Goal: Information Seeking & Learning: Check status

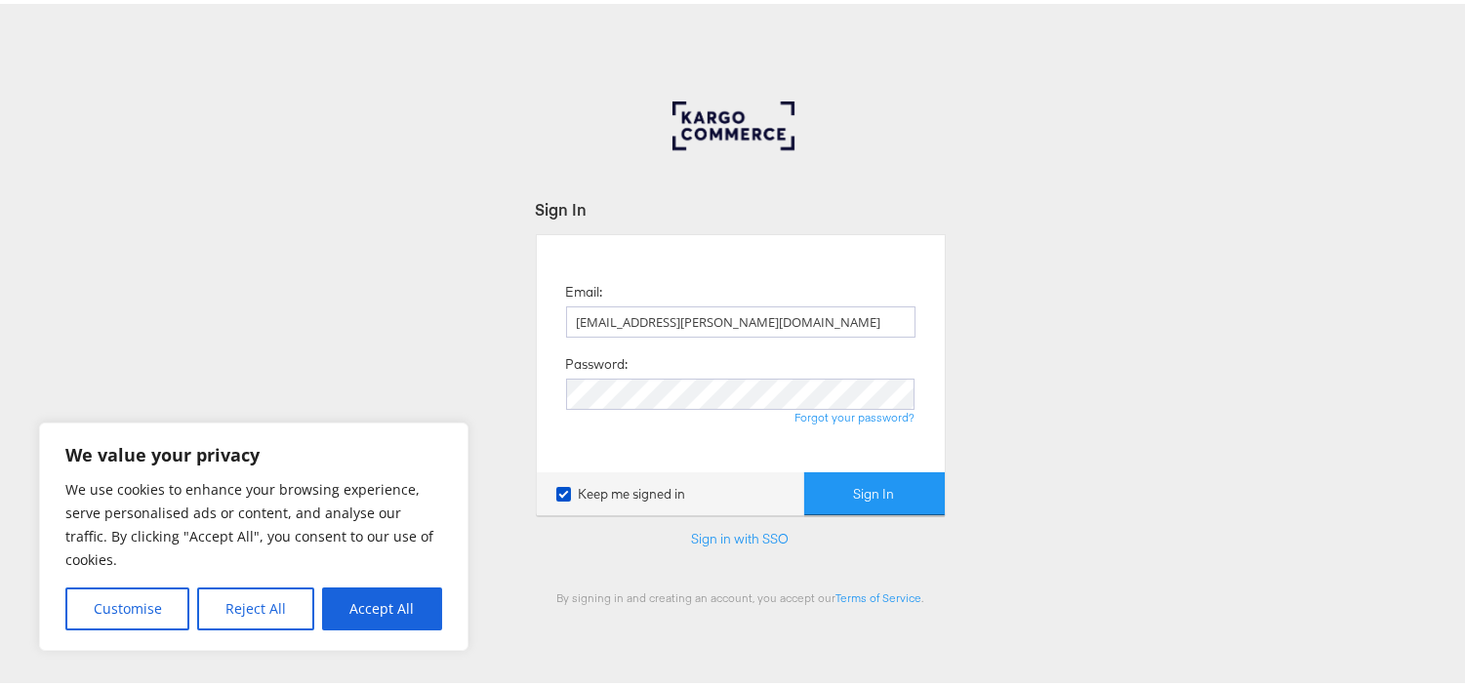
click at [874, 486] on button "Sign In" at bounding box center [874, 491] width 141 height 44
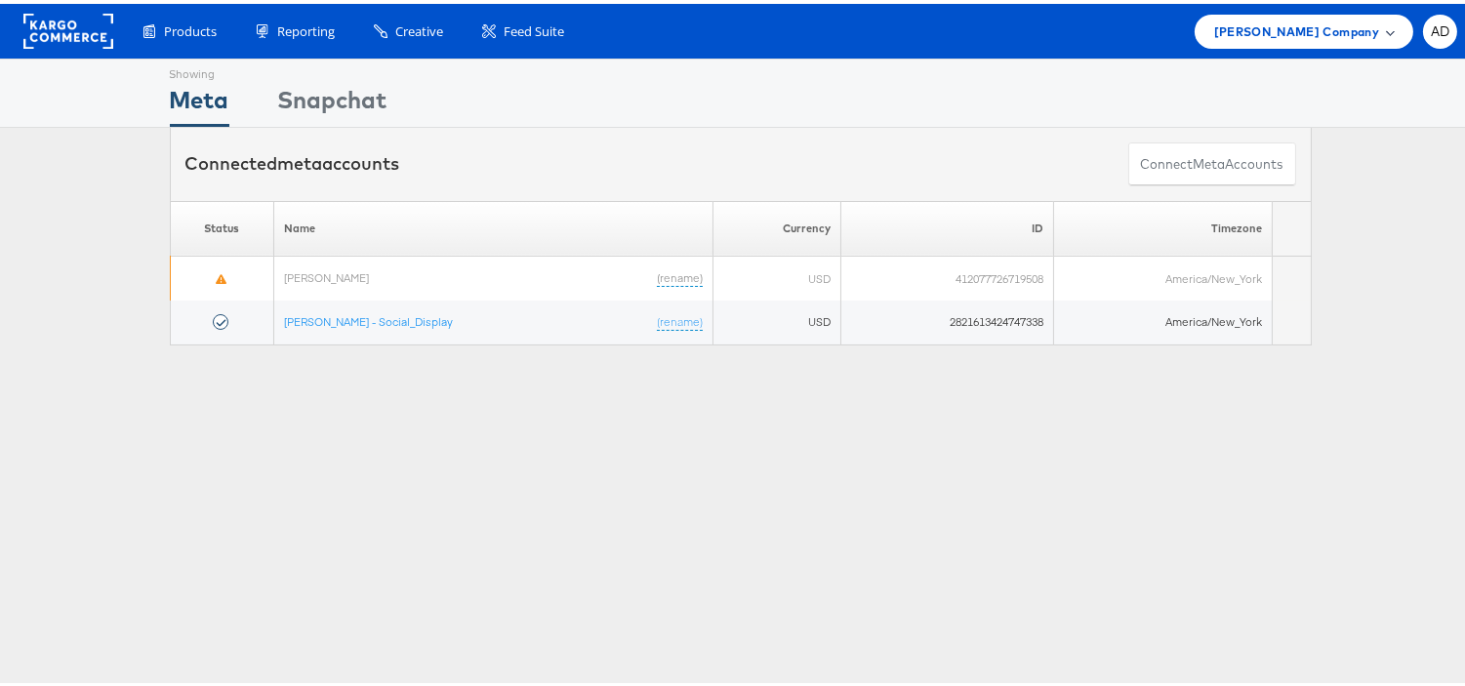
click at [1310, 32] on span "[PERSON_NAME] Company" at bounding box center [1296, 28] width 165 height 20
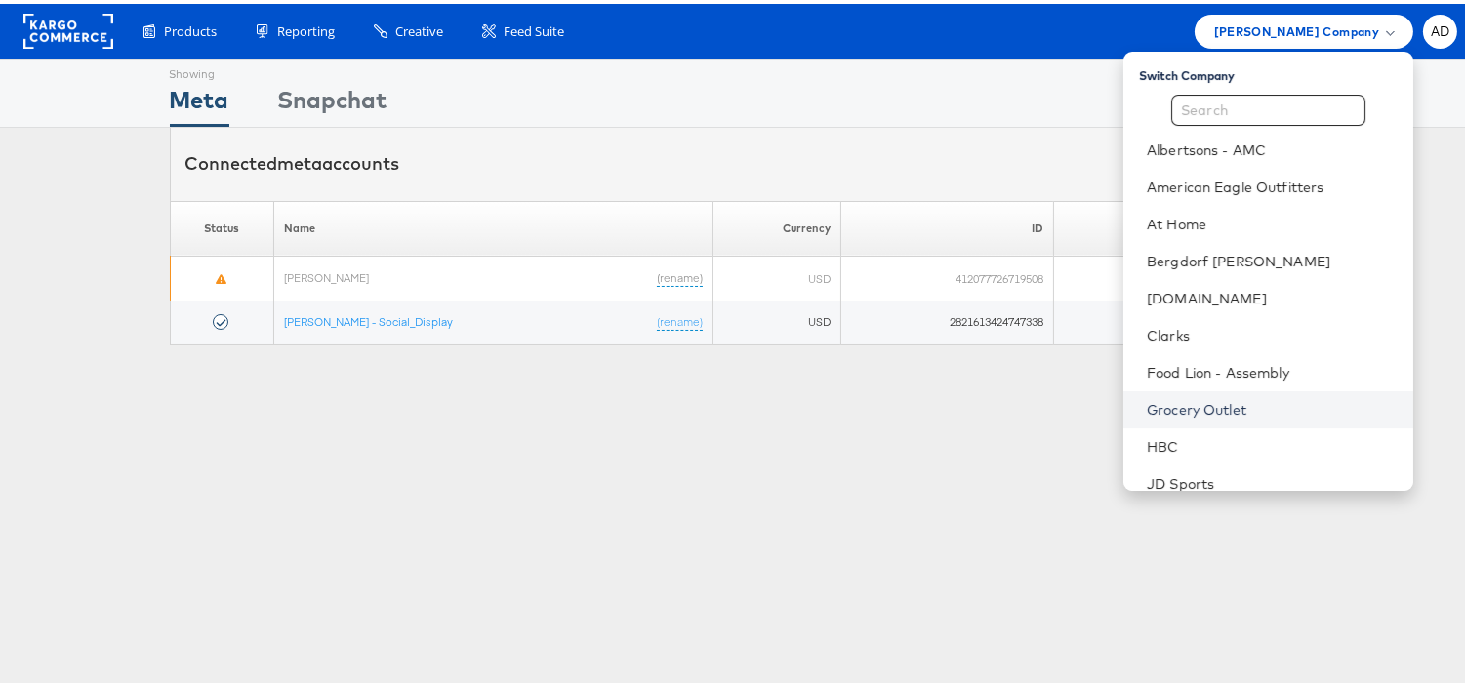
scroll to position [315, 0]
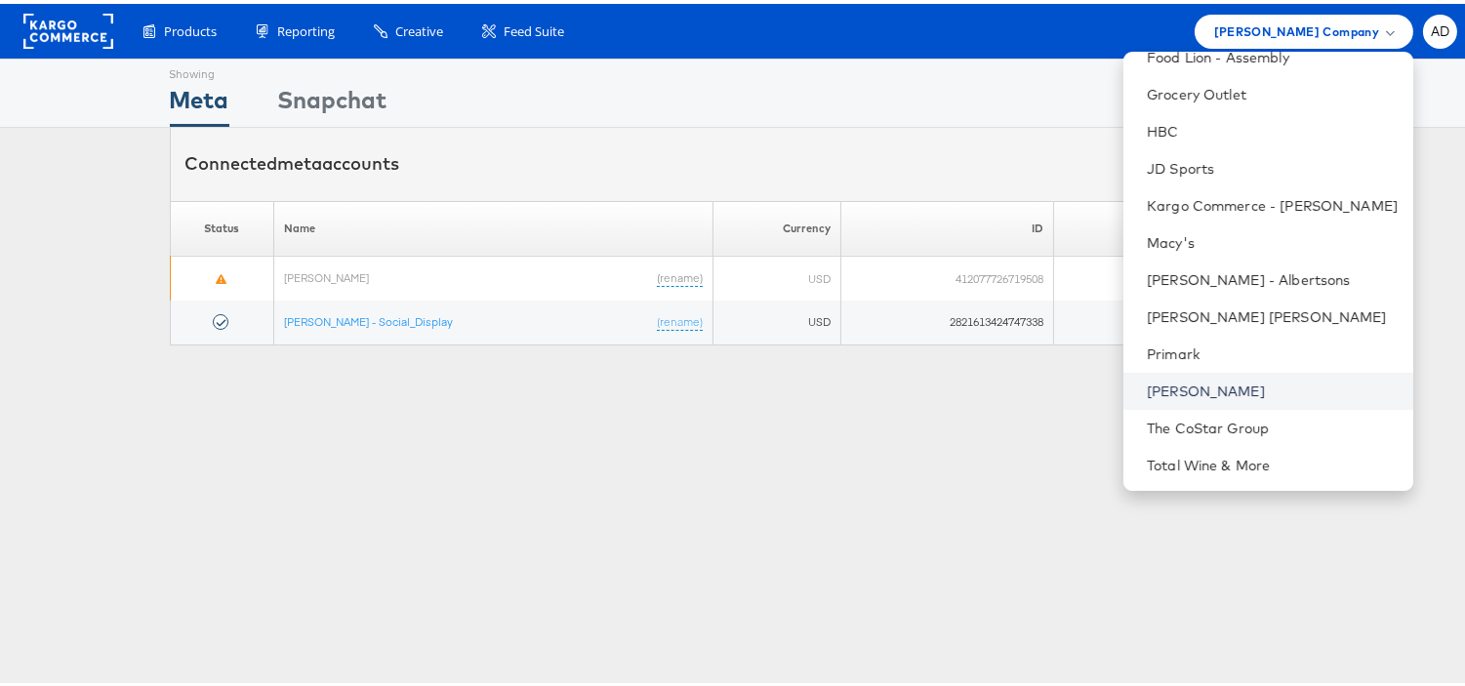
click at [1158, 387] on link "[PERSON_NAME]" at bounding box center [1272, 388] width 251 height 20
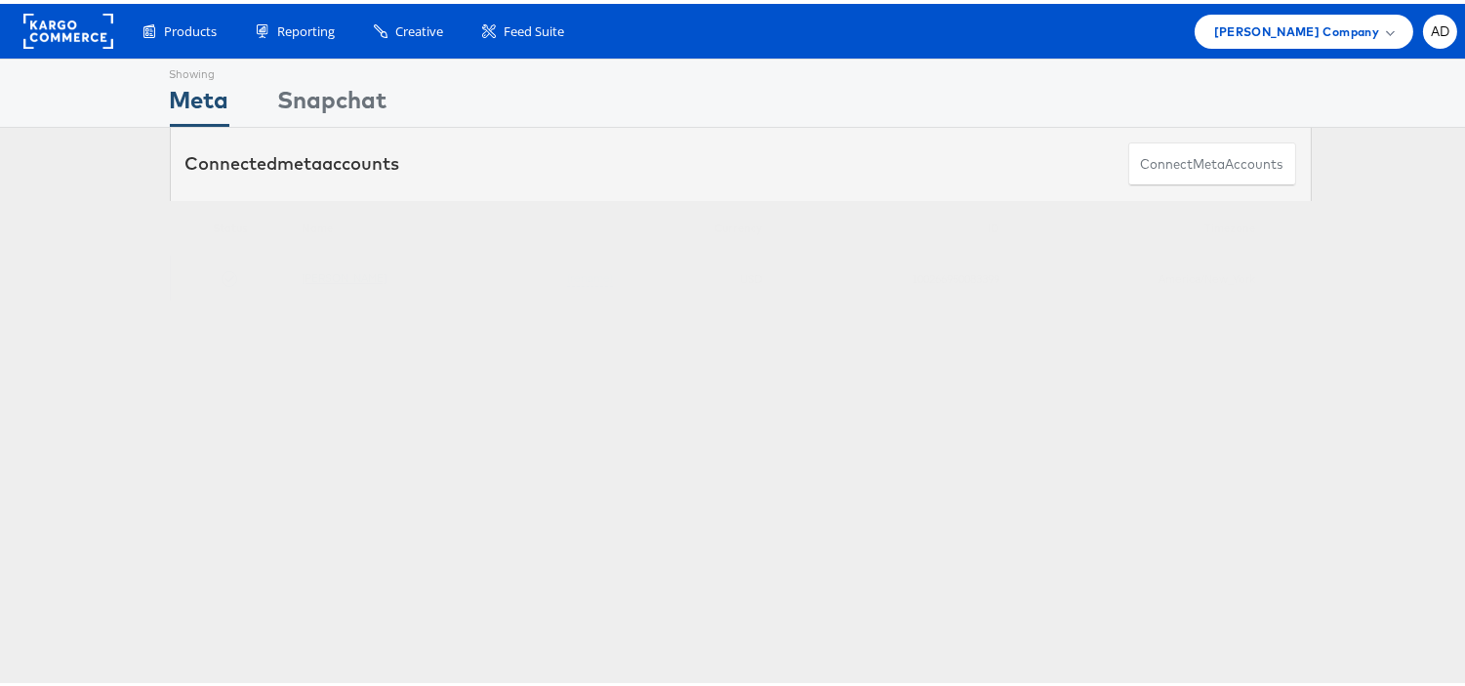
click at [325, 275] on link "[PERSON_NAME]" at bounding box center [344, 273] width 85 height 15
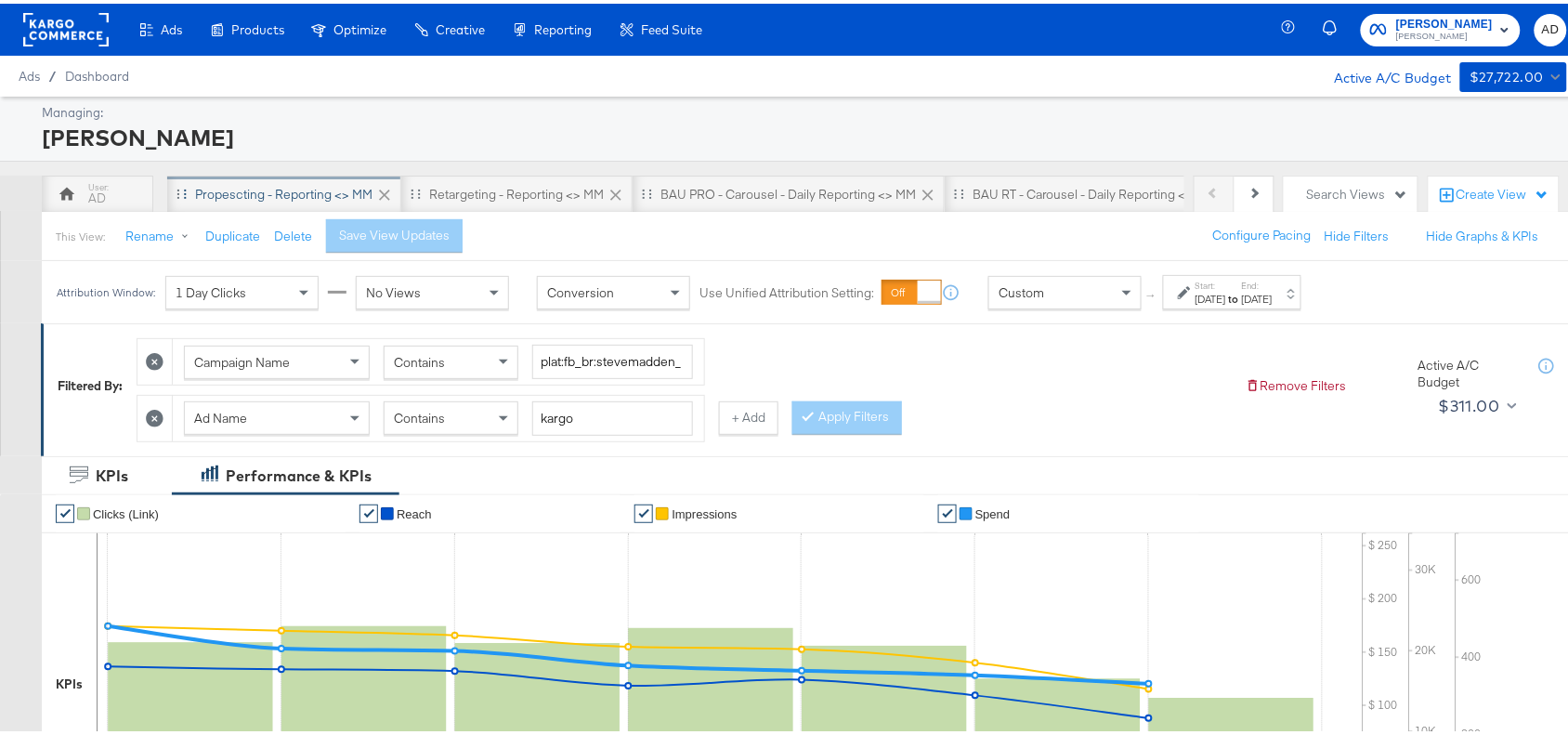
click at [304, 183] on div "Propescting - Reporting <> MM" at bounding box center [284, 190] width 177 height 18
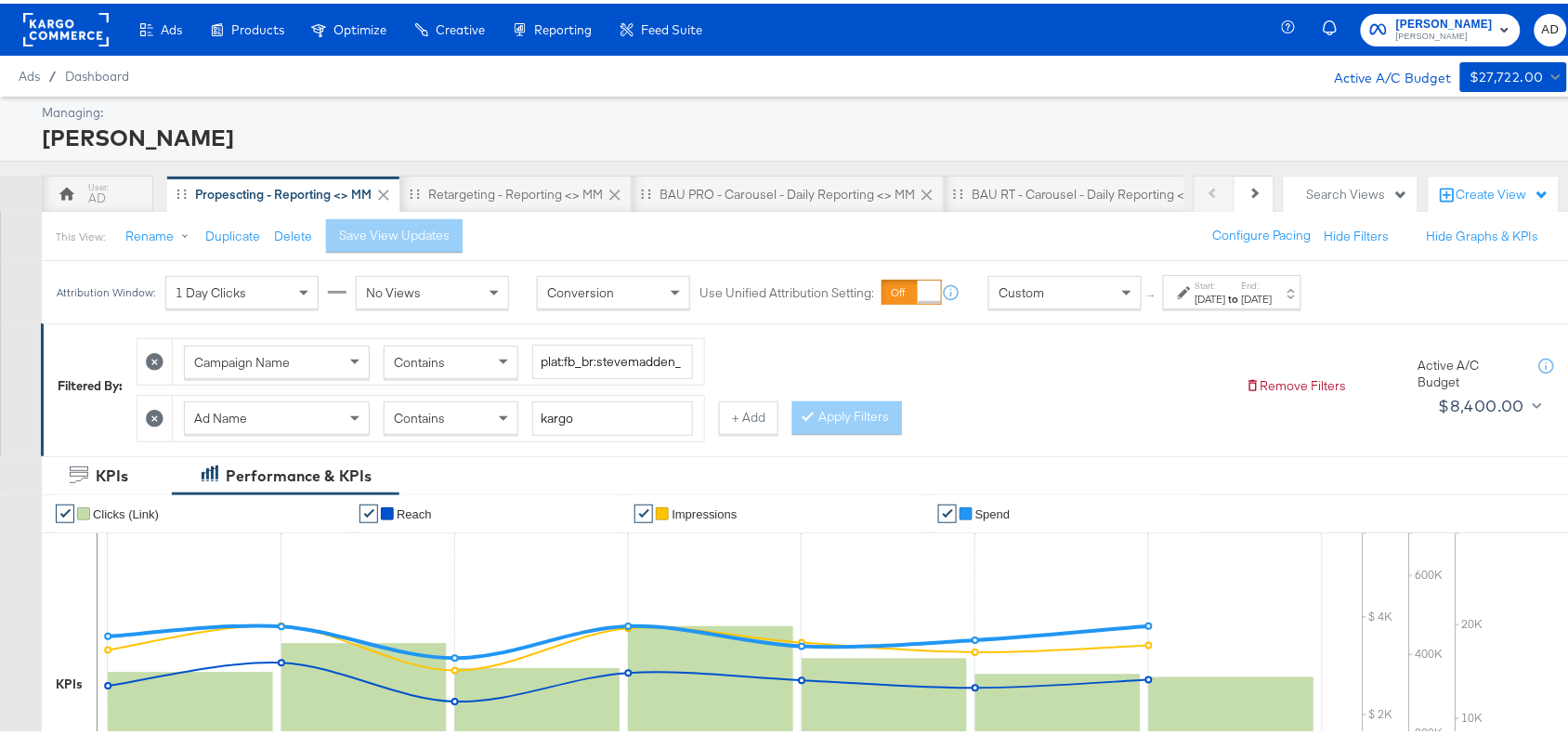
click at [1225, 299] on div "[DATE]" at bounding box center [1210, 296] width 30 height 15
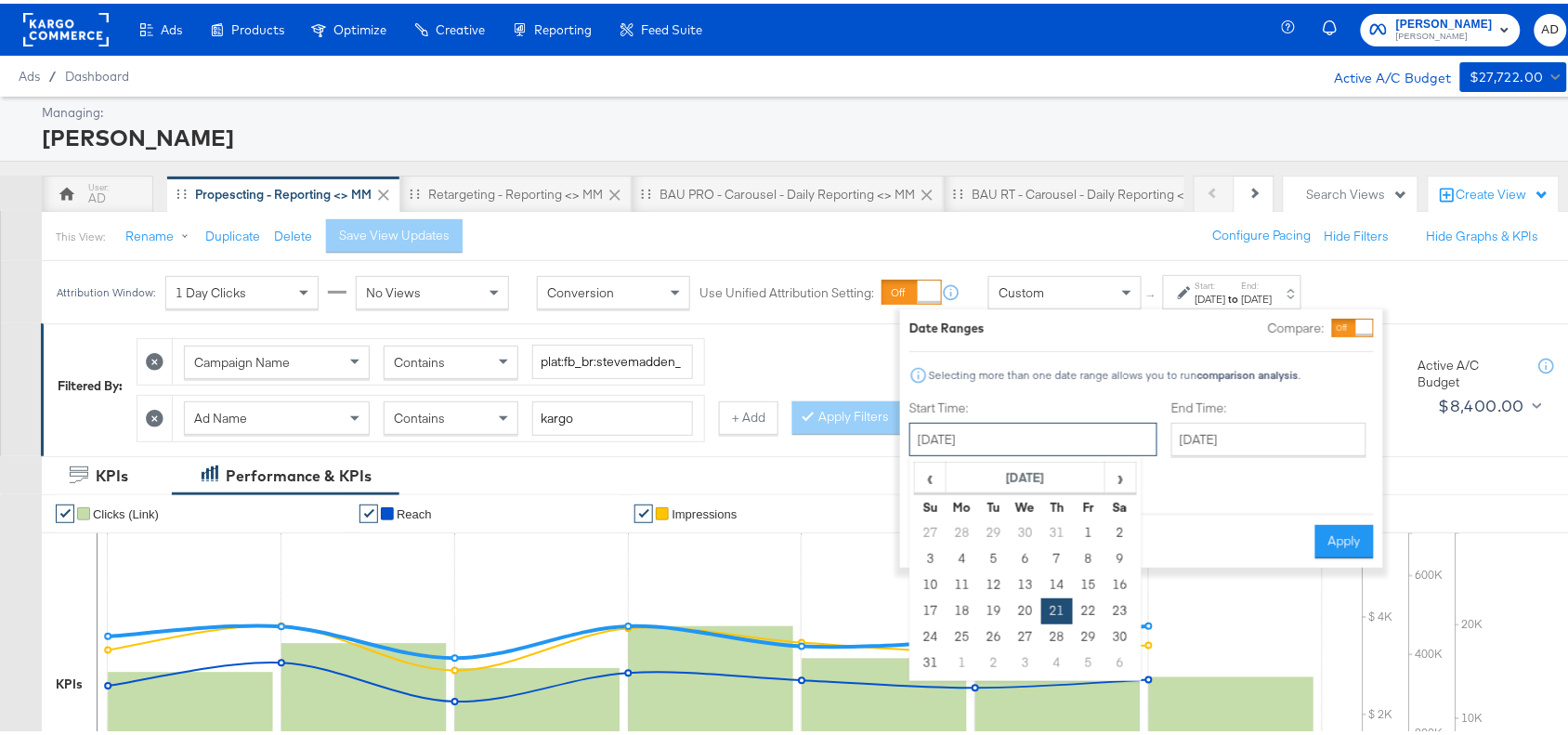
click at [1009, 447] on input "[DATE]" at bounding box center [1033, 435] width 248 height 33
click at [1112, 477] on span "›" at bounding box center [1120, 473] width 29 height 28
click at [1028, 605] on td "24" at bounding box center [1025, 607] width 31 height 26
type input "[DATE]"
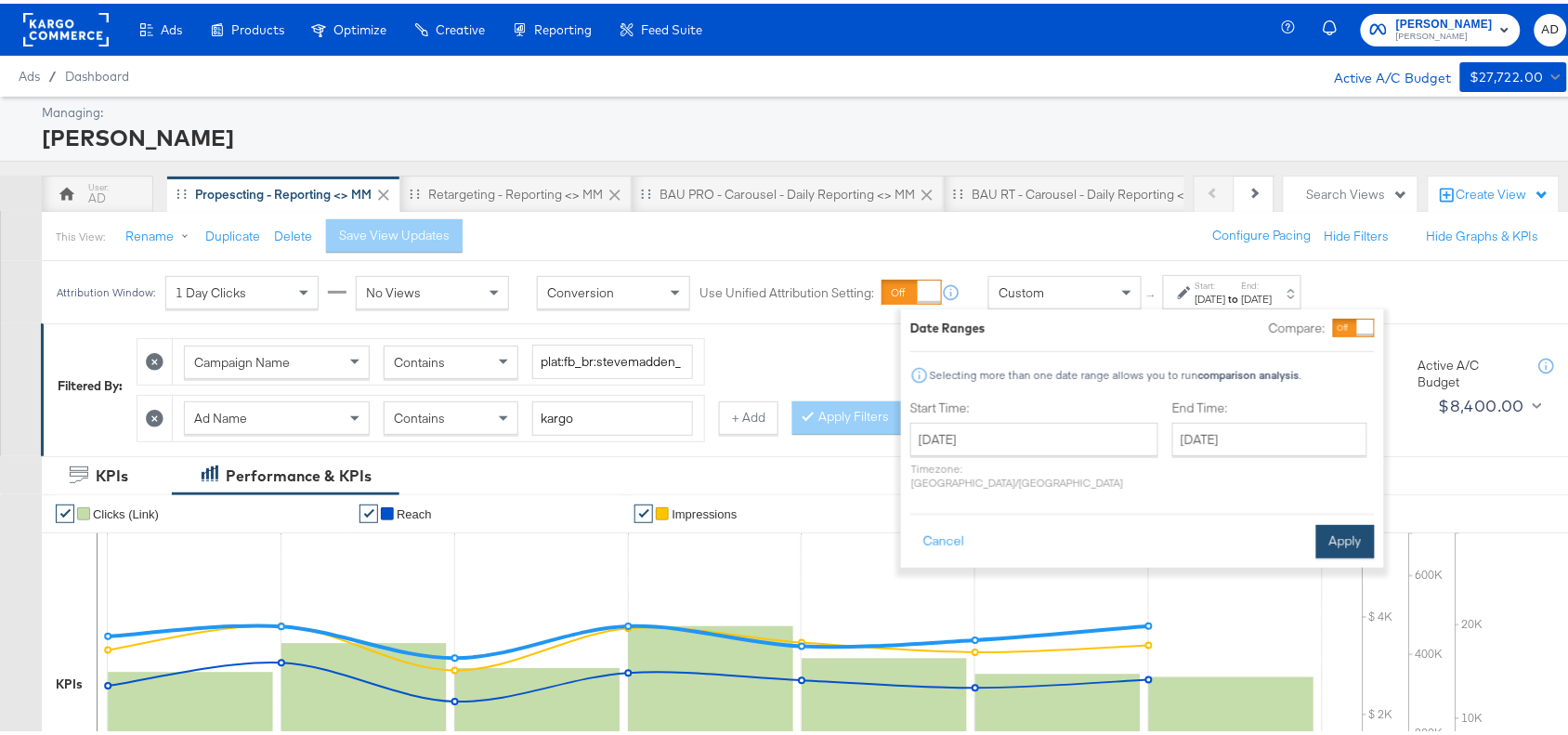
click at [1343, 522] on button "Apply" at bounding box center [1344, 538] width 58 height 33
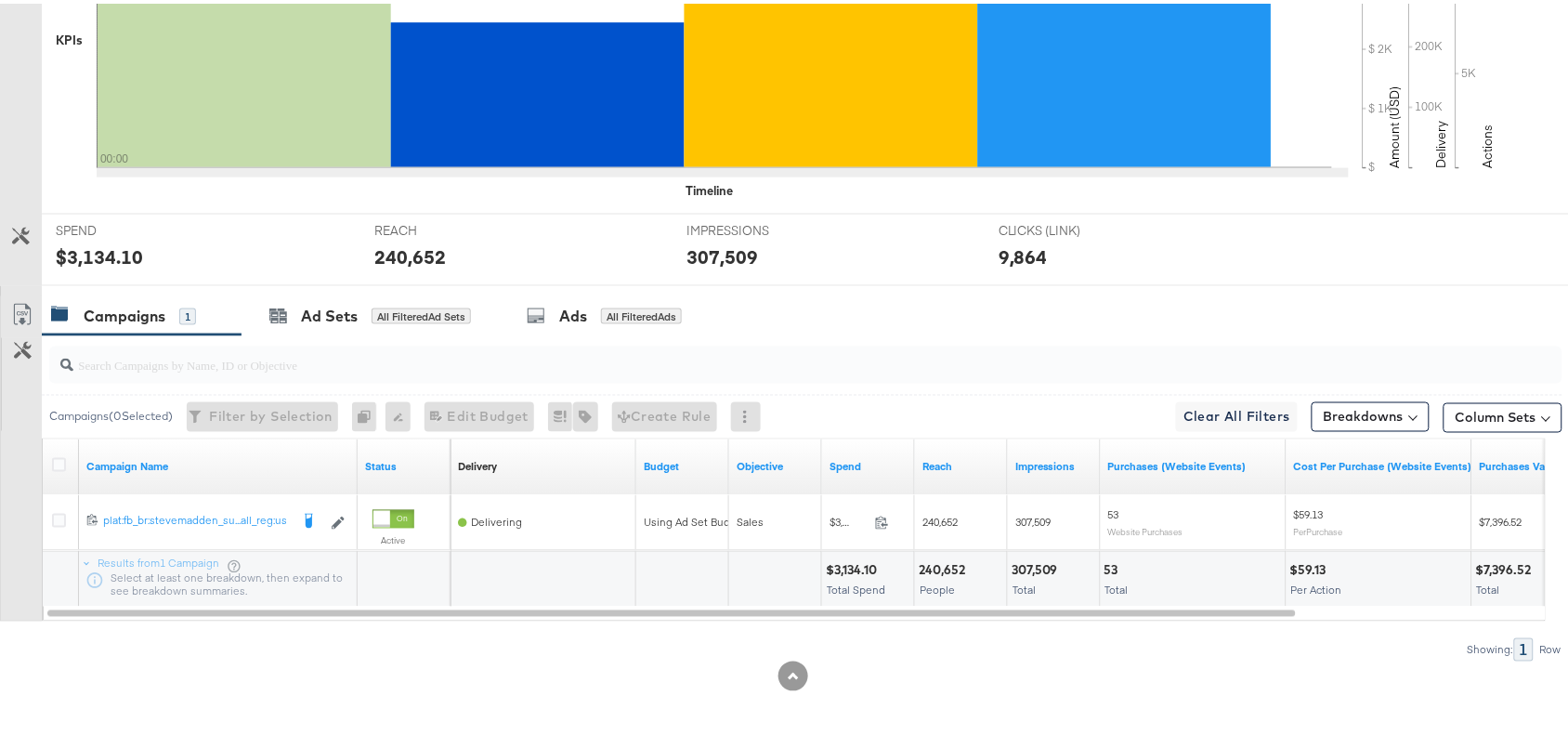
scroll to position [652, 0]
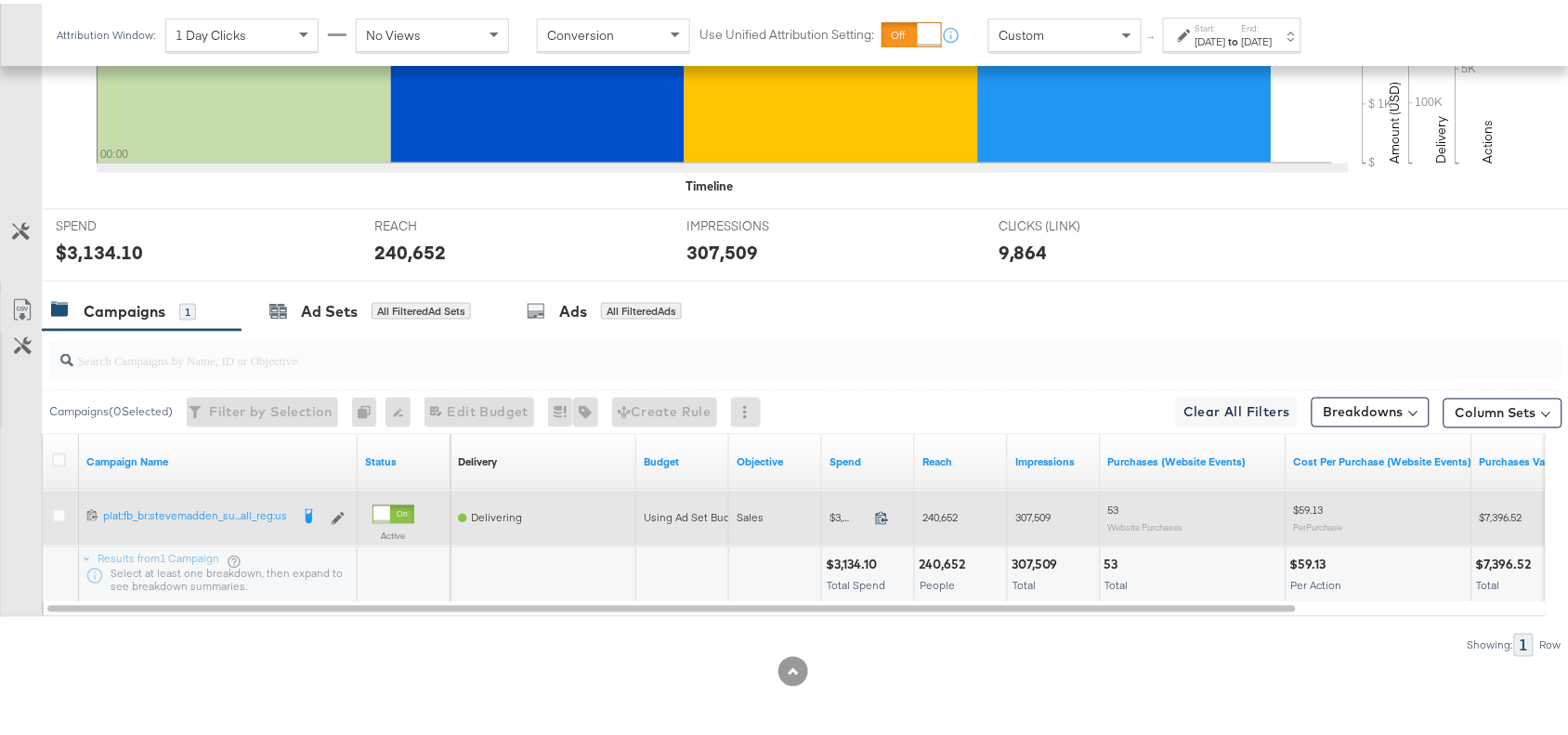
click at [883, 516] on icon at bounding box center [881, 514] width 14 height 14
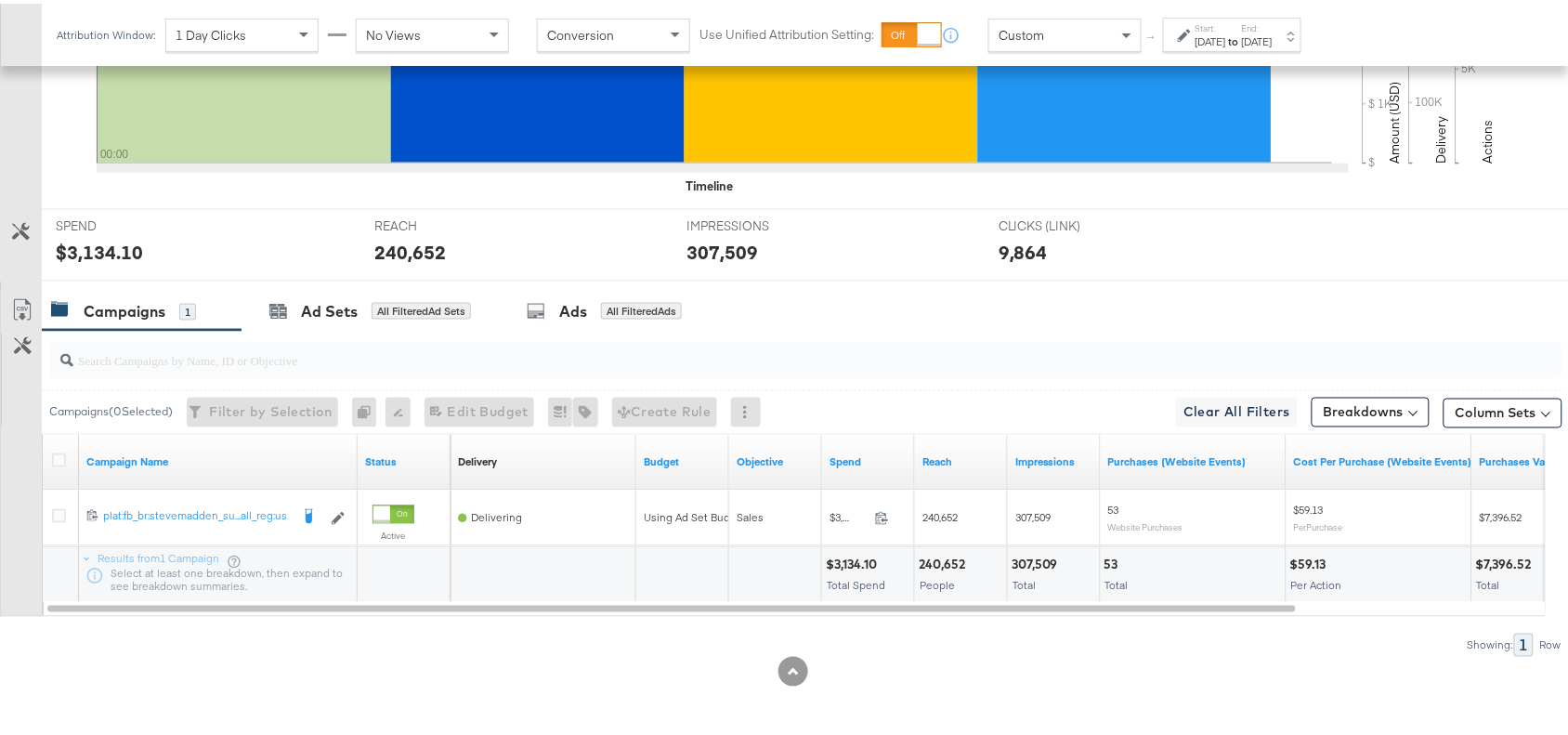
click at [926, 564] on div "240,652" at bounding box center [944, 562] width 52 height 18
copy div "240,652"
click at [926, 564] on div "240,652" at bounding box center [944, 562] width 52 height 18
click at [1040, 563] on div "307,509" at bounding box center [1037, 562] width 52 height 18
copy div "307,509"
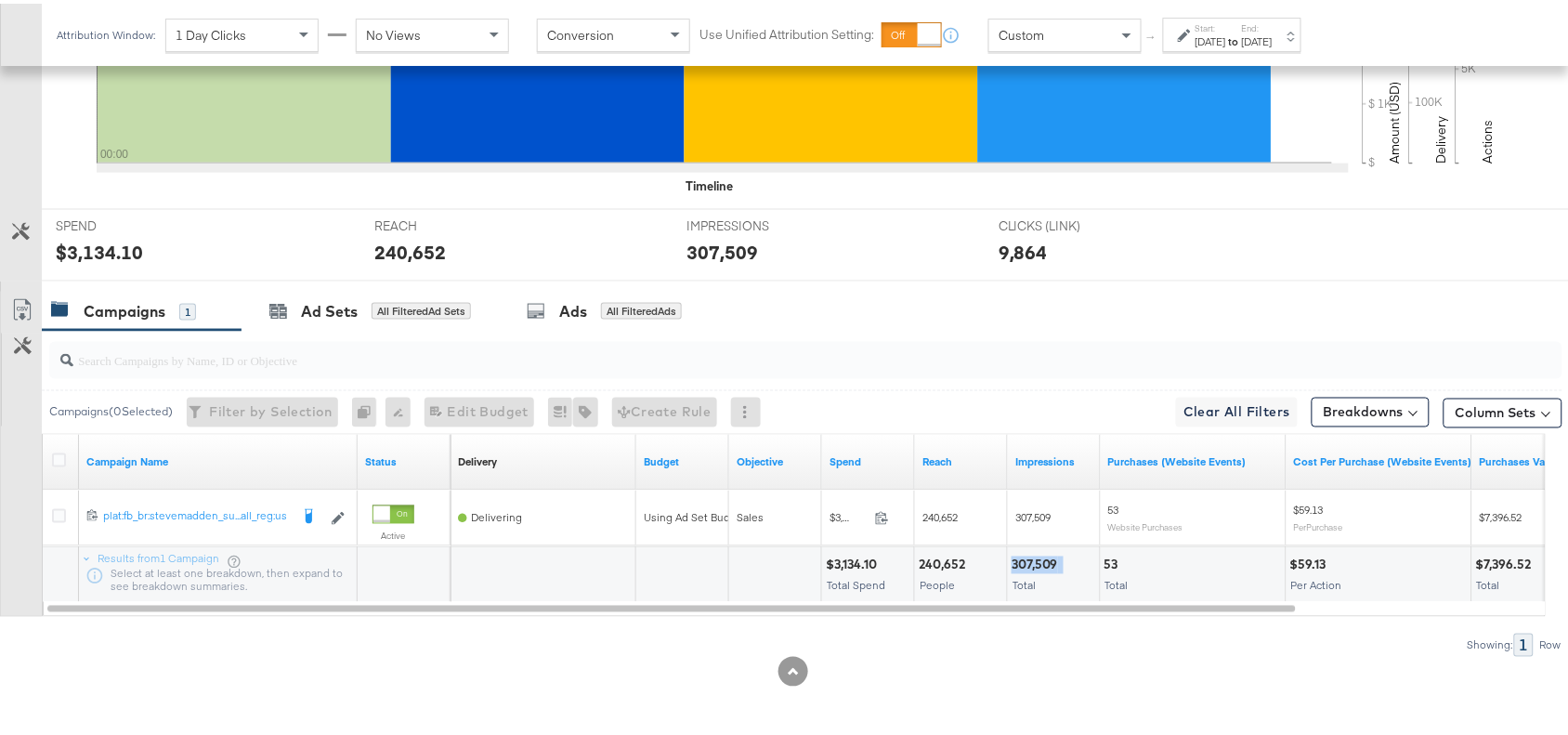
click at [1040, 563] on div "307,509" at bounding box center [1037, 562] width 52 height 18
click at [1242, 35] on strong "to" at bounding box center [1233, 37] width 16 height 14
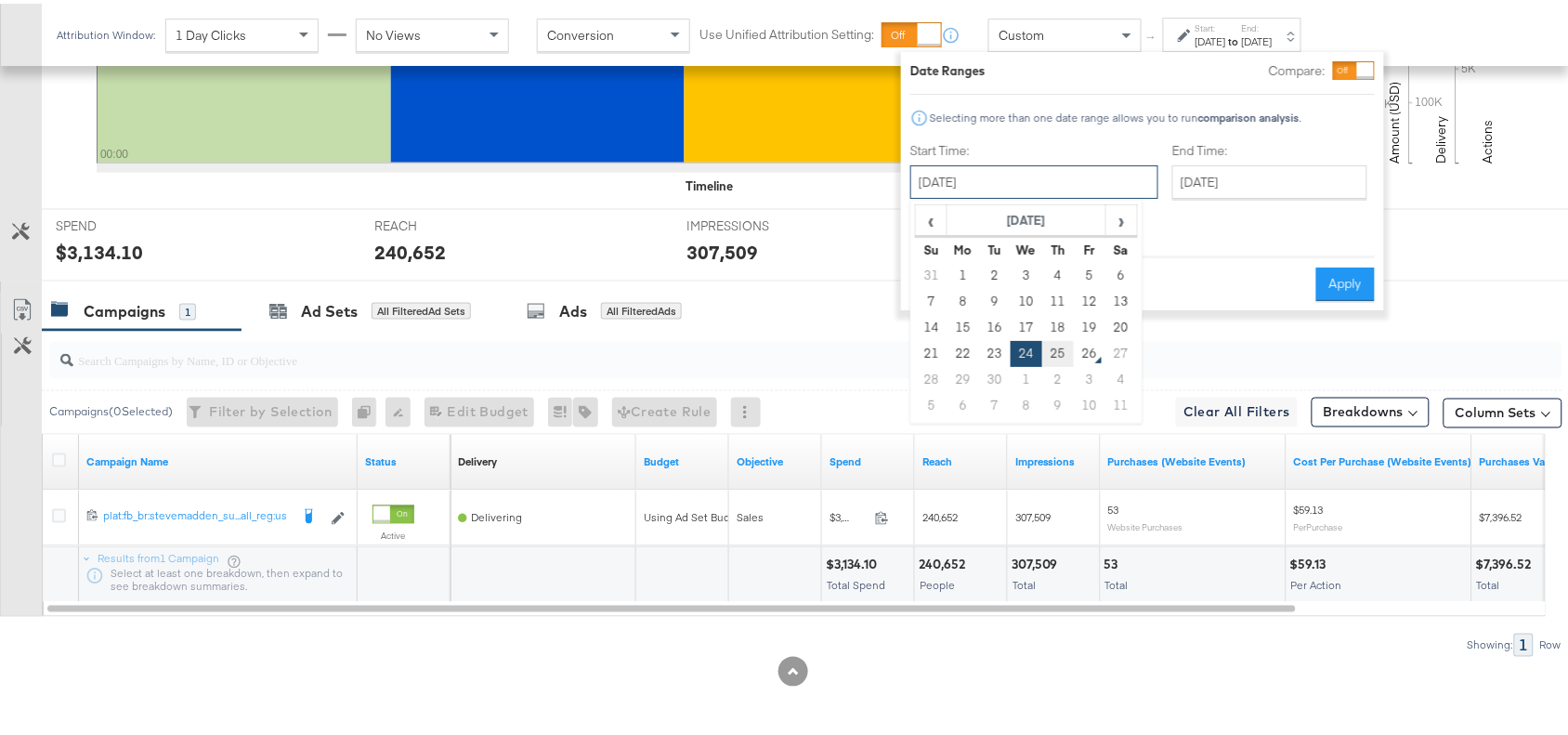
drag, startPoint x: 1038, startPoint y: 182, endPoint x: 1052, endPoint y: 351, distance: 169.6
click at [1052, 195] on div "[DATE] ‹ [DATE] › Su Mo Tu We Th Fr Sa 31 1 2 3 4 5 6 7 8 9 10 11 12 13 14 15 1…" at bounding box center [1034, 178] width 248 height 33
click at [1052, 351] on td "25" at bounding box center [1057, 349] width 31 height 26
type input "[DATE]"
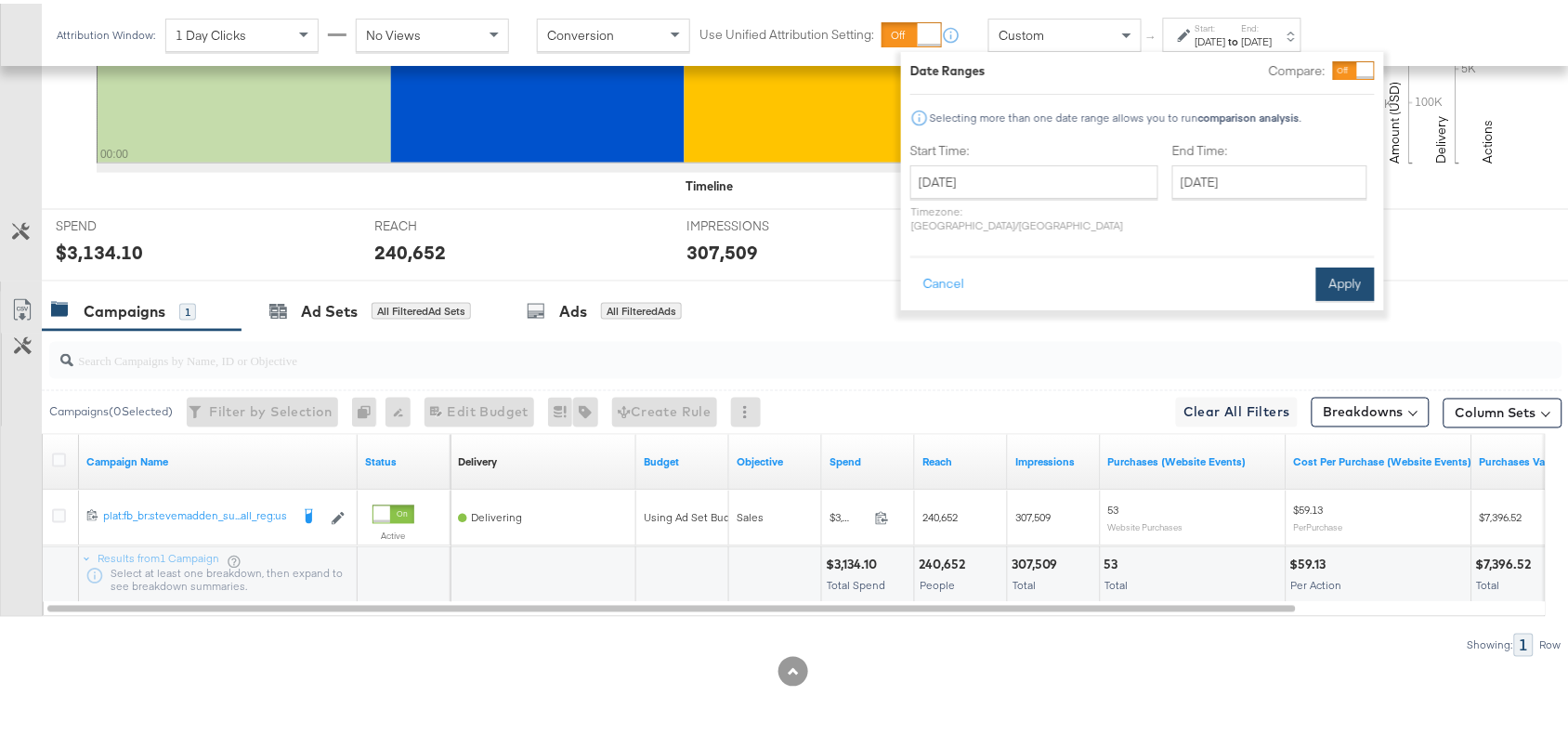
click at [1336, 264] on button "Apply" at bounding box center [1344, 280] width 58 height 33
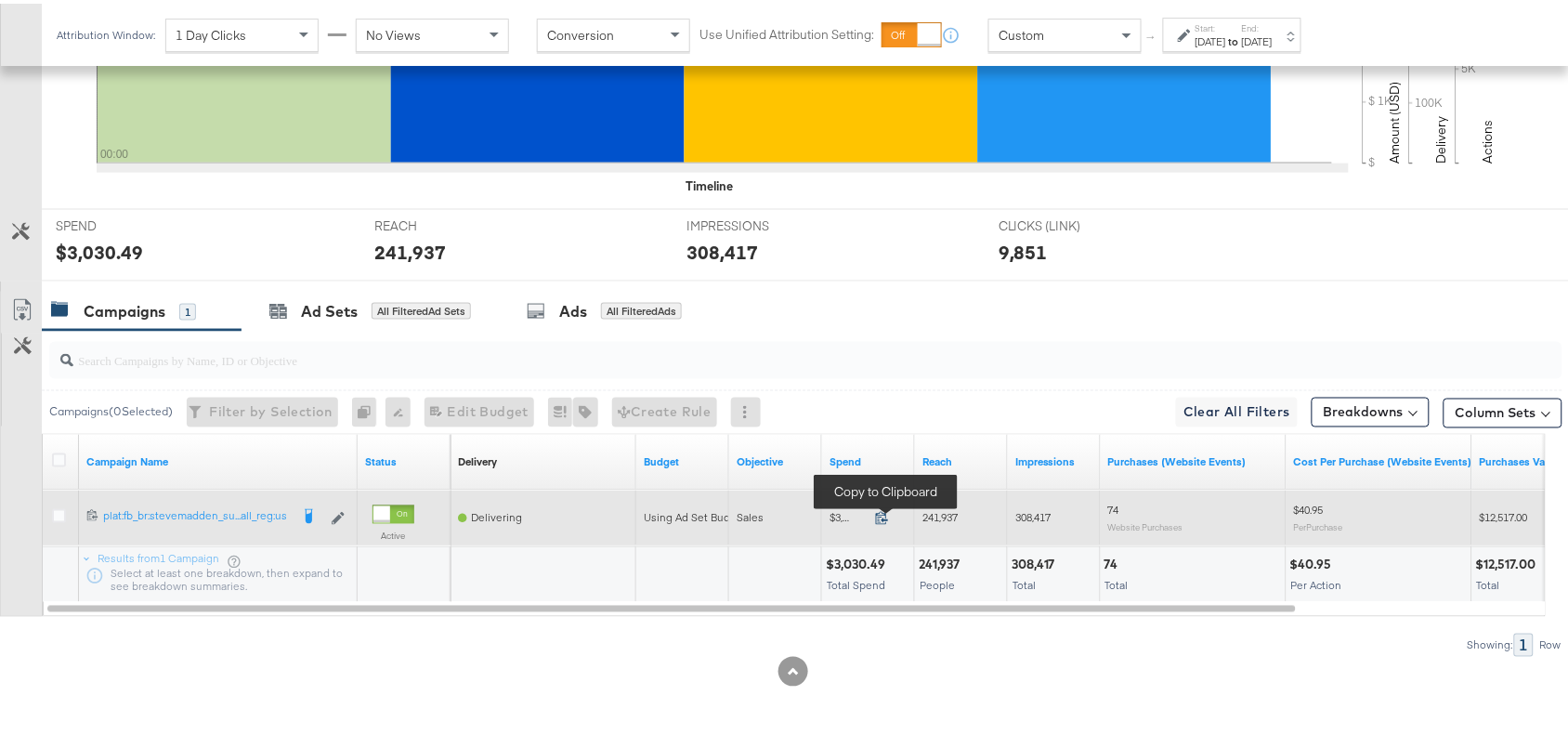
click at [882, 518] on icon at bounding box center [881, 515] width 12 height 13
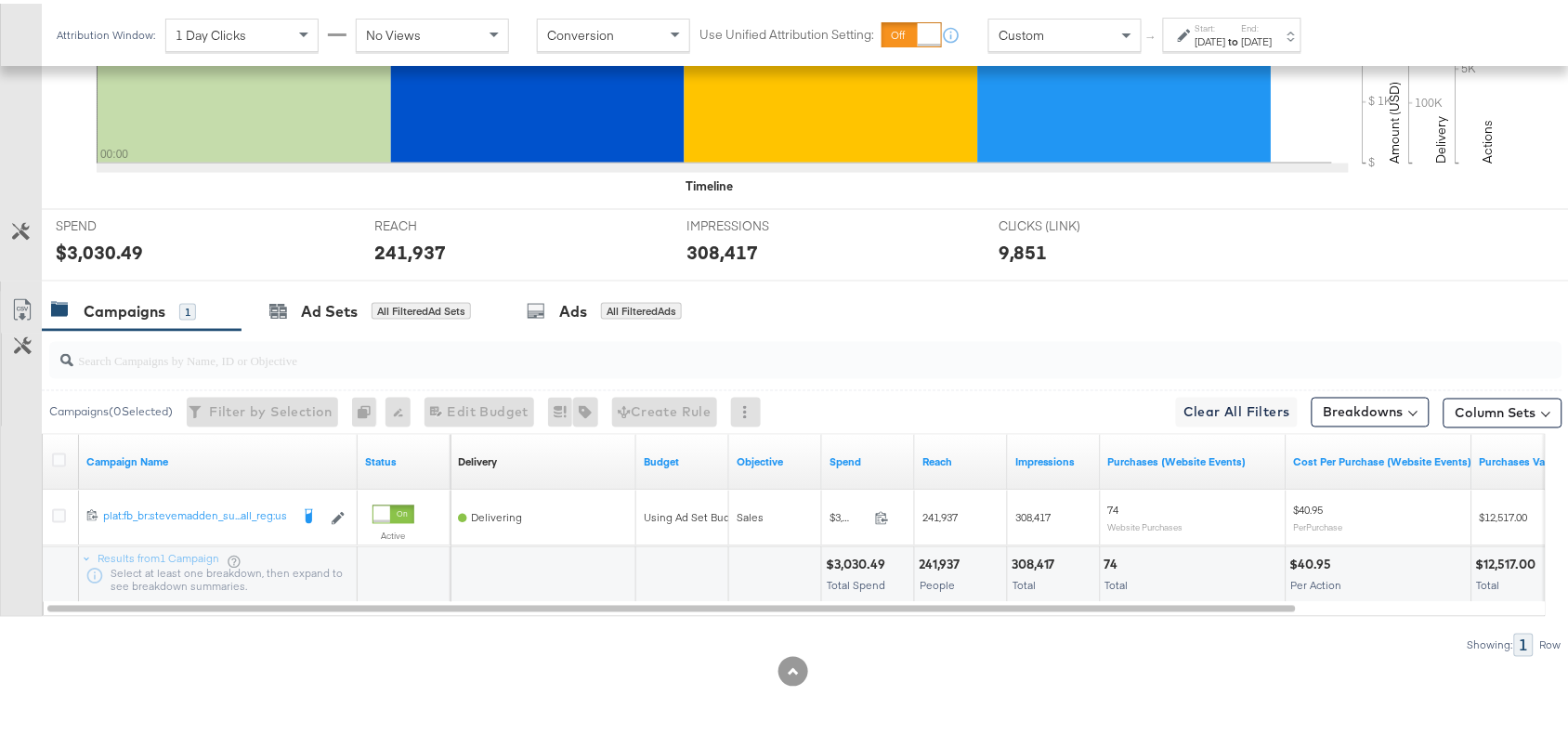
click at [930, 558] on div "241,937" at bounding box center [941, 562] width 47 height 18
click at [1023, 553] on div "308,417" at bounding box center [1036, 562] width 49 height 18
copy div "308,417"
click at [1023, 553] on div "308,417" at bounding box center [1036, 562] width 49 height 18
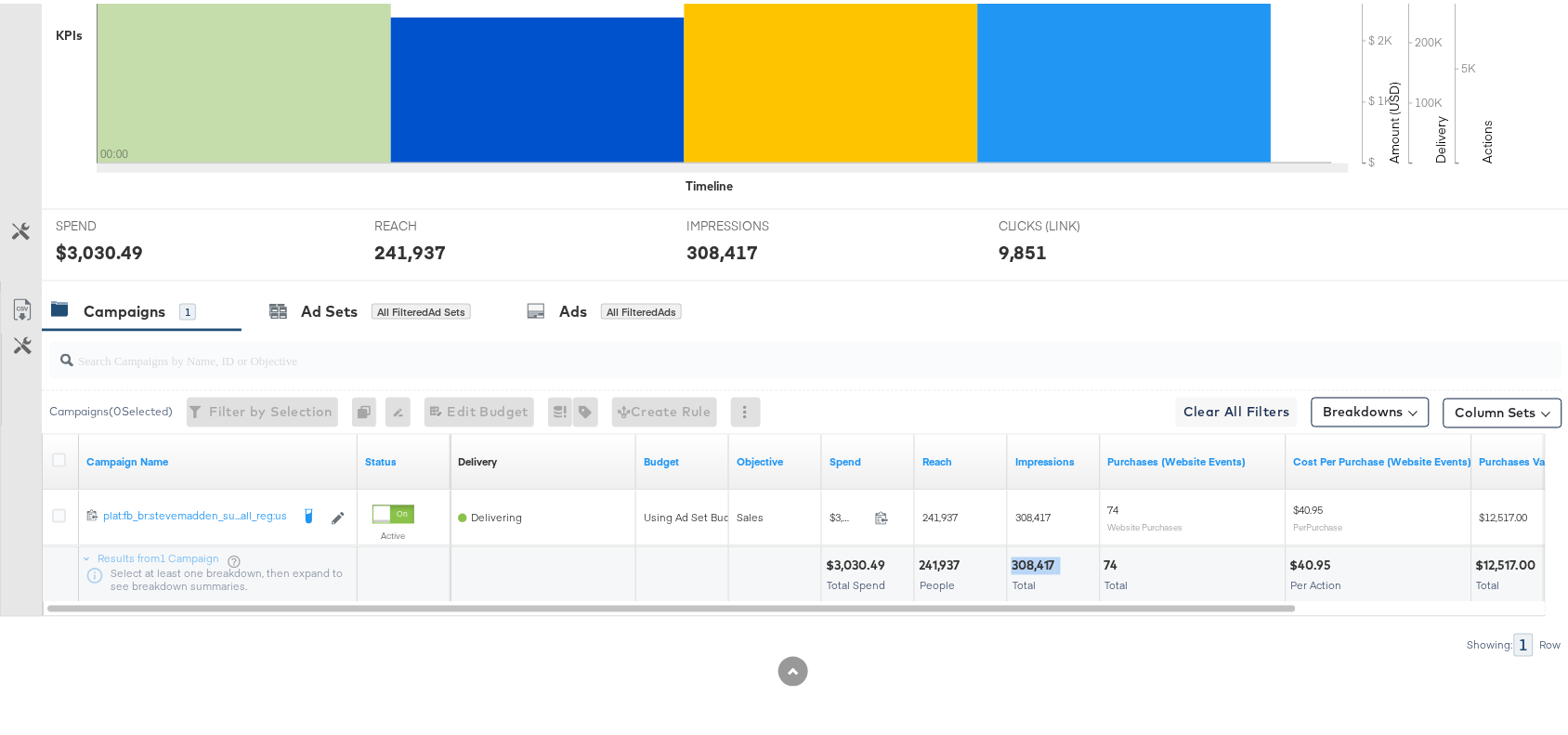
scroll to position [0, 0]
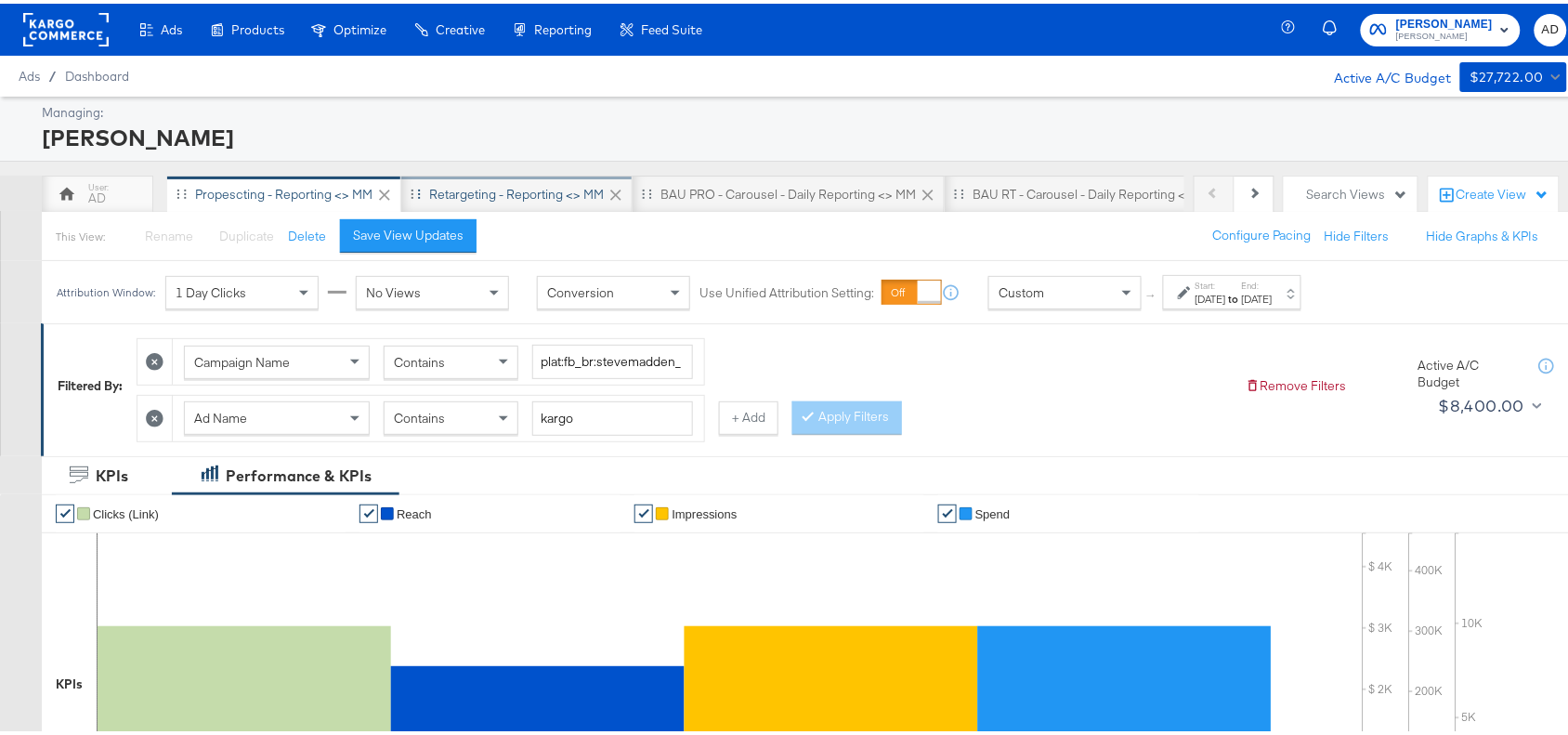
click at [488, 182] on div "Retargeting - Reporting <> MM" at bounding box center [516, 190] width 174 height 18
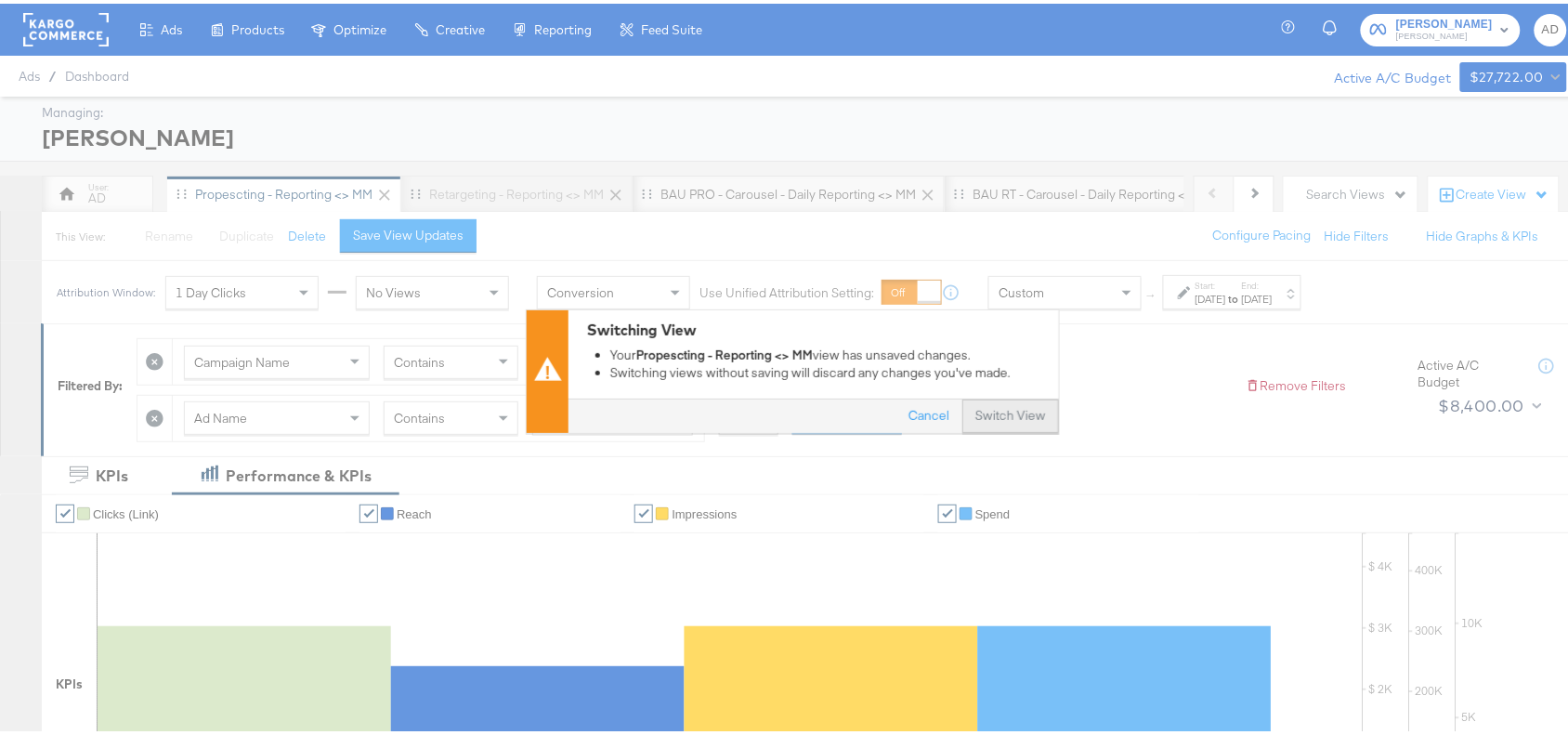
click at [976, 405] on button "Switch View" at bounding box center [1010, 412] width 97 height 33
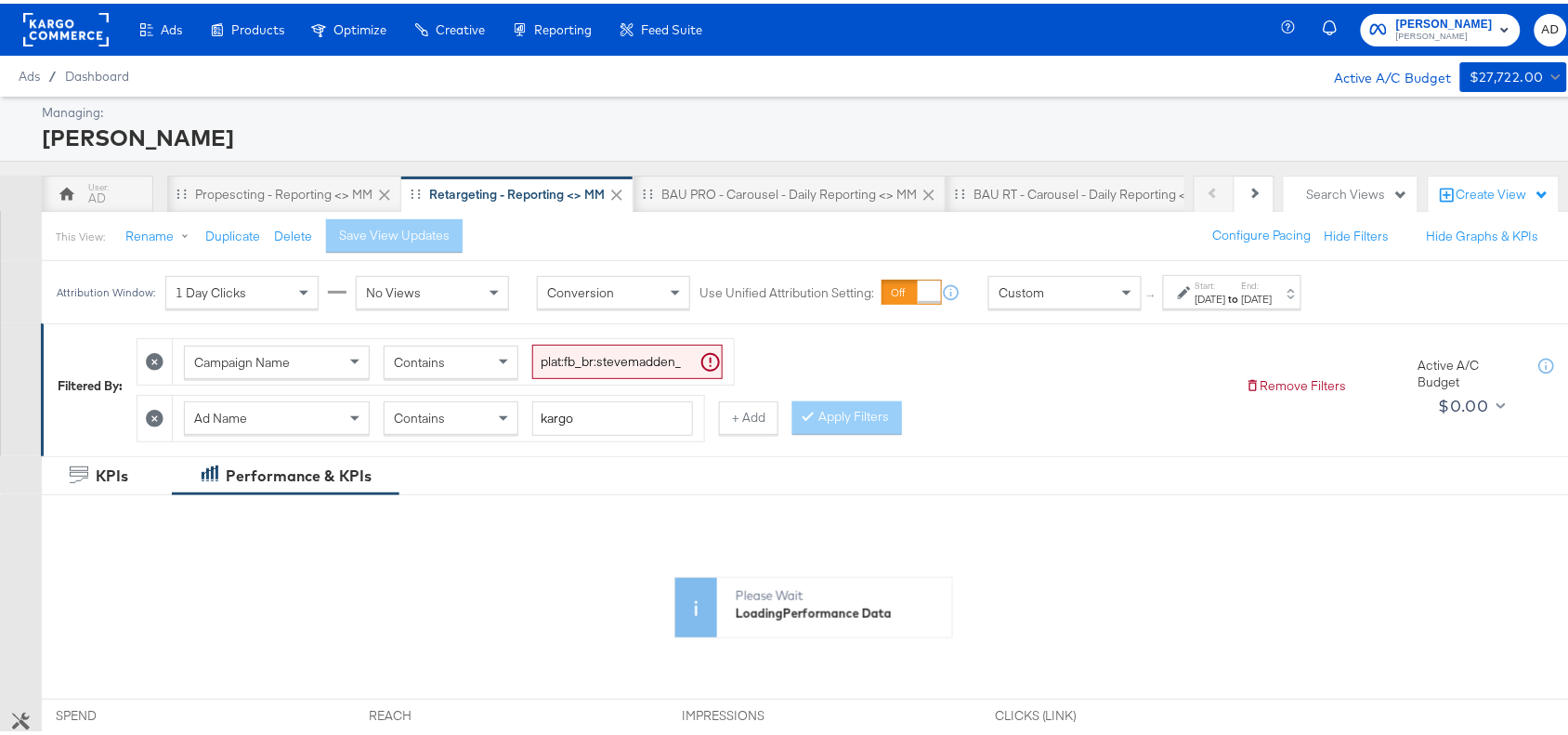
click at [1225, 292] on div "[DATE]" at bounding box center [1210, 296] width 30 height 15
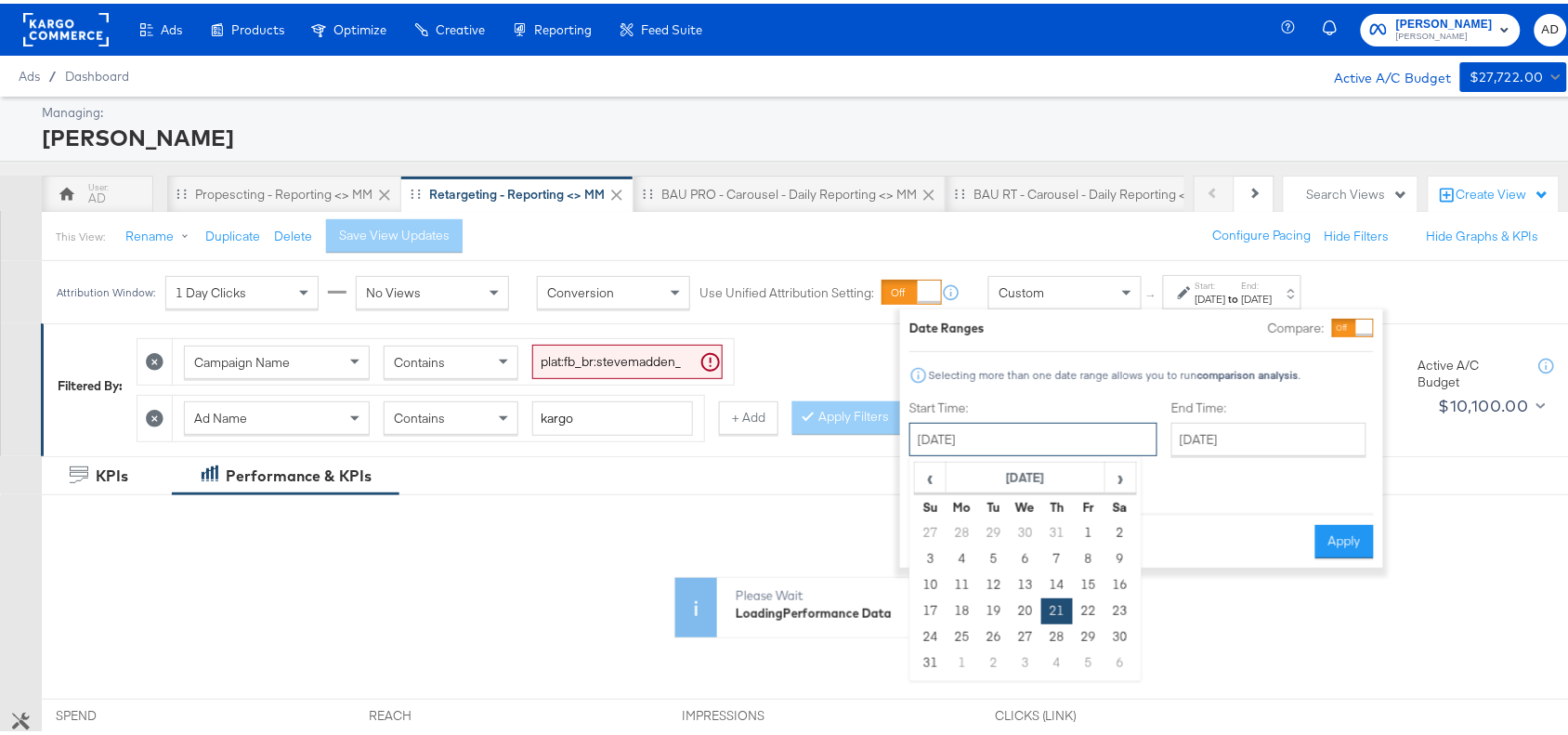
click at [1009, 442] on input "[DATE]" at bounding box center [1033, 435] width 248 height 33
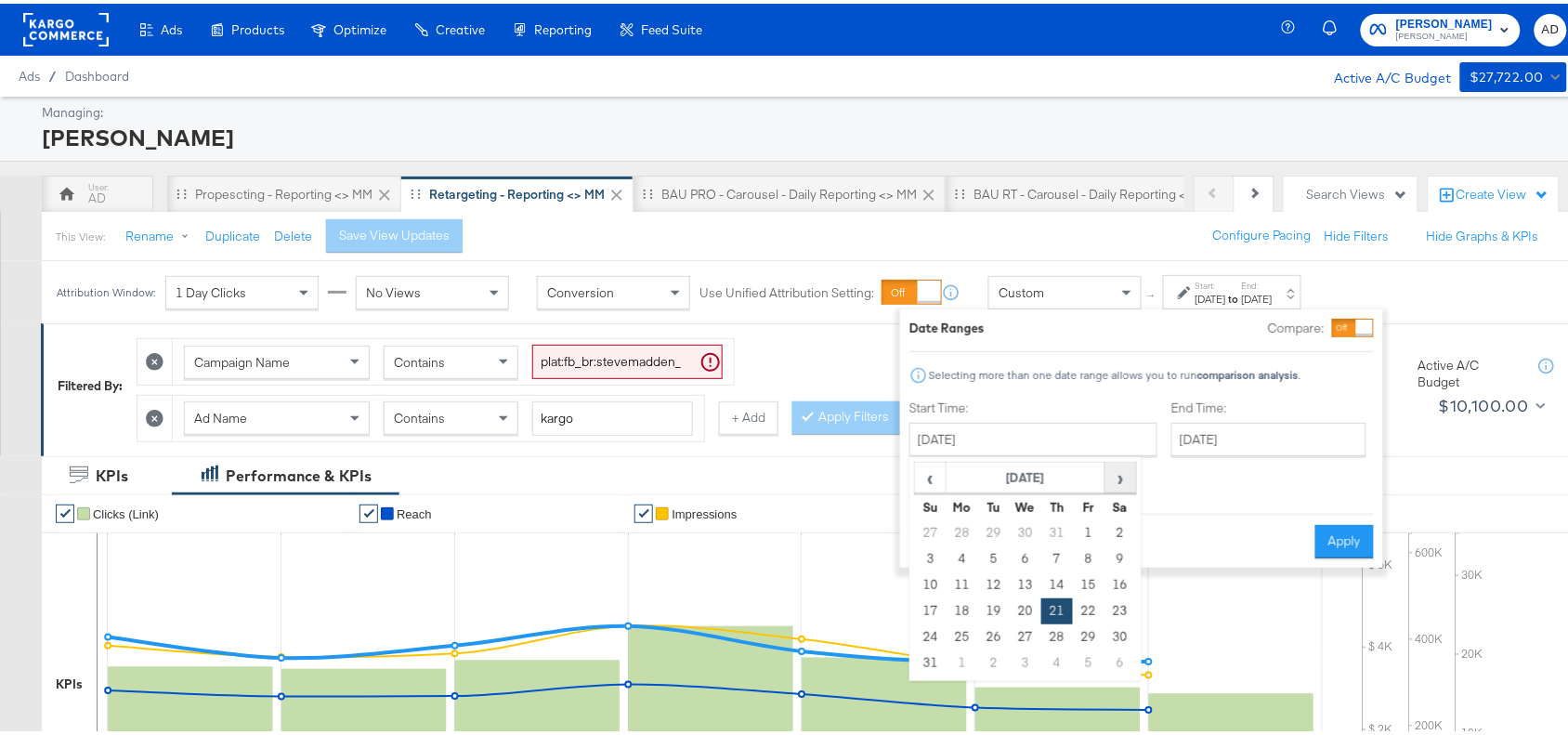
click at [1116, 484] on span "›" at bounding box center [1120, 473] width 29 height 28
click at [1027, 614] on td "24" at bounding box center [1025, 607] width 31 height 26
type input "[DATE]"
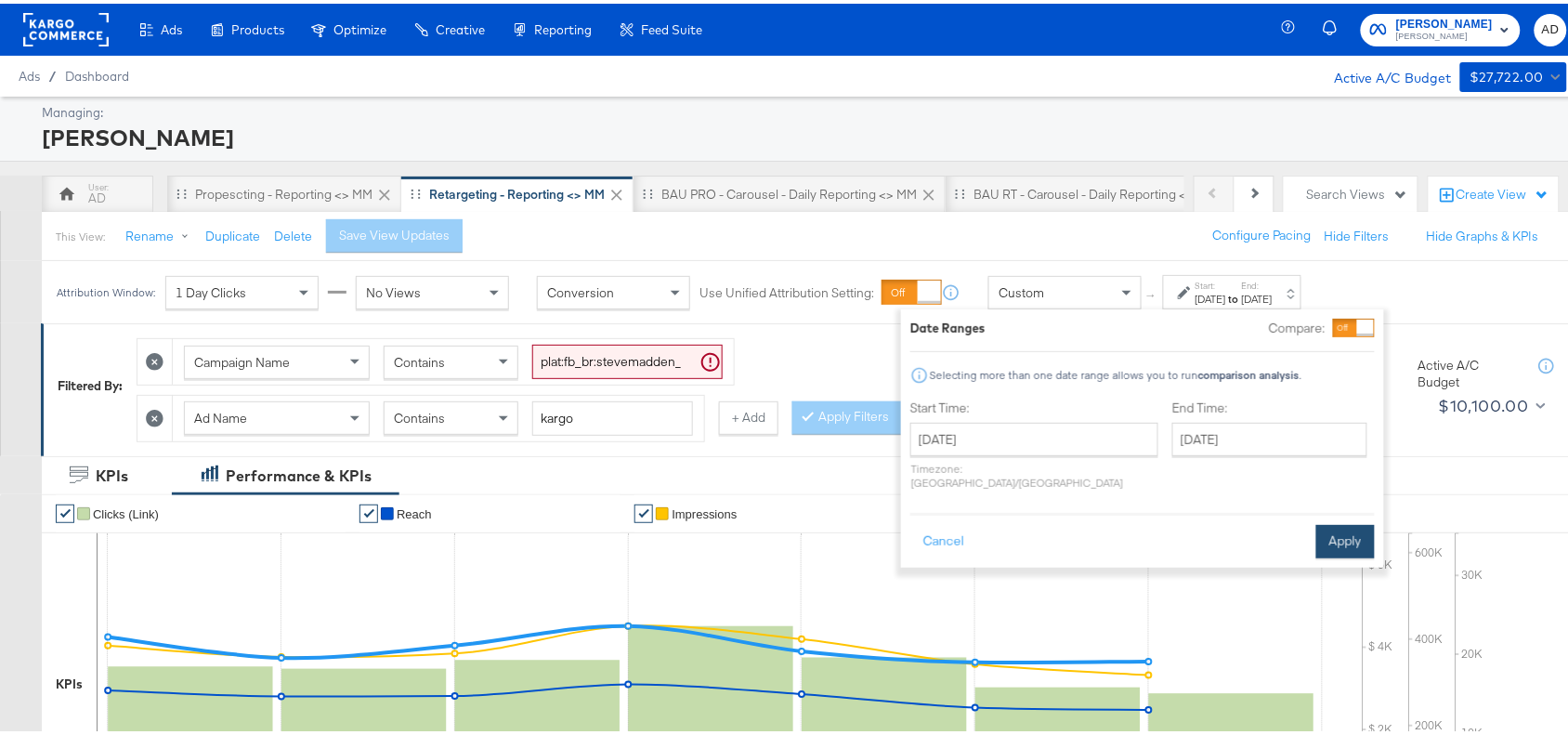
click at [1334, 522] on button "Apply" at bounding box center [1344, 538] width 58 height 33
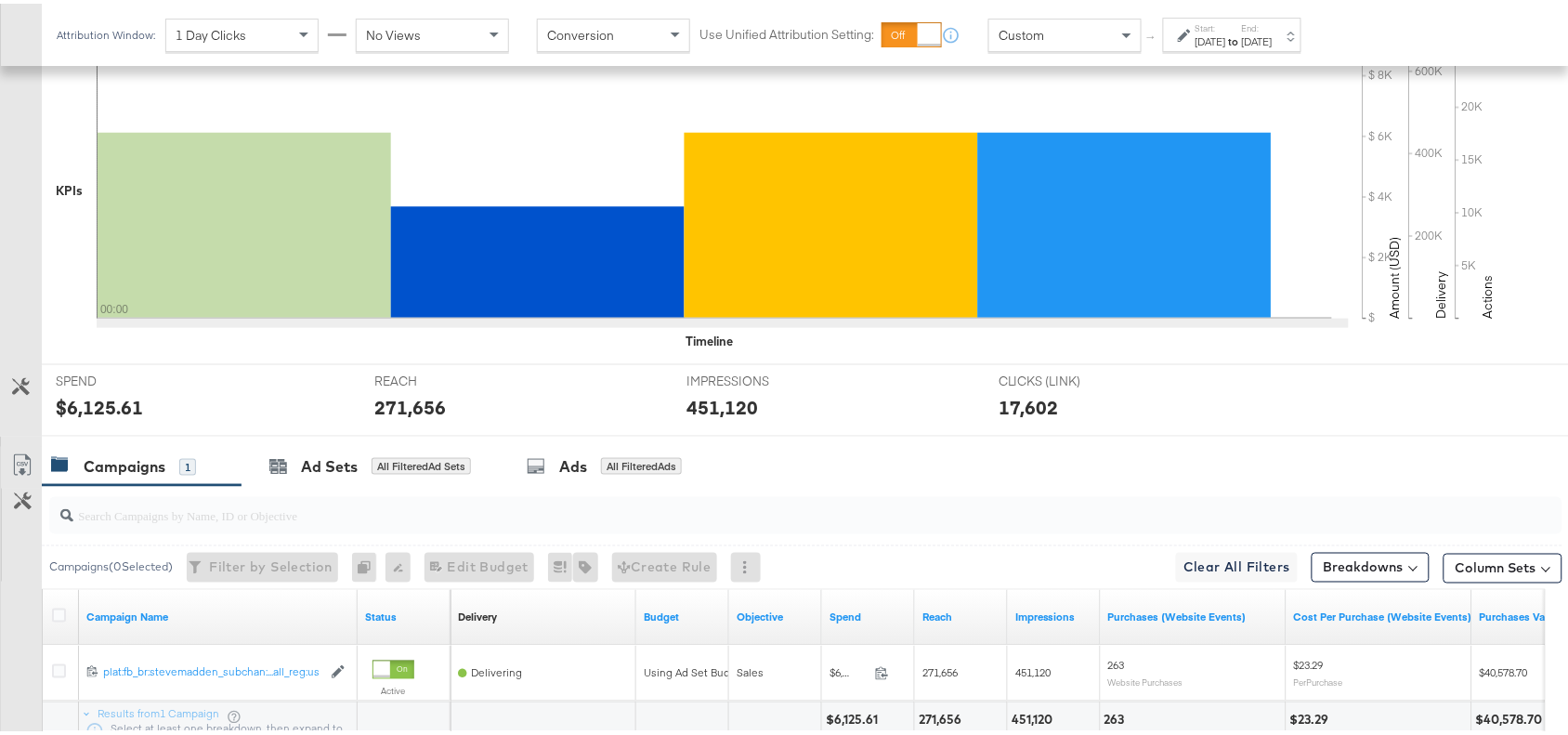
scroll to position [652, 0]
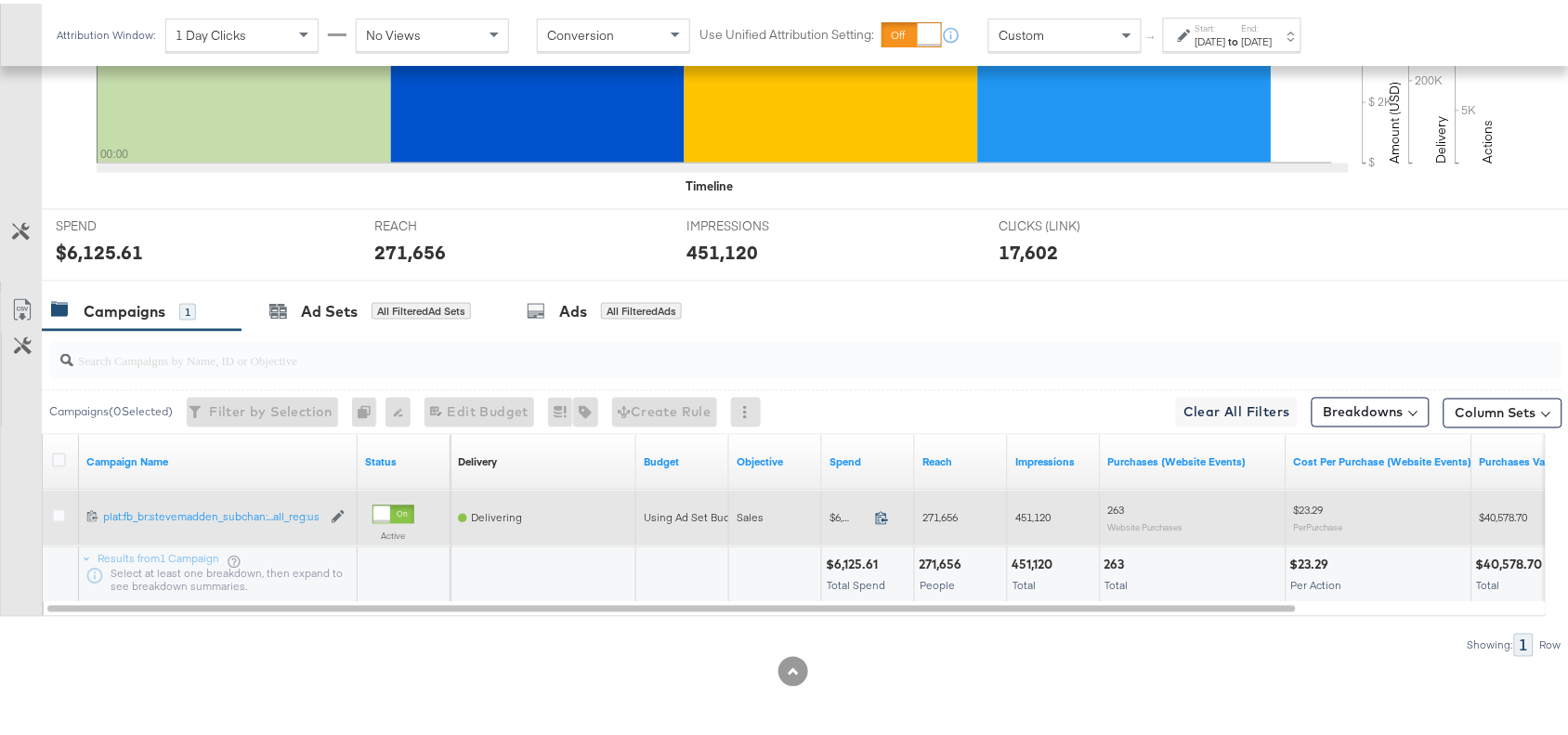
click at [875, 519] on icon at bounding box center [881, 514] width 14 height 14
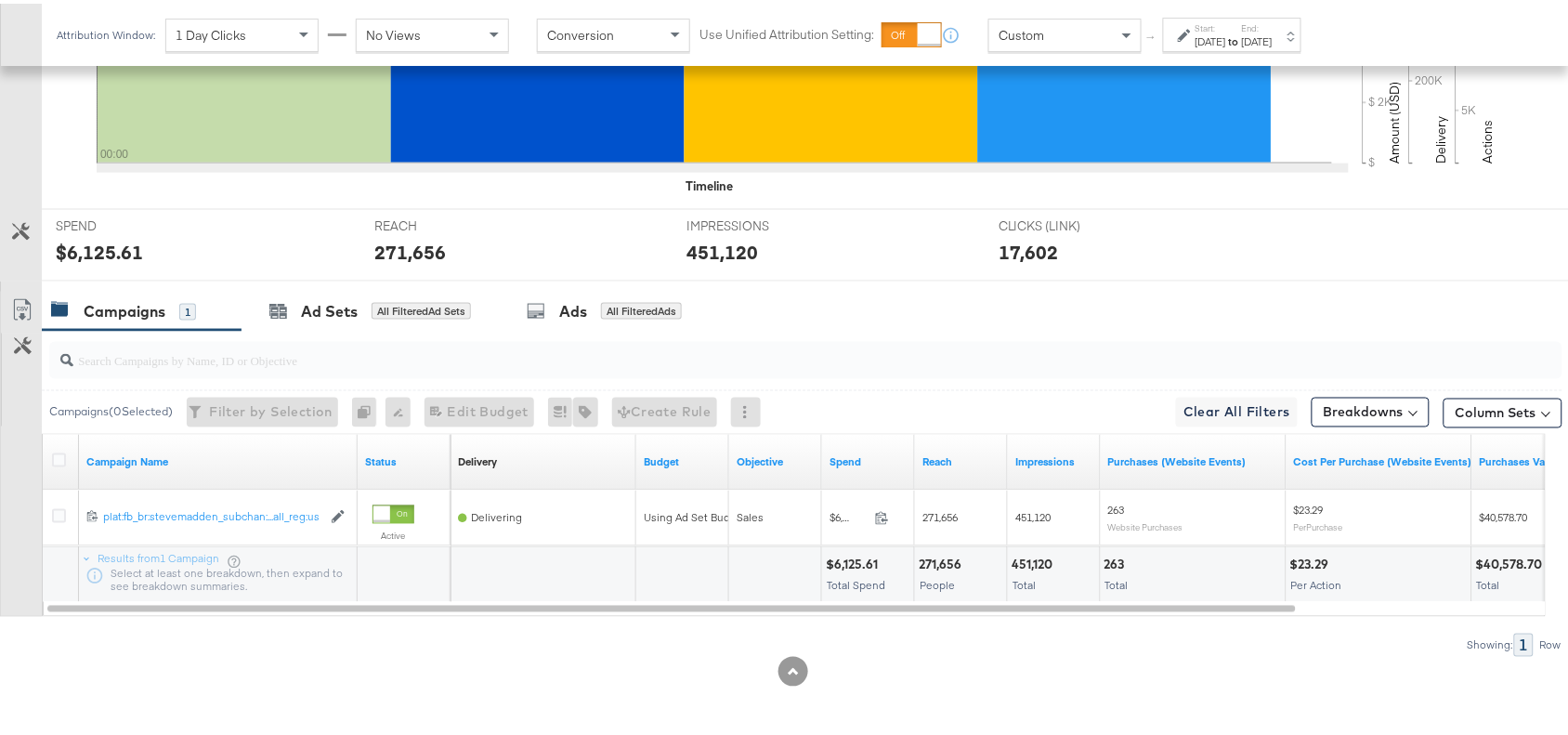
click at [948, 563] on div "271,656" at bounding box center [942, 562] width 49 height 18
copy div "271,656"
click at [948, 563] on div "271,656" at bounding box center [942, 562] width 49 height 18
click at [1042, 565] on div "451,120" at bounding box center [1034, 562] width 47 height 18
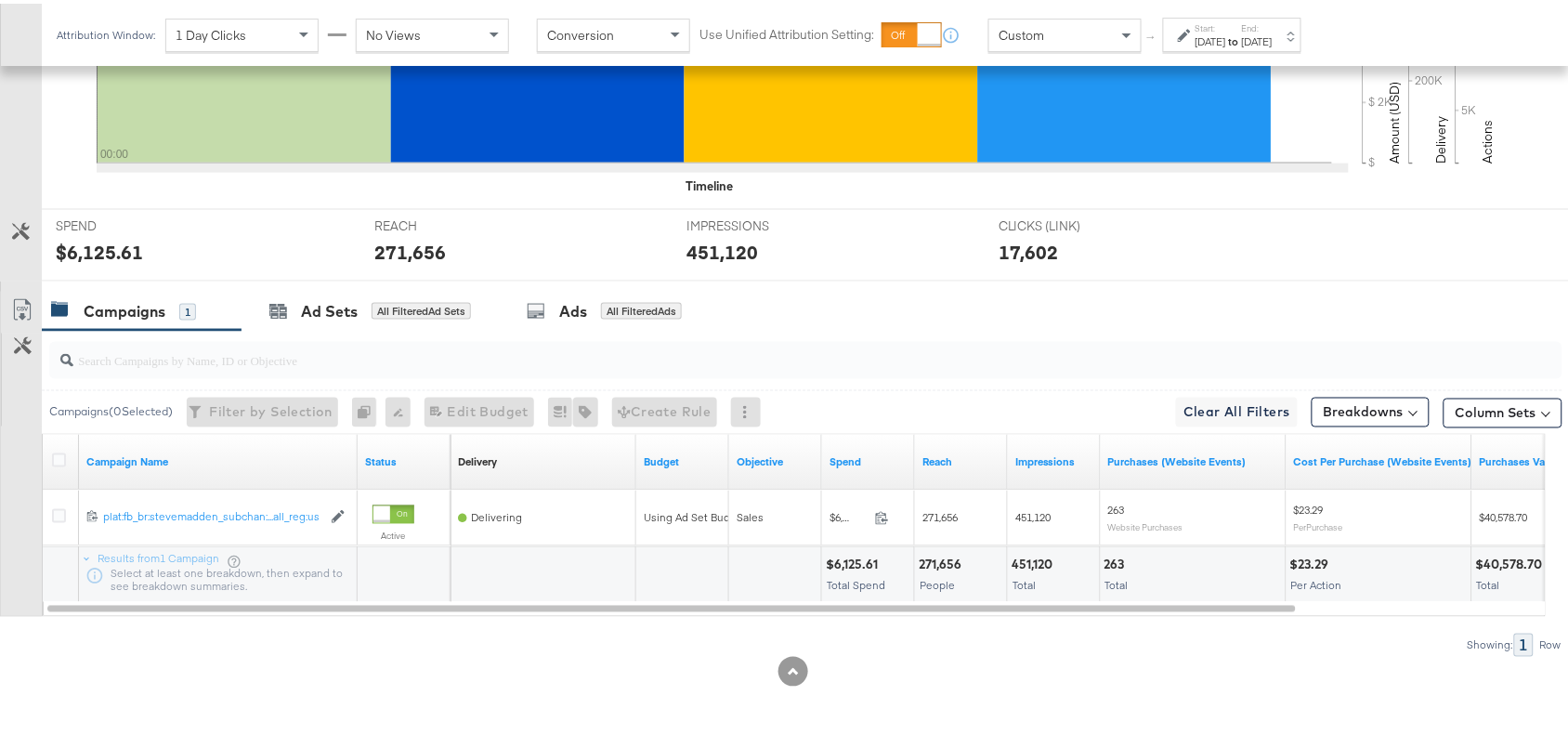
click at [1225, 40] on div "[DATE]" at bounding box center [1210, 38] width 30 height 15
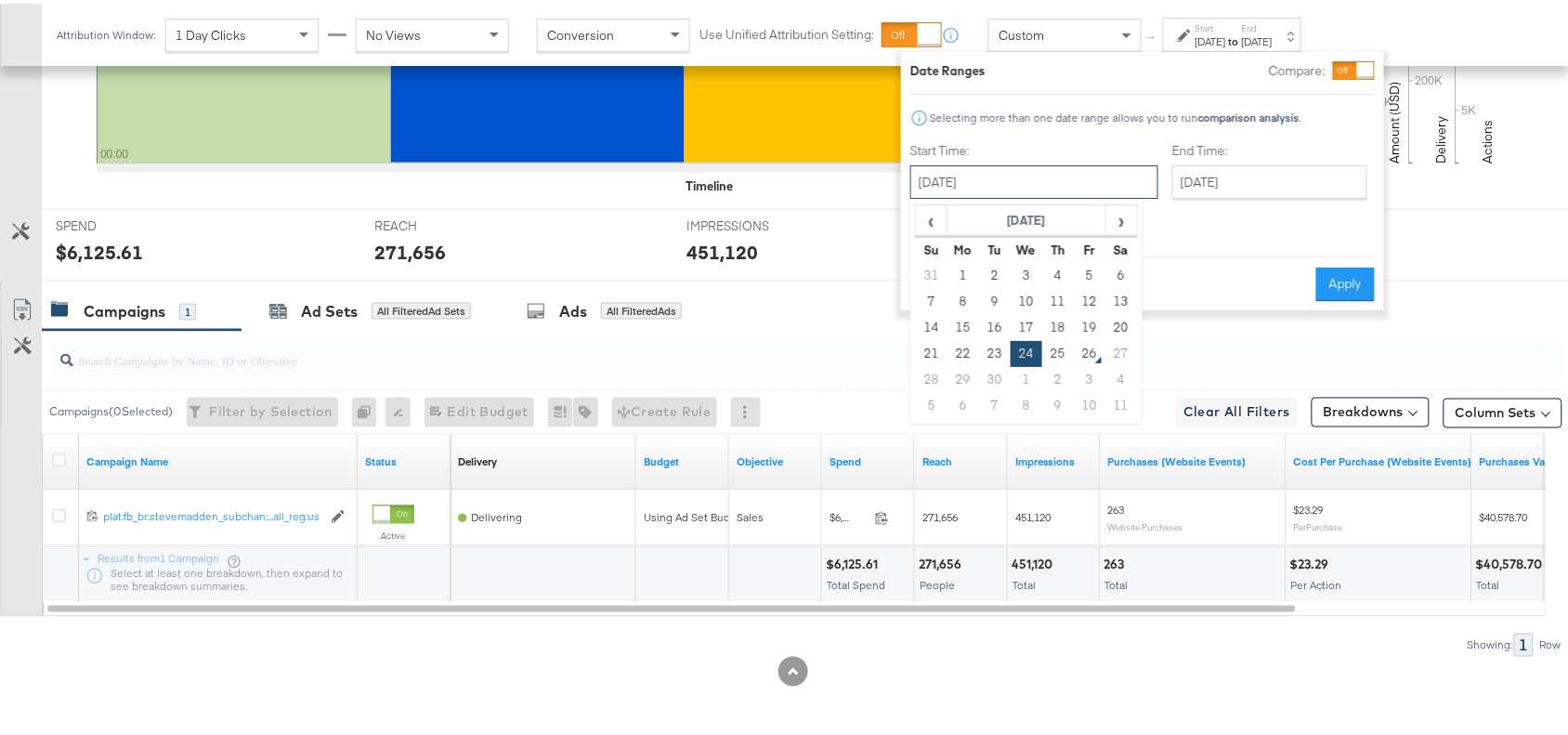
click at [1048, 182] on input "[DATE]" at bounding box center [1034, 178] width 248 height 33
click at [1054, 345] on td "25" at bounding box center [1057, 349] width 31 height 26
type input "[DATE]"
click at [1356, 266] on button "Apply" at bounding box center [1344, 280] width 58 height 33
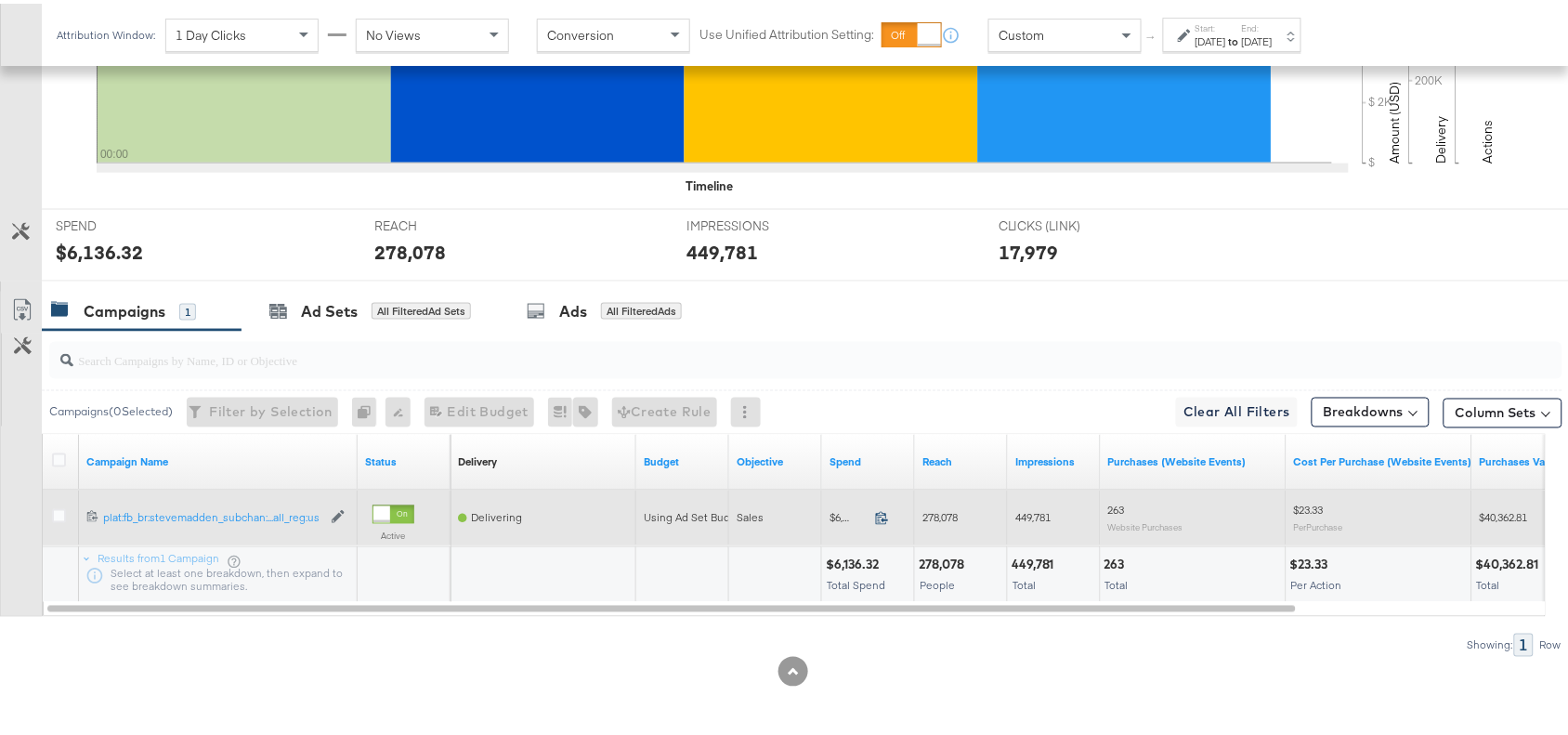
click at [880, 517] on icon at bounding box center [881, 514] width 14 height 14
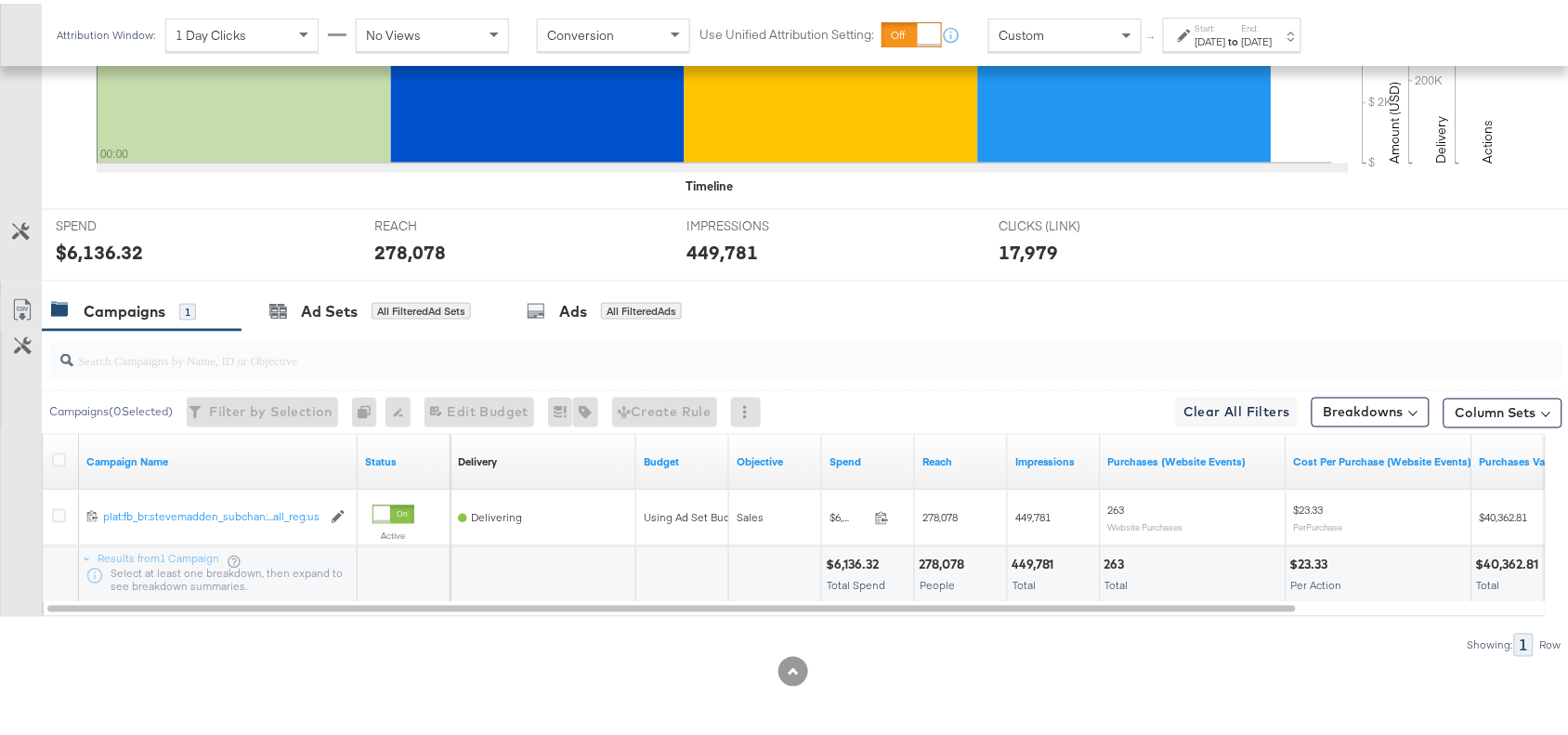
click at [925, 555] on div "278,078" at bounding box center [944, 562] width 51 height 18
copy div "278,078"
click at [925, 555] on div "278,078" at bounding box center [944, 562] width 51 height 18
click at [1042, 566] on div "449,781" at bounding box center [1035, 562] width 49 height 18
copy div "449,781"
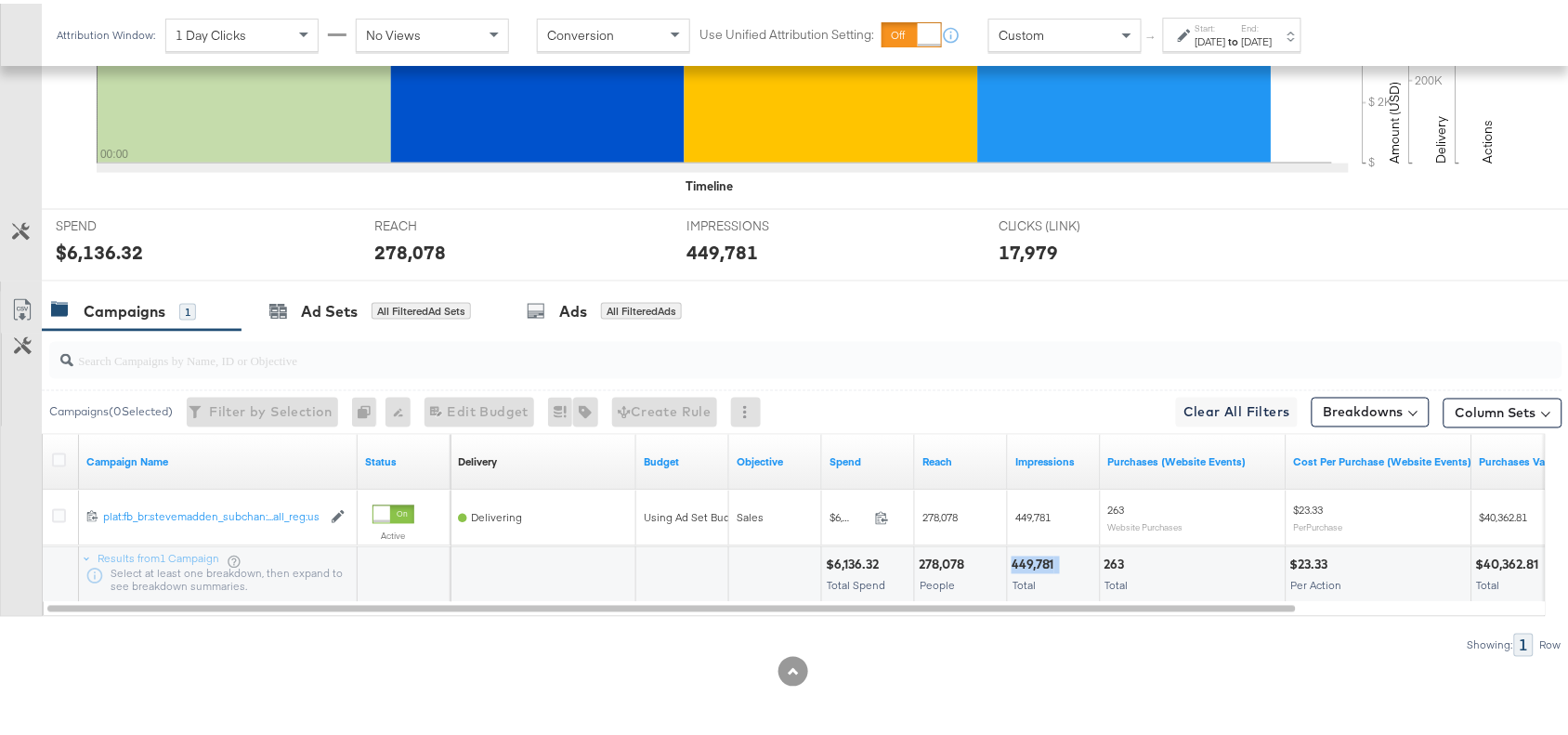
click at [1042, 566] on div "449,781" at bounding box center [1035, 562] width 49 height 18
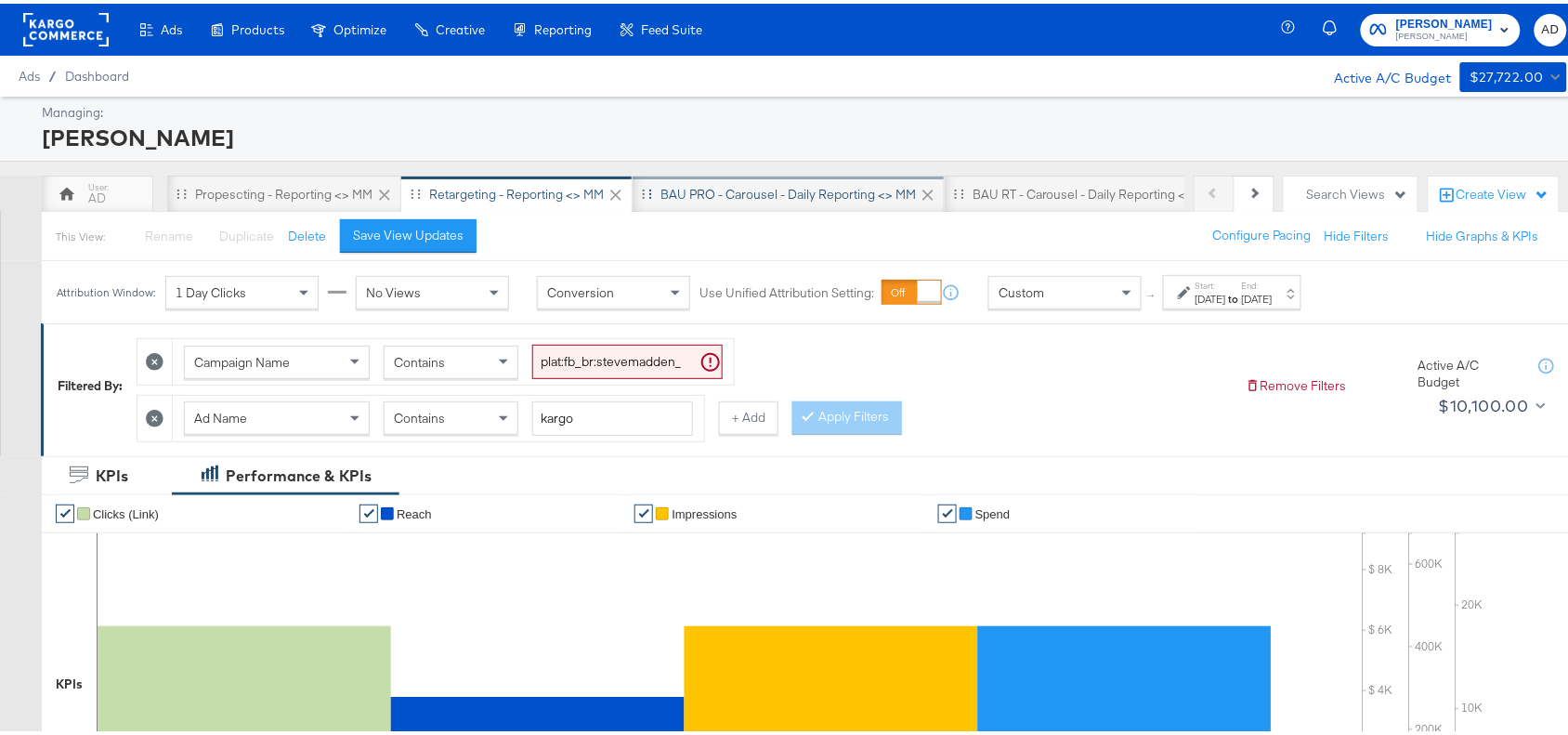
click at [755, 187] on div "BAU PRO - Carousel - Daily Reporting <> MM" at bounding box center [788, 190] width 255 height 18
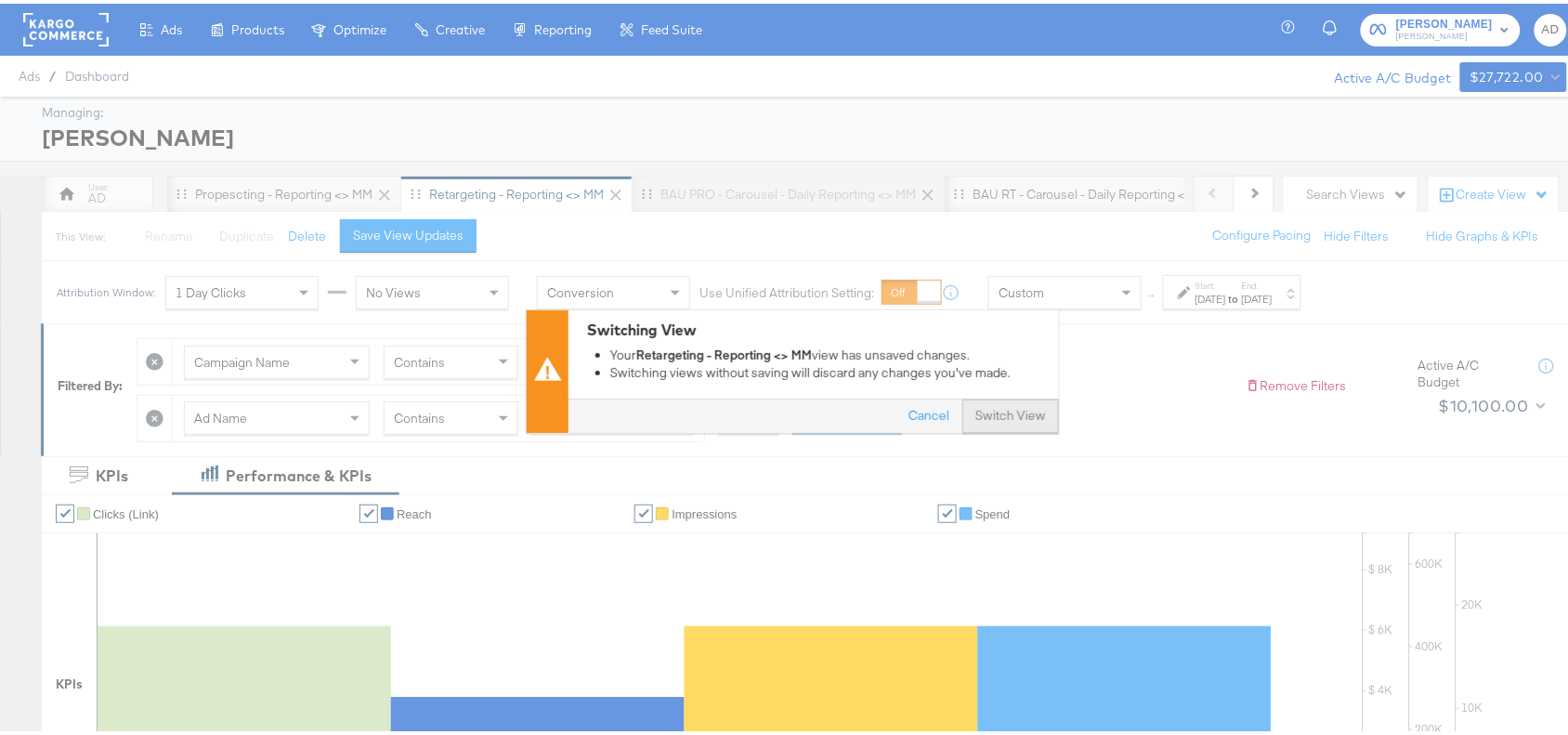
click at [993, 414] on button "Switch View" at bounding box center [1010, 412] width 97 height 33
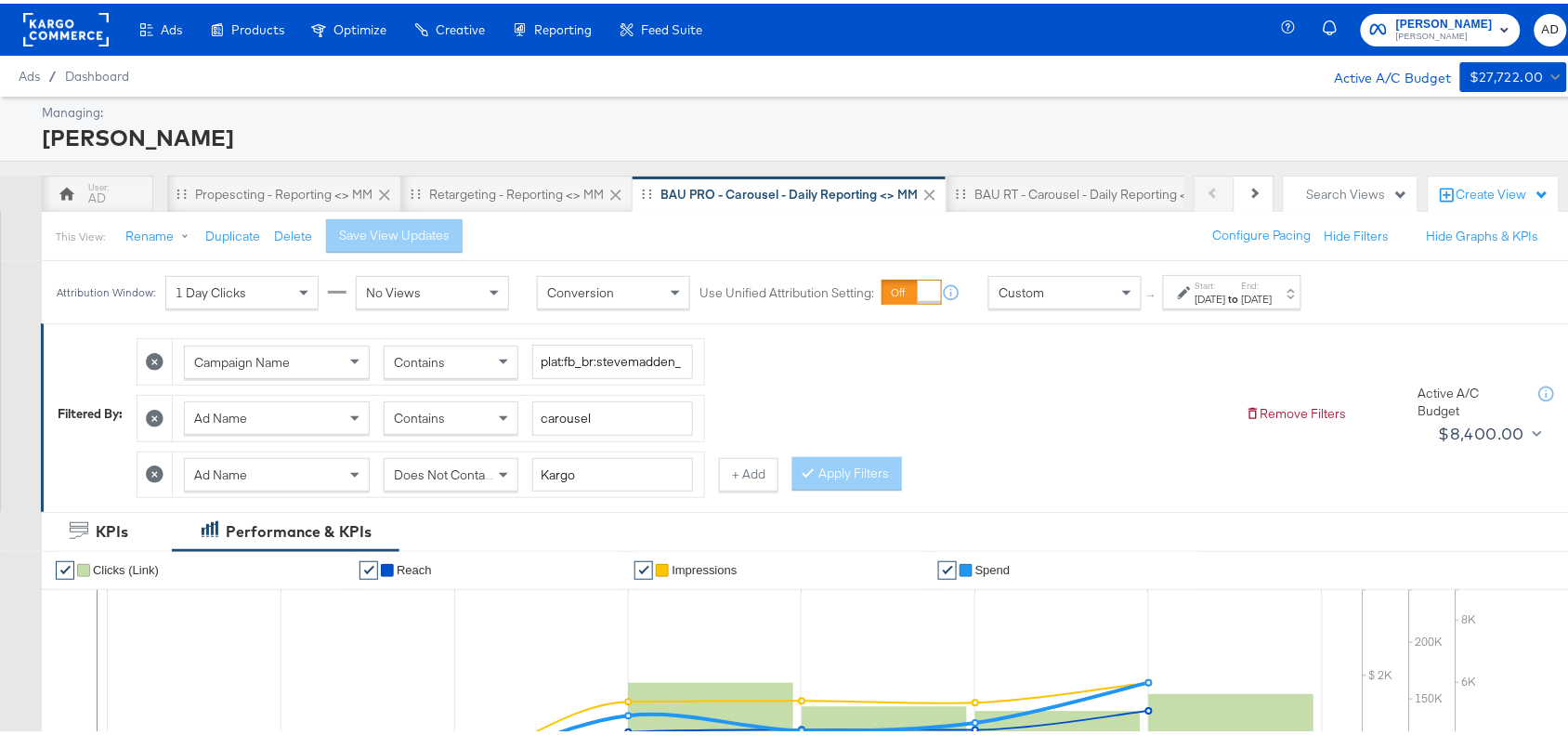
click at [1225, 293] on div "[DATE]" at bounding box center [1210, 296] width 30 height 15
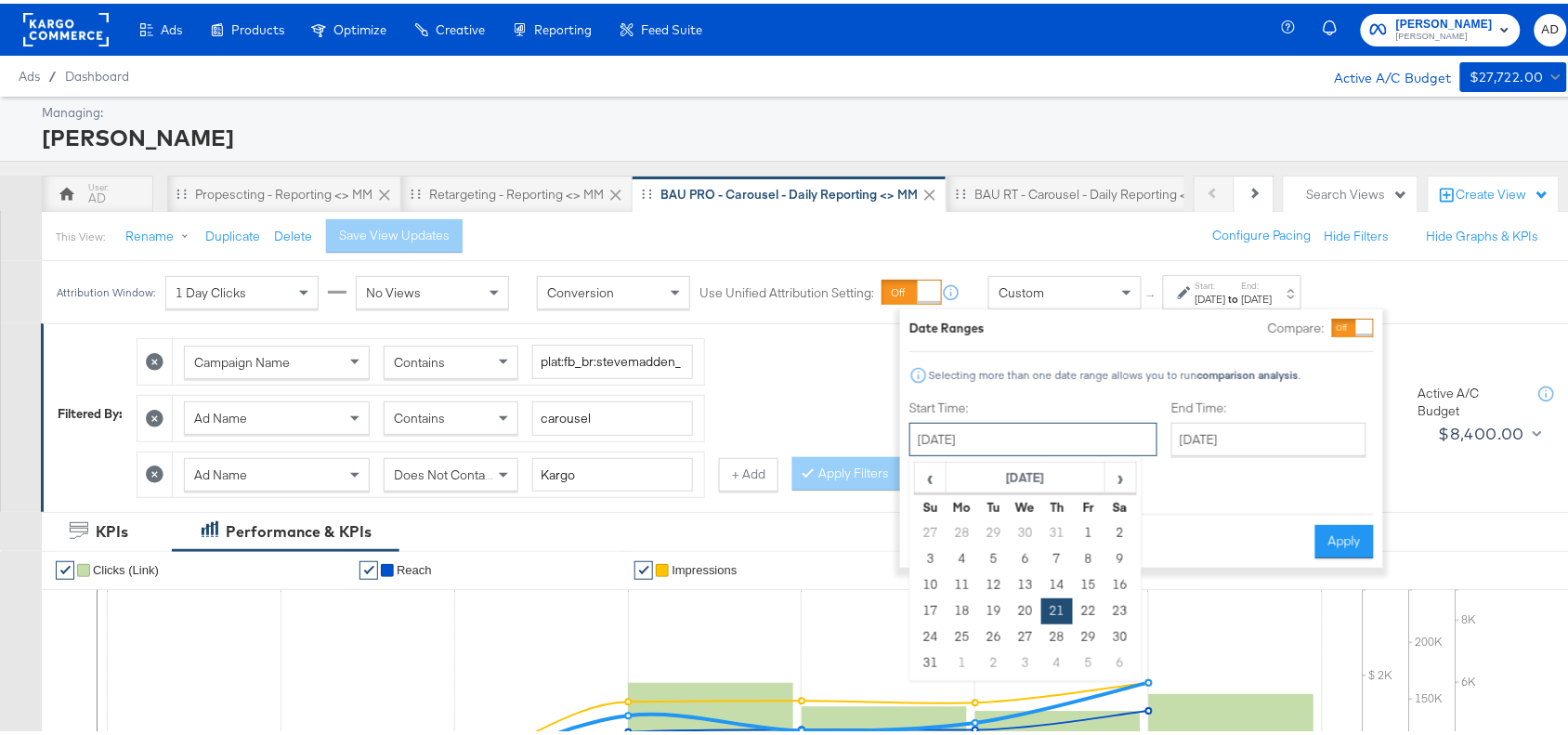
click at [1047, 447] on input "[DATE]" at bounding box center [1033, 435] width 248 height 33
click at [1119, 477] on span "›" at bounding box center [1120, 473] width 29 height 28
click at [1027, 606] on td "24" at bounding box center [1025, 607] width 31 height 26
type input "[DATE]"
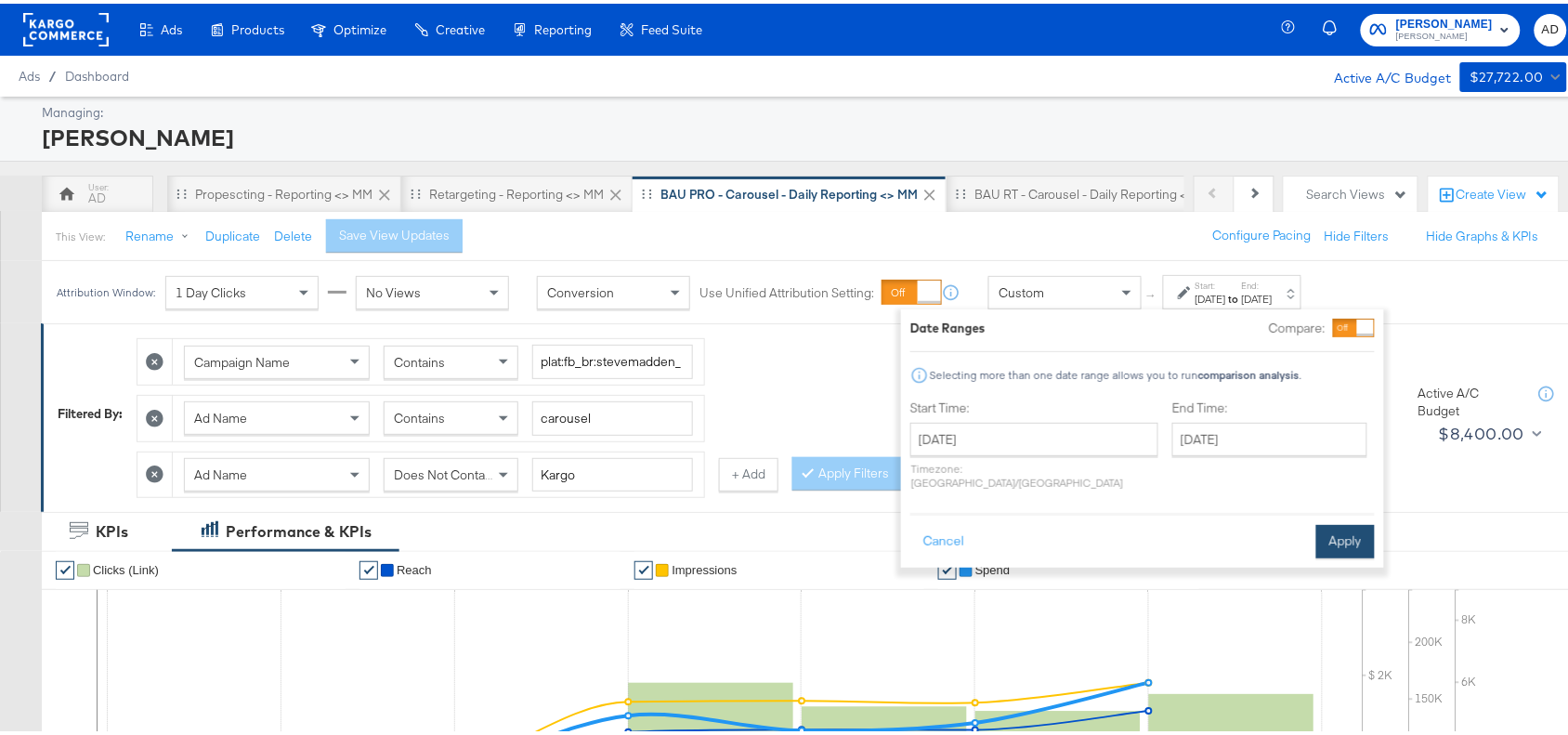
click at [1338, 529] on button "Apply" at bounding box center [1344, 538] width 58 height 33
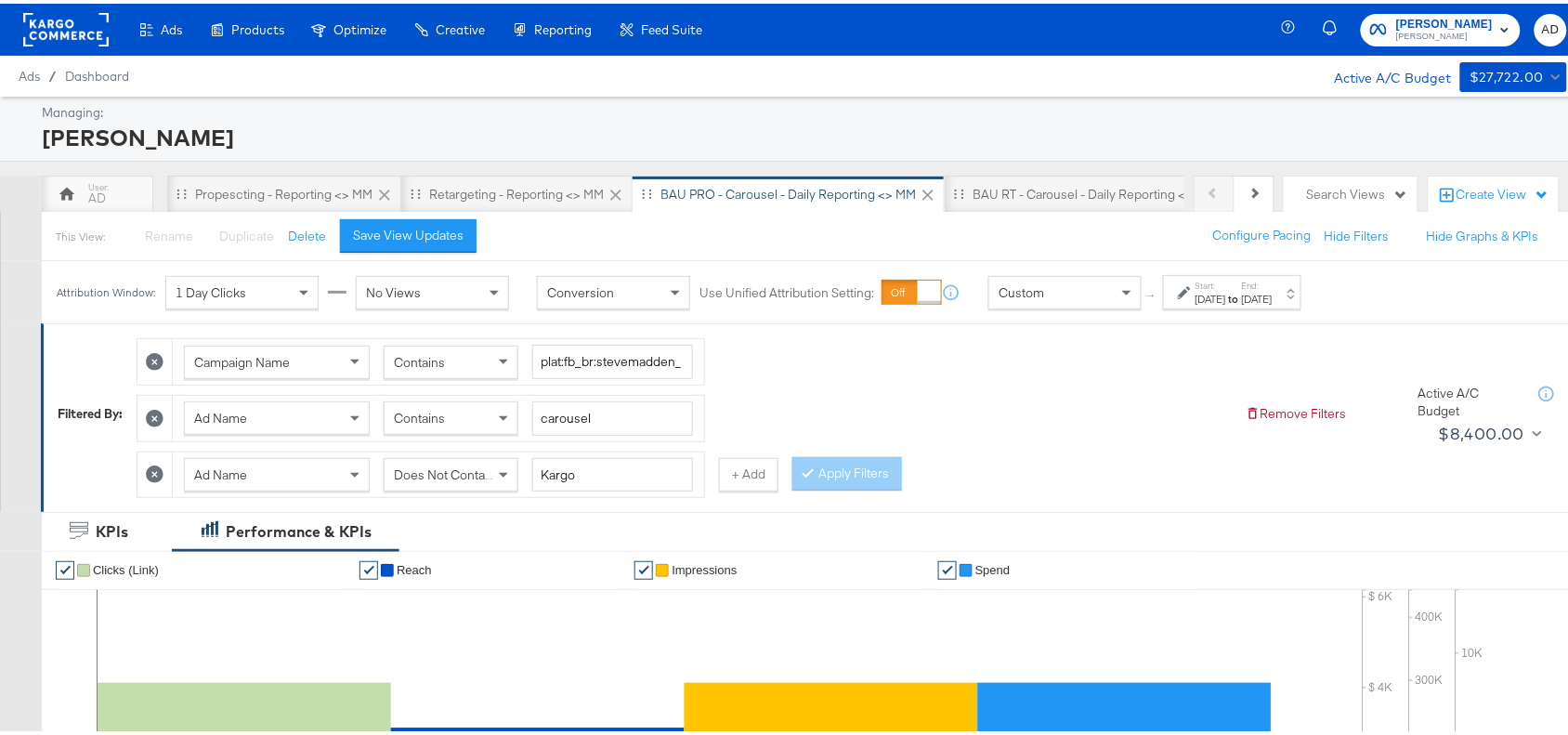
scroll to position [709, 0]
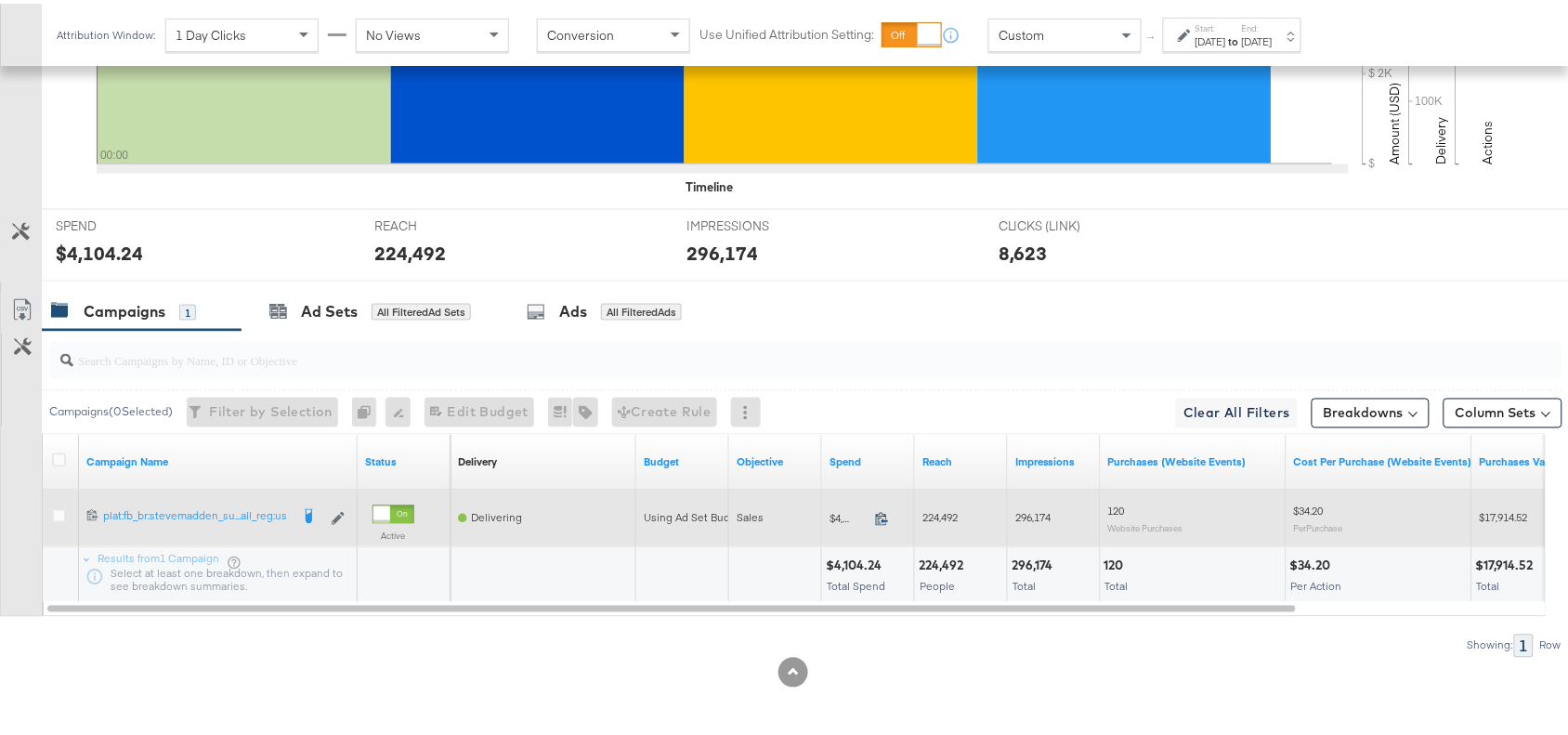
click at [875, 516] on icon at bounding box center [881, 515] width 14 height 14
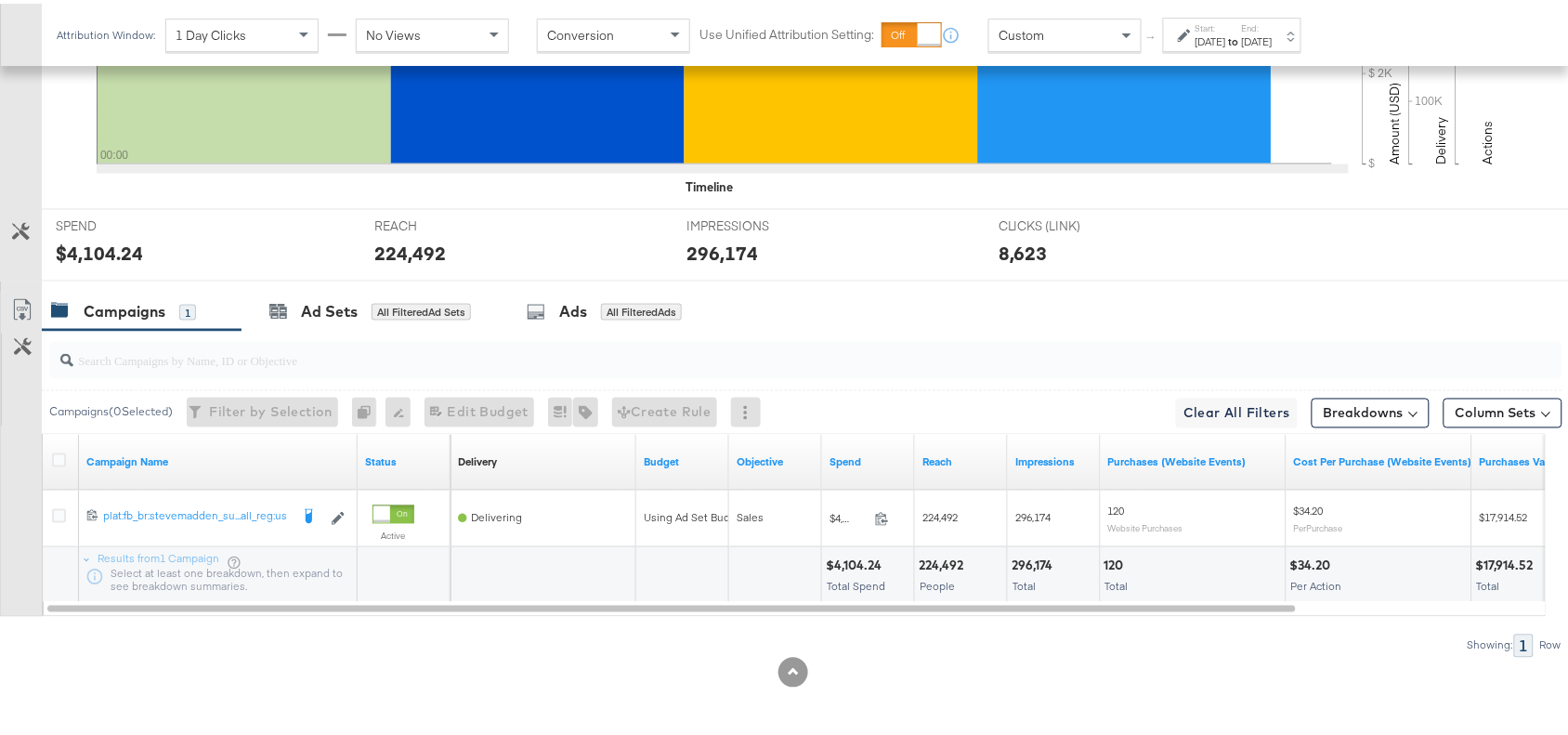
click at [940, 563] on div "224,492" at bounding box center [943, 563] width 50 height 18
copy div "224,492"
click at [940, 563] on div "224,492" at bounding box center [943, 563] width 50 height 18
click at [1022, 563] on div "296,174" at bounding box center [1035, 563] width 48 height 18
copy div "296,174"
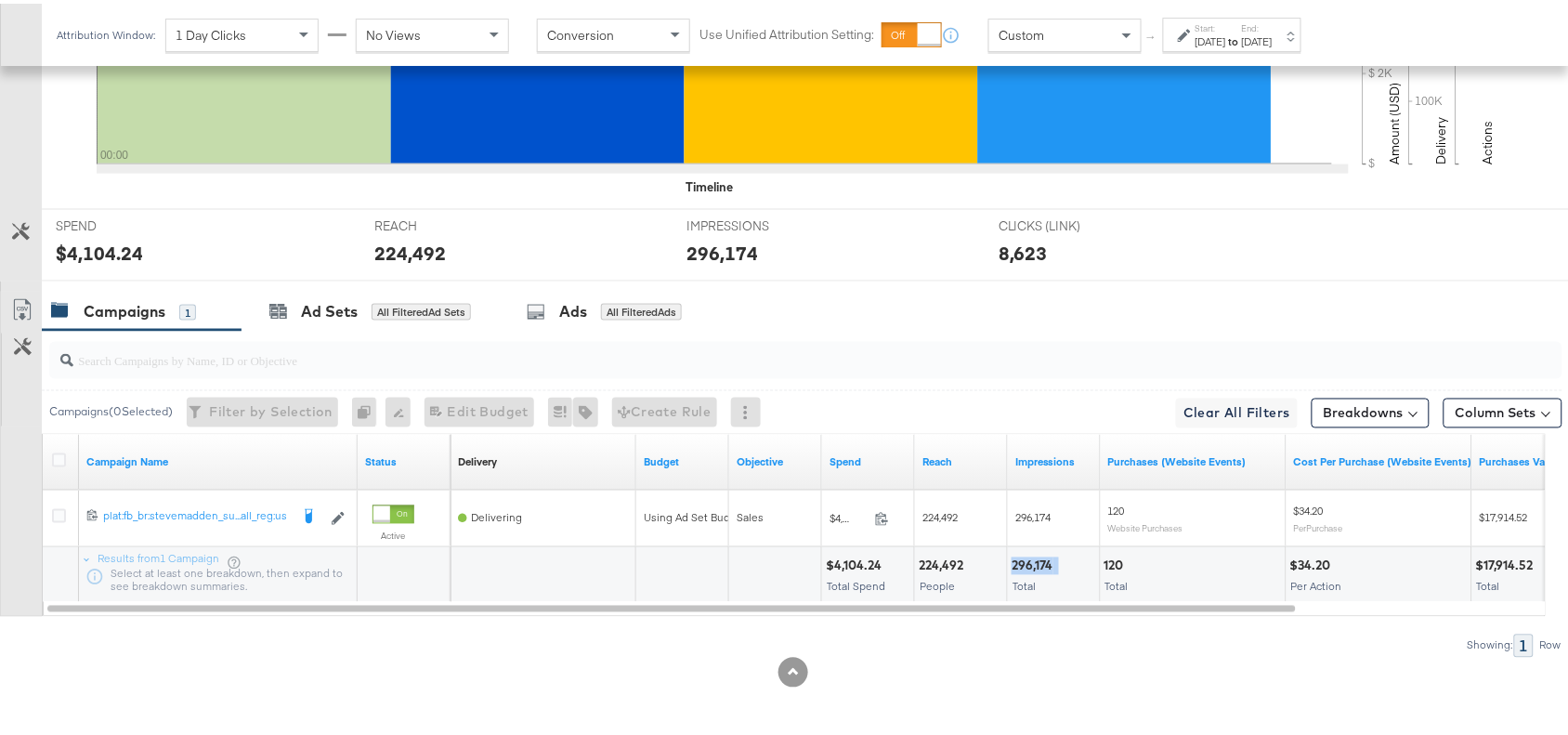
click at [1022, 563] on div "296,174" at bounding box center [1035, 563] width 48 height 18
click at [1272, 29] on label "End:" at bounding box center [1257, 25] width 30 height 12
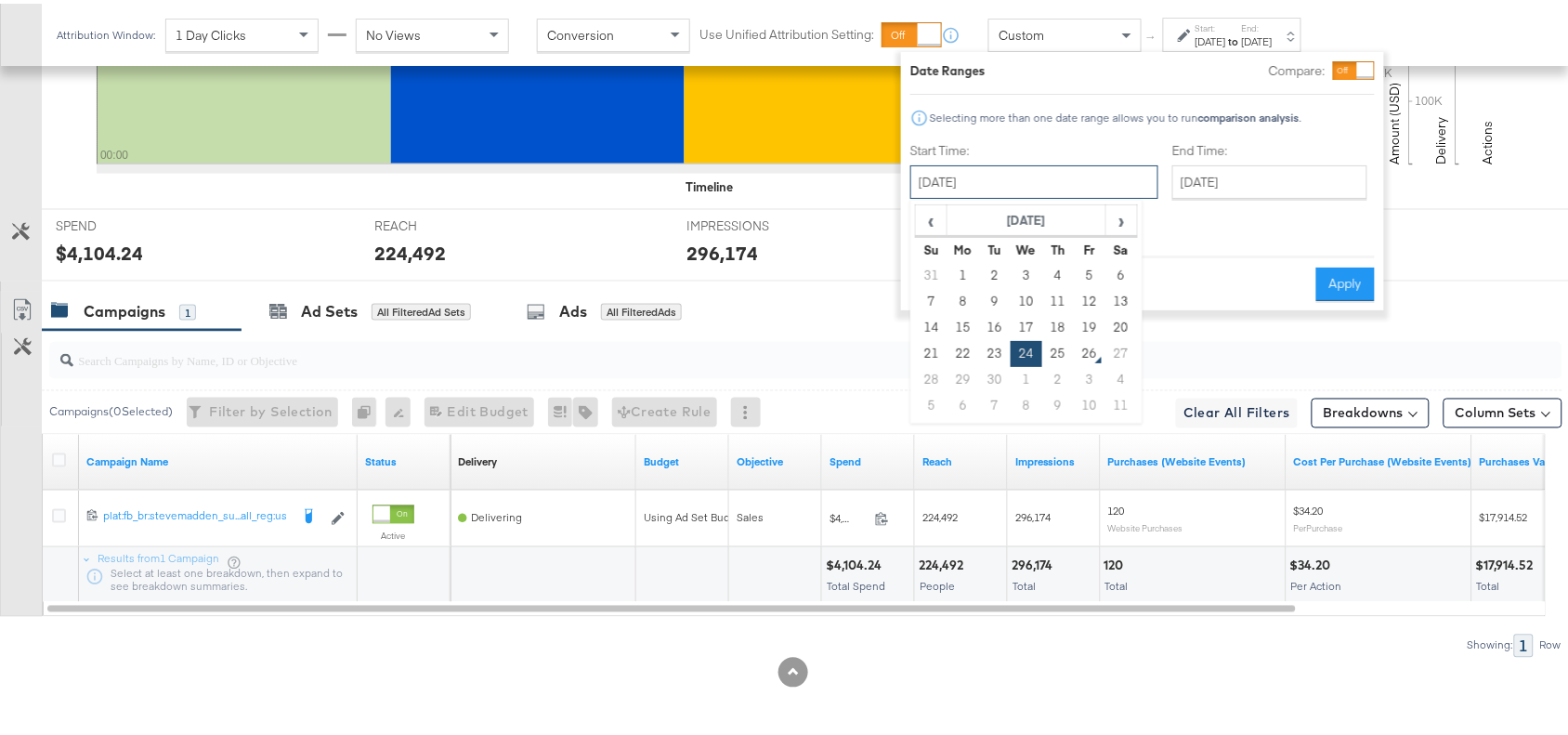
click at [1012, 193] on input "[DATE]" at bounding box center [1034, 178] width 248 height 33
click at [1057, 345] on td "25" at bounding box center [1057, 349] width 31 height 26
type input "[DATE]"
click at [1354, 264] on button "Apply" at bounding box center [1344, 280] width 58 height 33
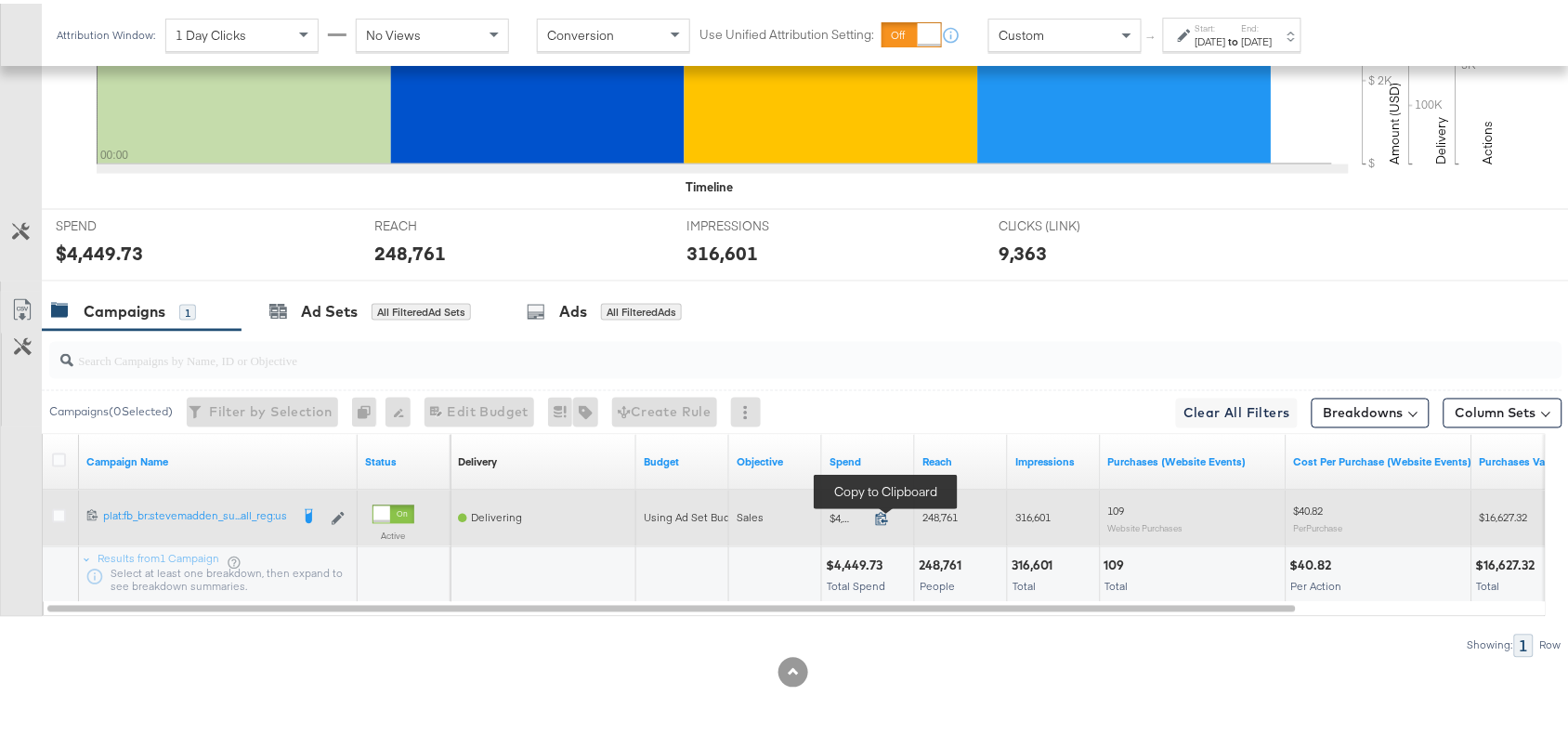
click at [883, 518] on icon at bounding box center [881, 516] width 12 height 13
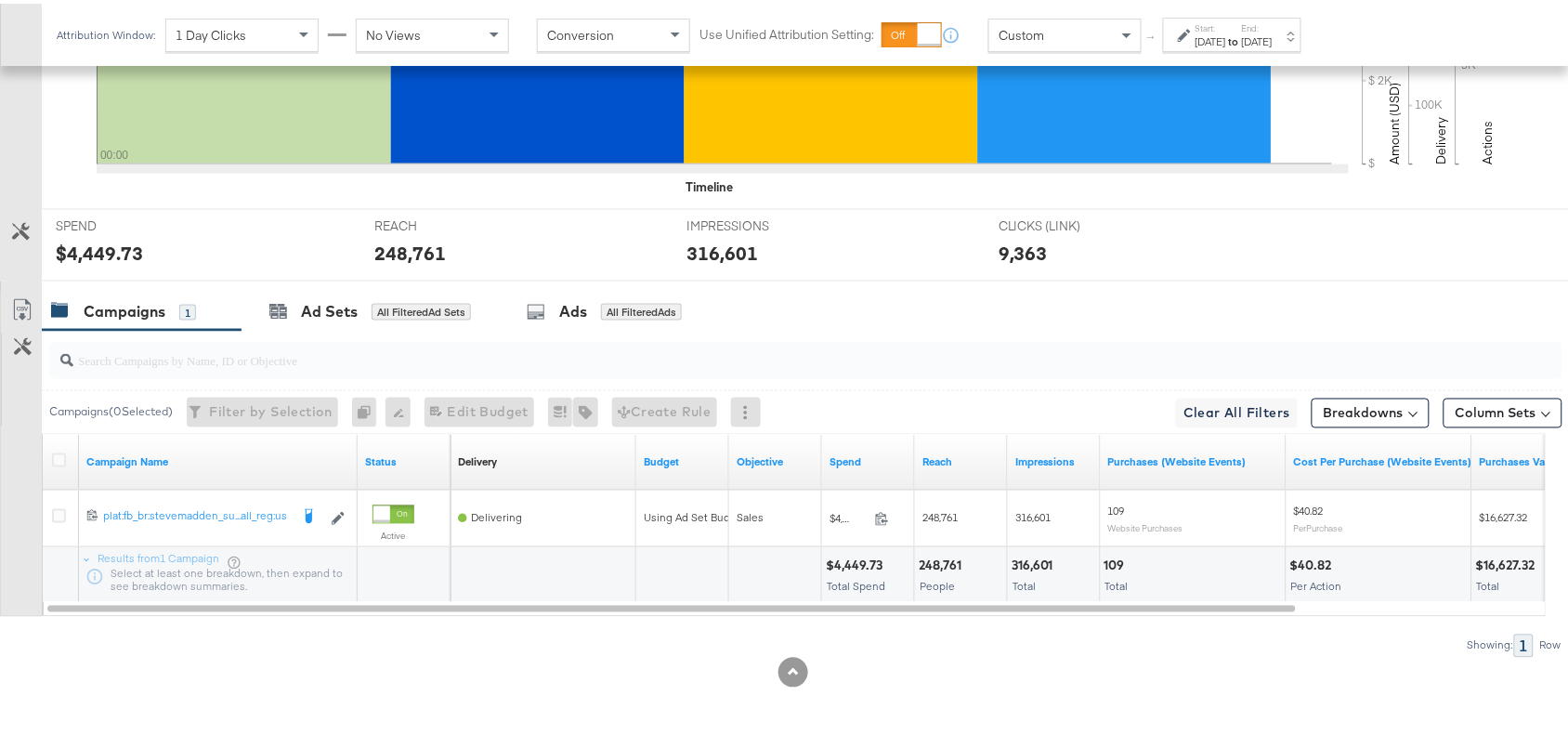
click at [931, 568] on div "248,761" at bounding box center [942, 563] width 49 height 18
copy div "248,761"
click at [931, 568] on div "248,761" at bounding box center [942, 563] width 49 height 18
click at [1041, 560] on div "316,601" at bounding box center [1035, 563] width 48 height 18
copy div "316,601"
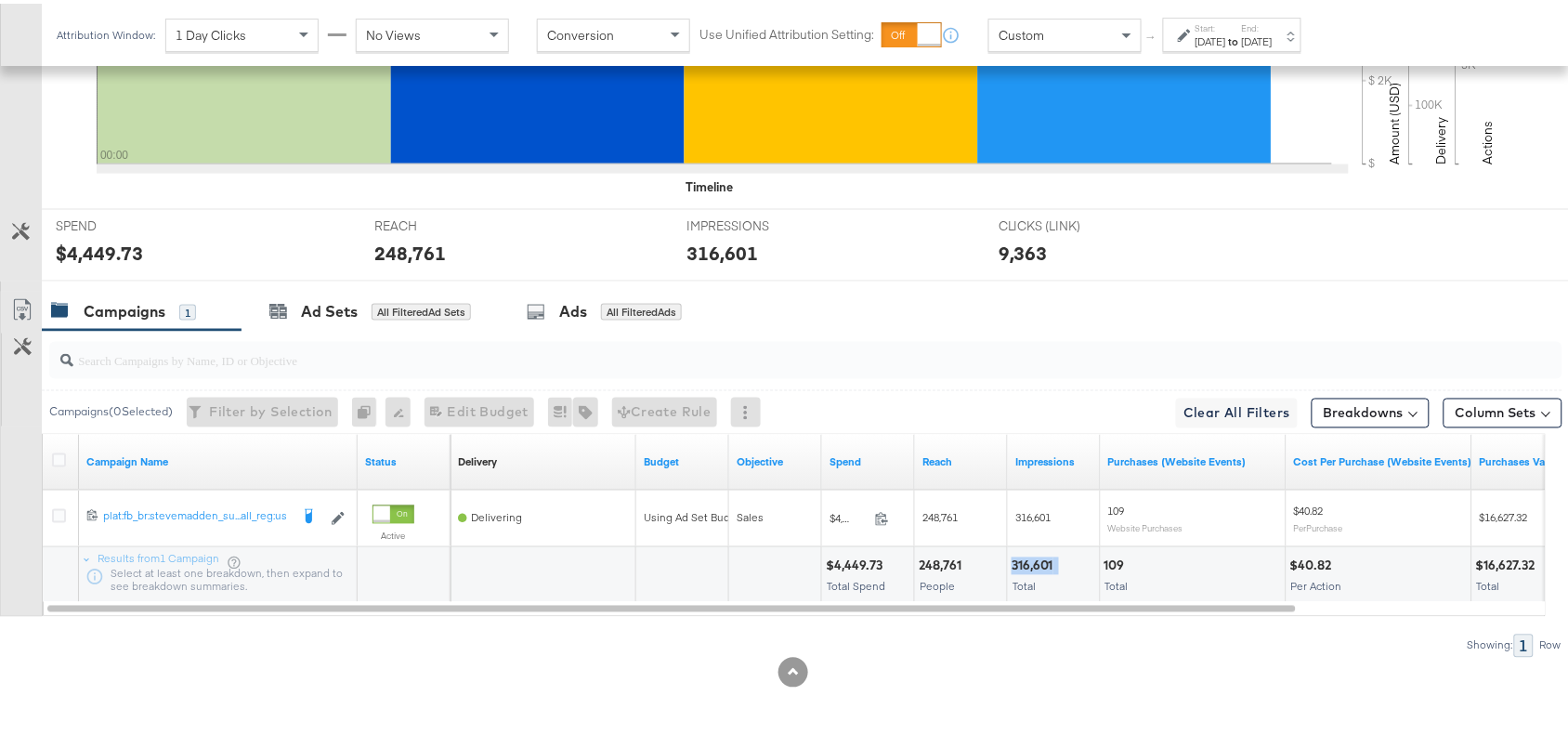
click at [1041, 560] on div "316,601" at bounding box center [1035, 563] width 48 height 18
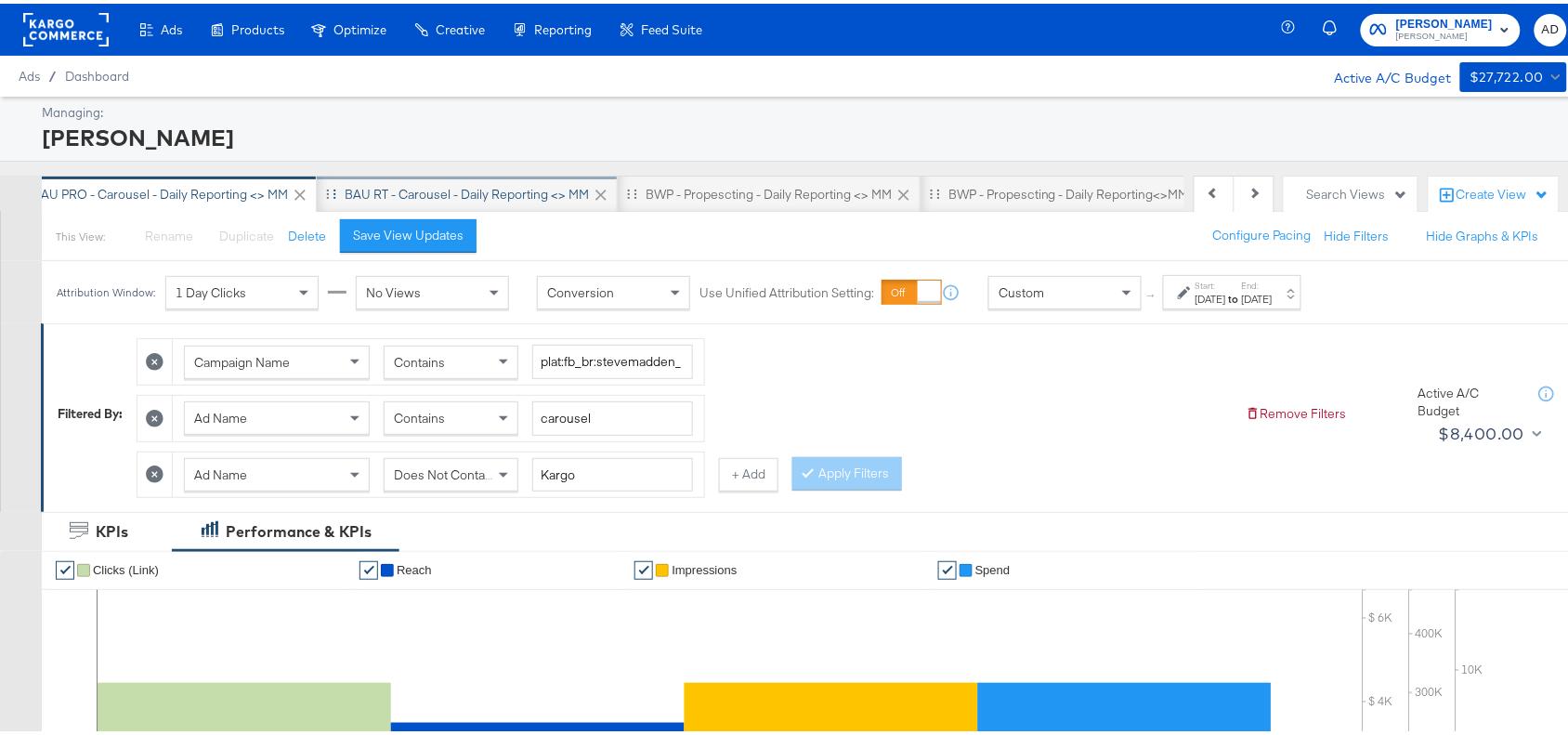
scroll to position [0, 630]
click at [462, 186] on div "BAU RT - Carousel - Daily Reporting <> MM" at bounding box center [464, 190] width 245 height 18
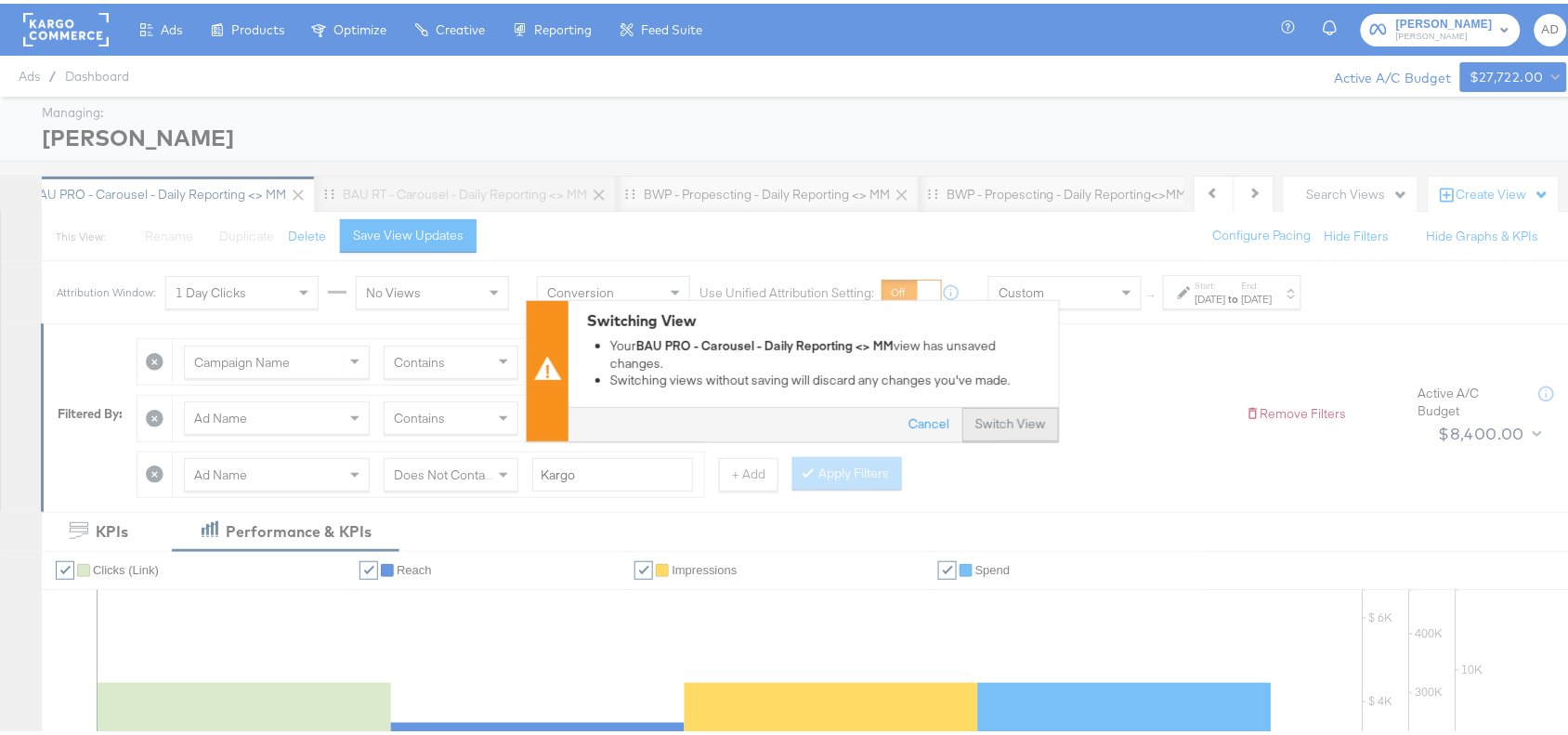
click at [978, 410] on button "Switch View" at bounding box center [1010, 422] width 97 height 33
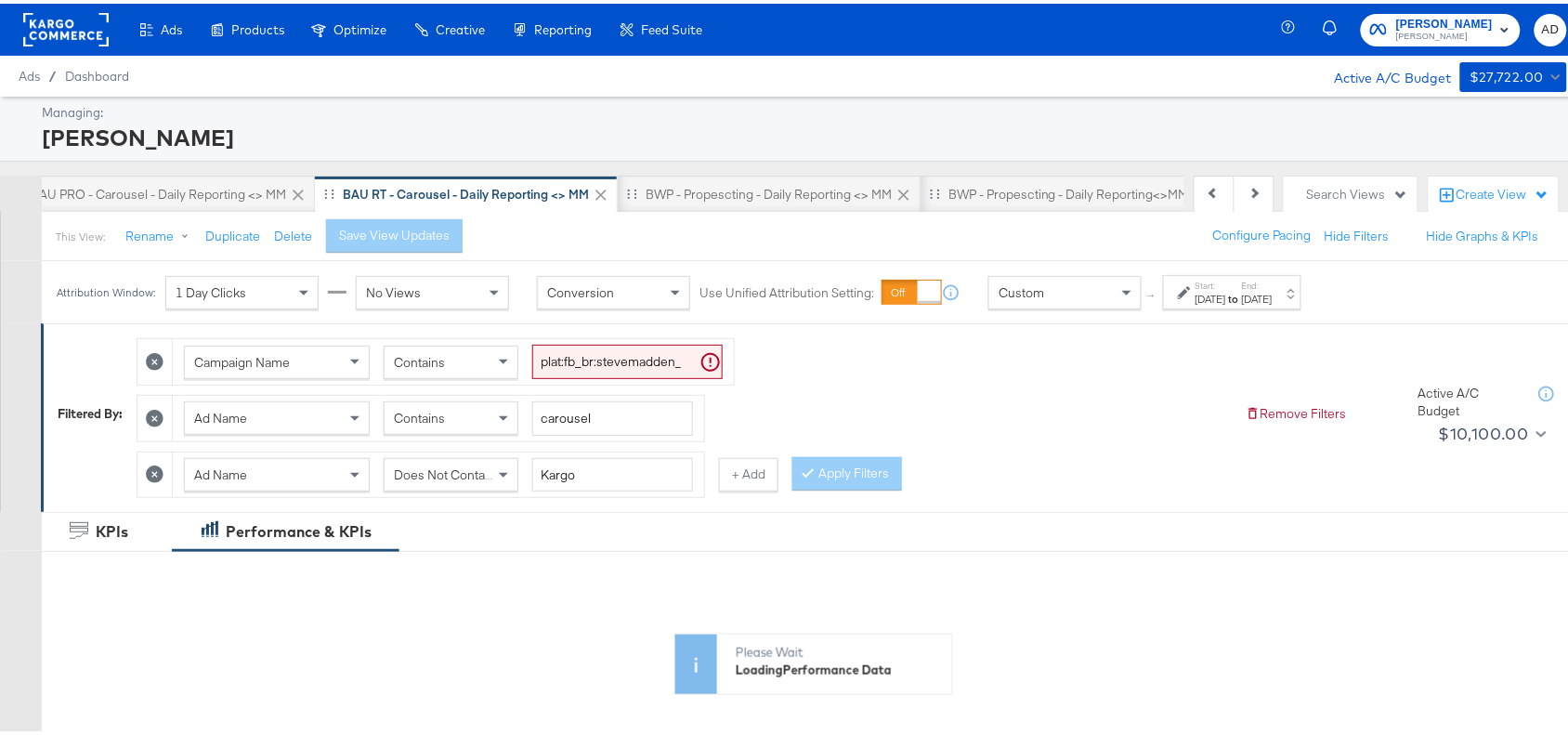
click at [1225, 303] on div "[DATE]" at bounding box center [1210, 296] width 30 height 15
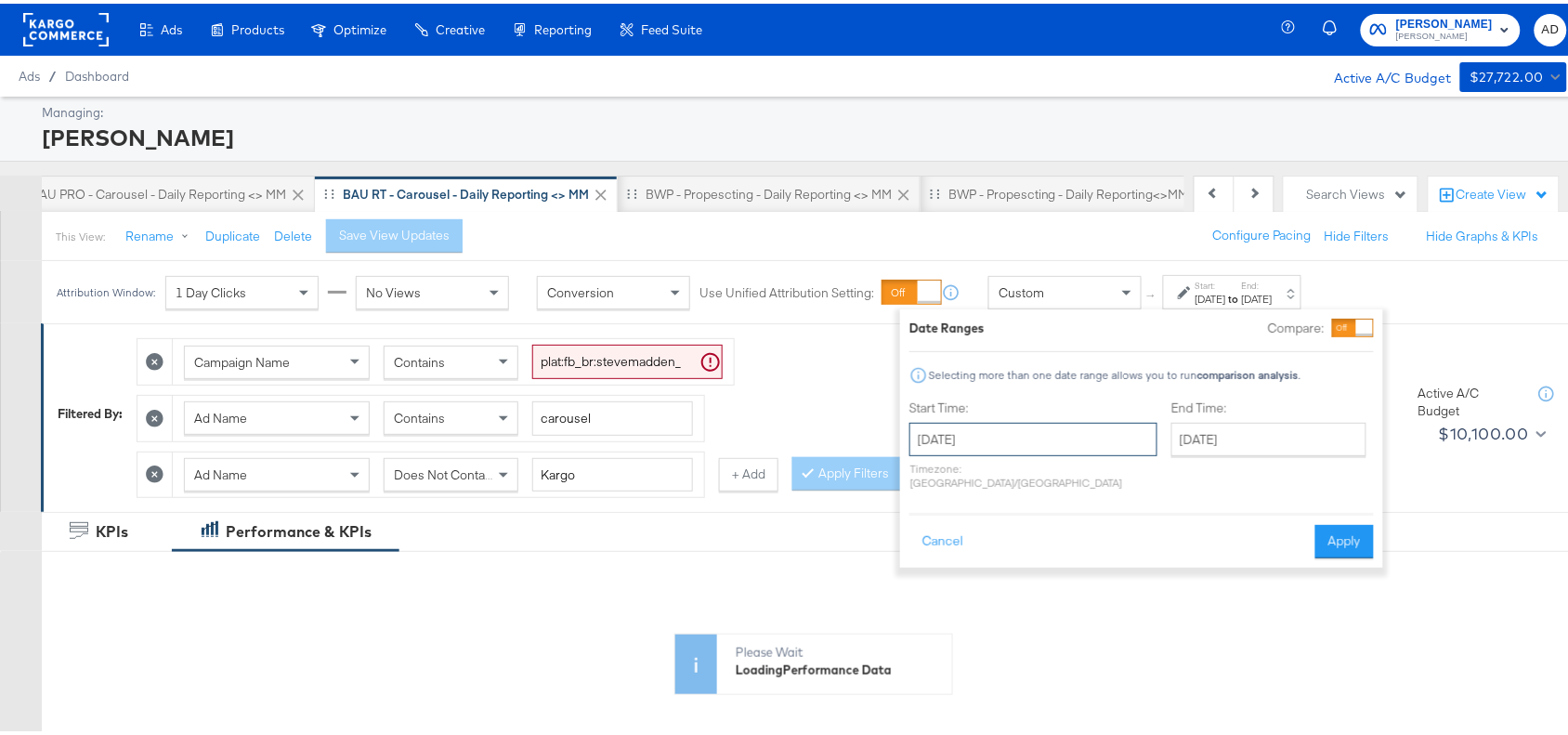
click at [1062, 443] on input "[DATE]" at bounding box center [1033, 435] width 248 height 33
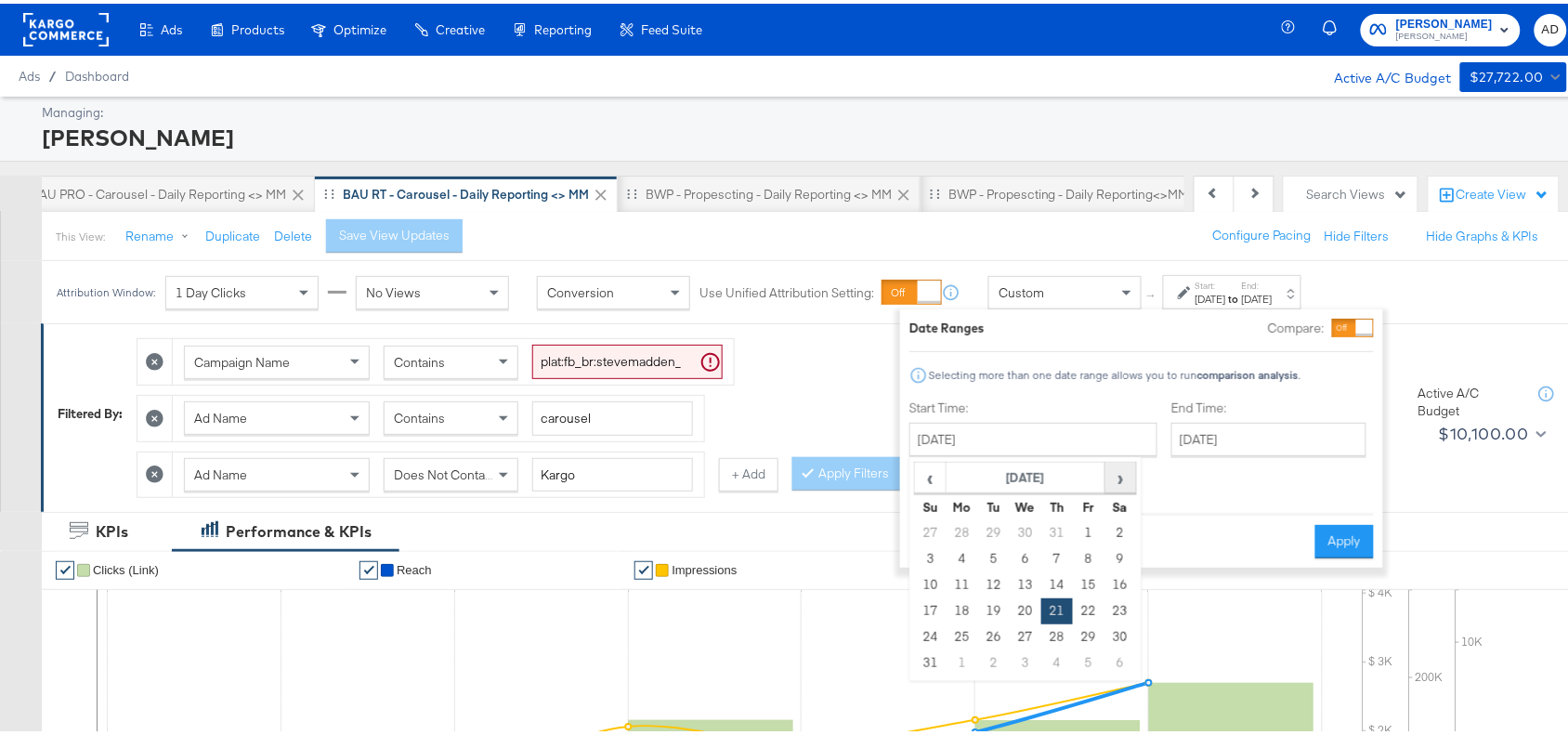
click at [1116, 477] on span "›" at bounding box center [1120, 473] width 29 height 28
click at [1022, 606] on td "24" at bounding box center [1025, 607] width 31 height 26
type input "[DATE]"
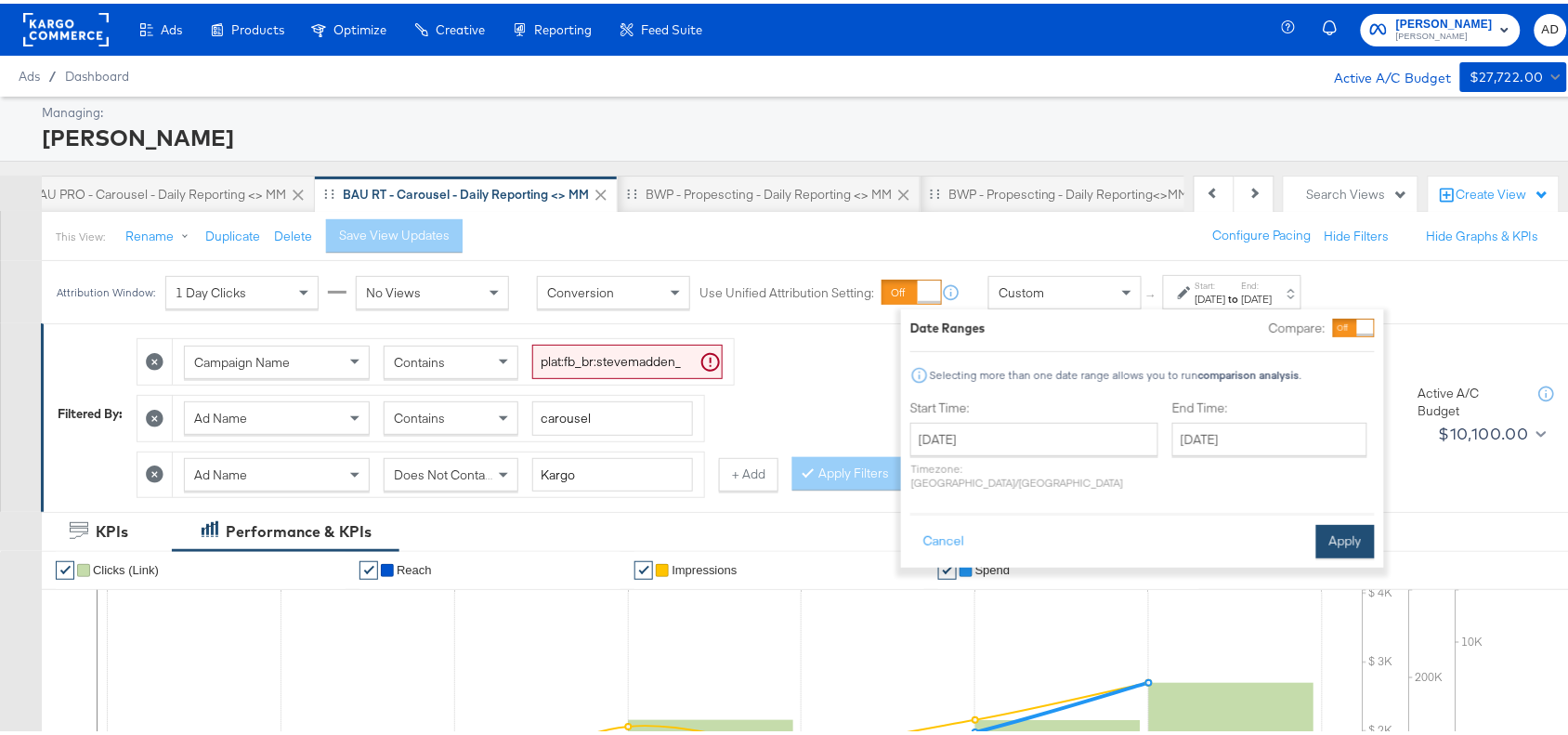
click at [1344, 522] on button "Apply" at bounding box center [1344, 538] width 58 height 33
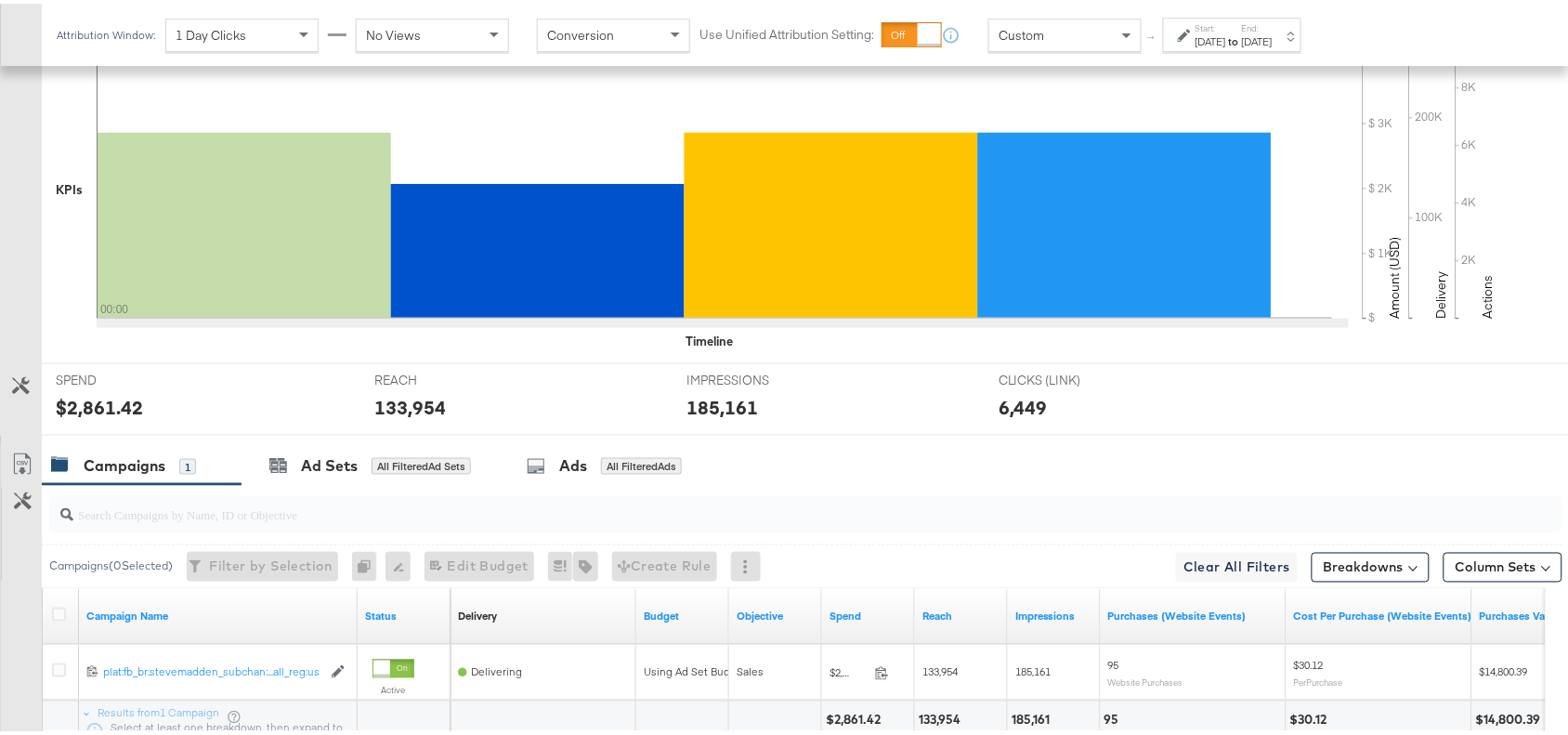
scroll to position [709, 0]
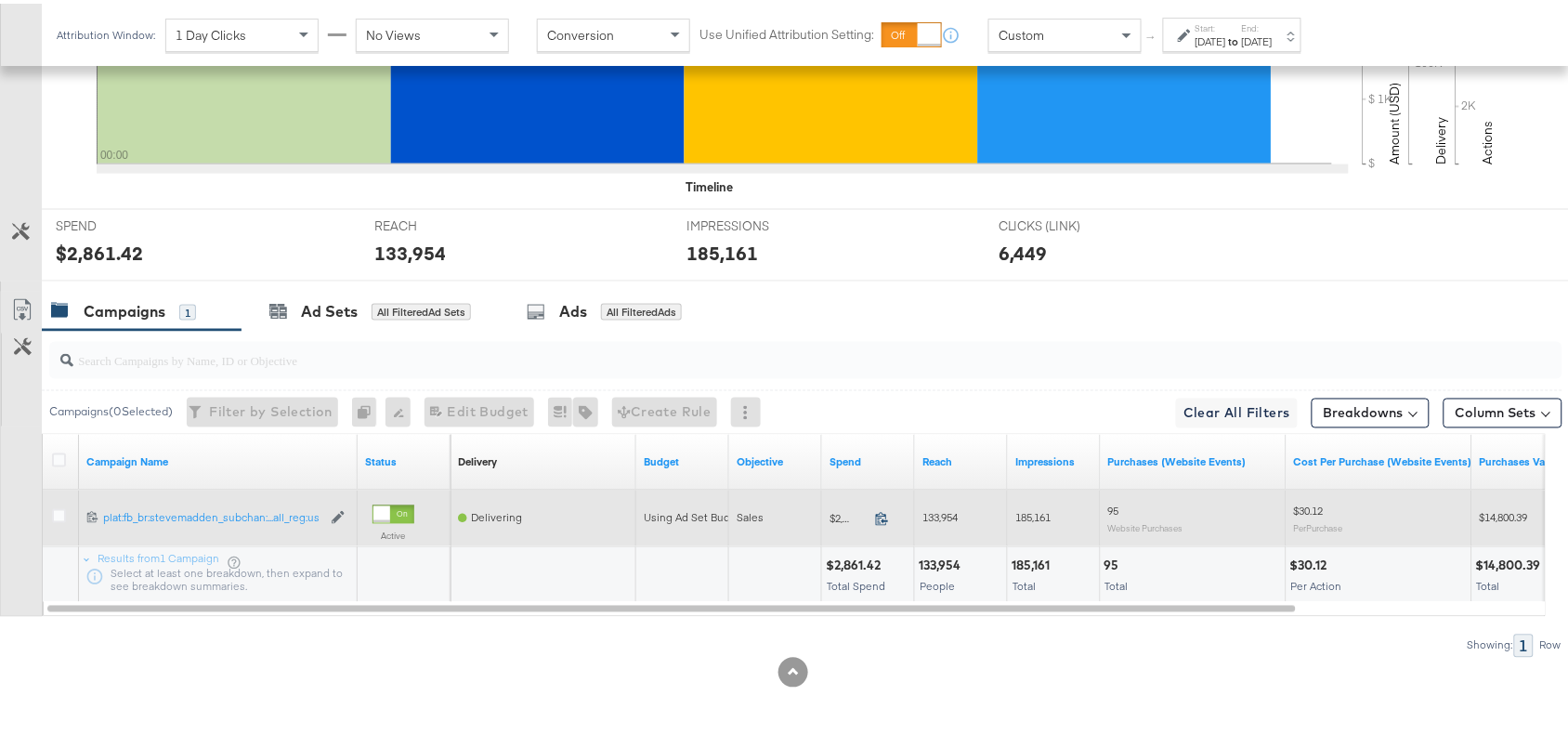
click at [878, 517] on icon at bounding box center [881, 515] width 14 height 14
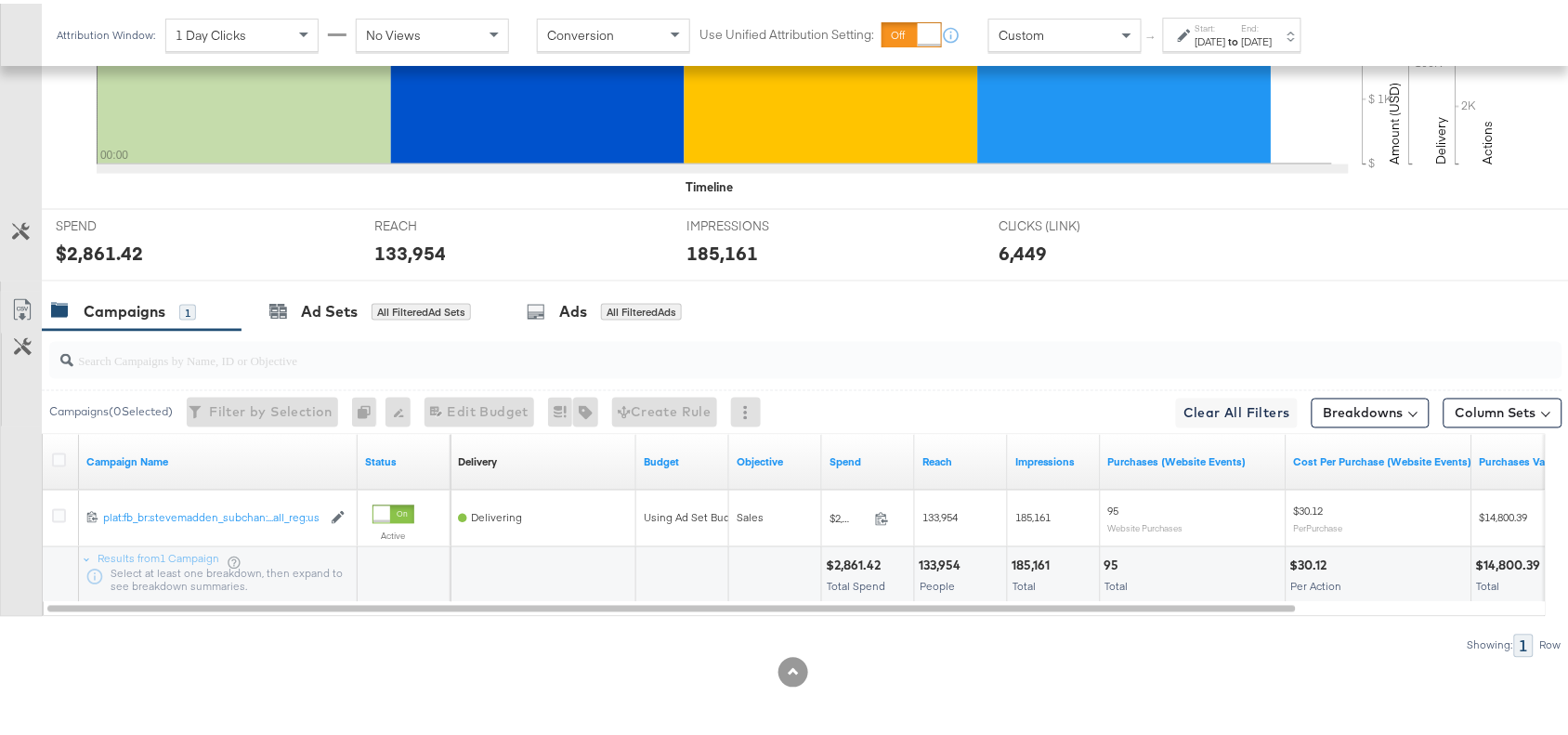
click at [1022, 569] on div "185,161" at bounding box center [1033, 563] width 44 height 18
click at [1242, 42] on strong "to" at bounding box center [1233, 37] width 16 height 14
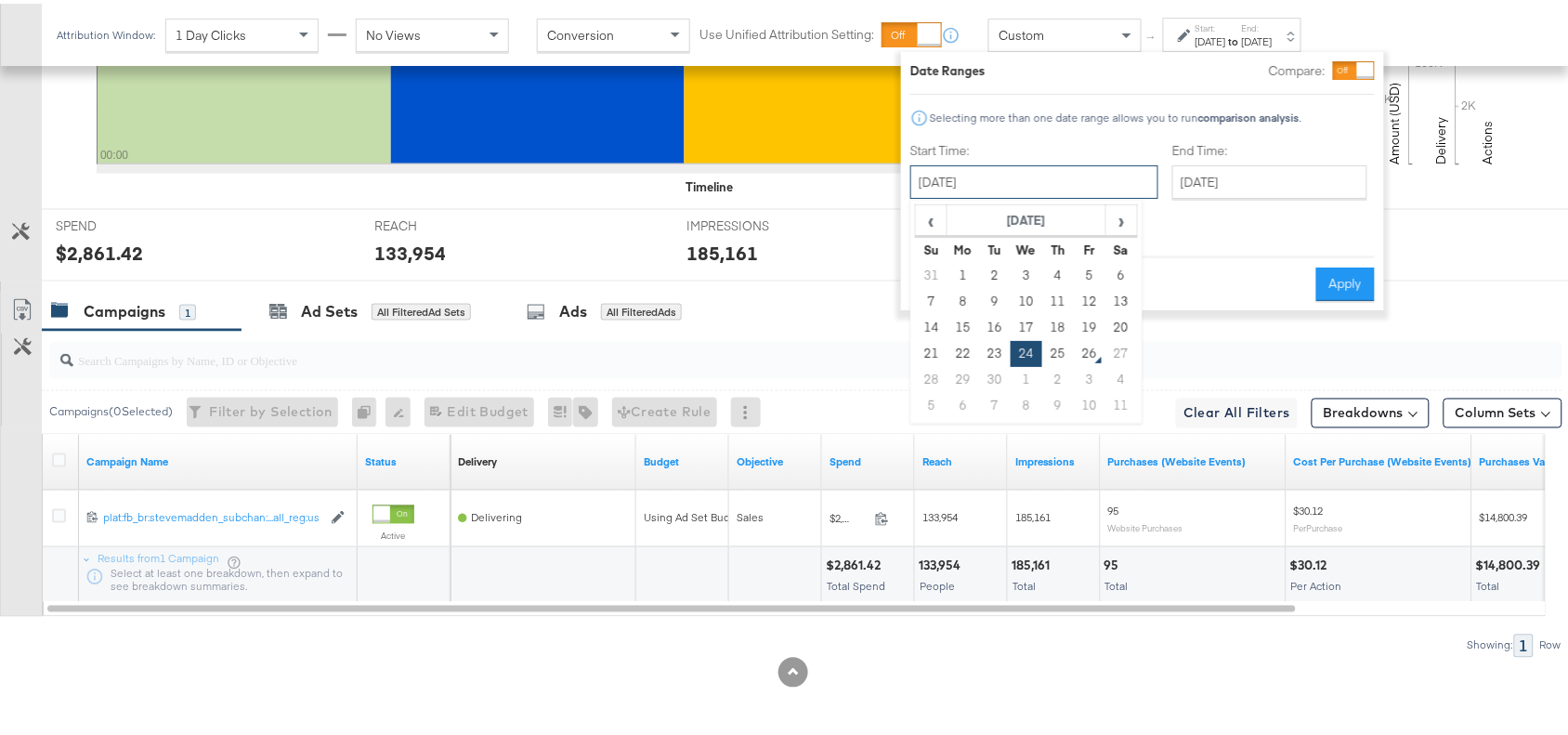
click at [1065, 174] on input "[DATE]" at bounding box center [1034, 178] width 248 height 33
click at [1056, 348] on td "25" at bounding box center [1057, 349] width 31 height 26
type input "[DATE]"
click at [1346, 274] on button "Apply" at bounding box center [1344, 280] width 58 height 33
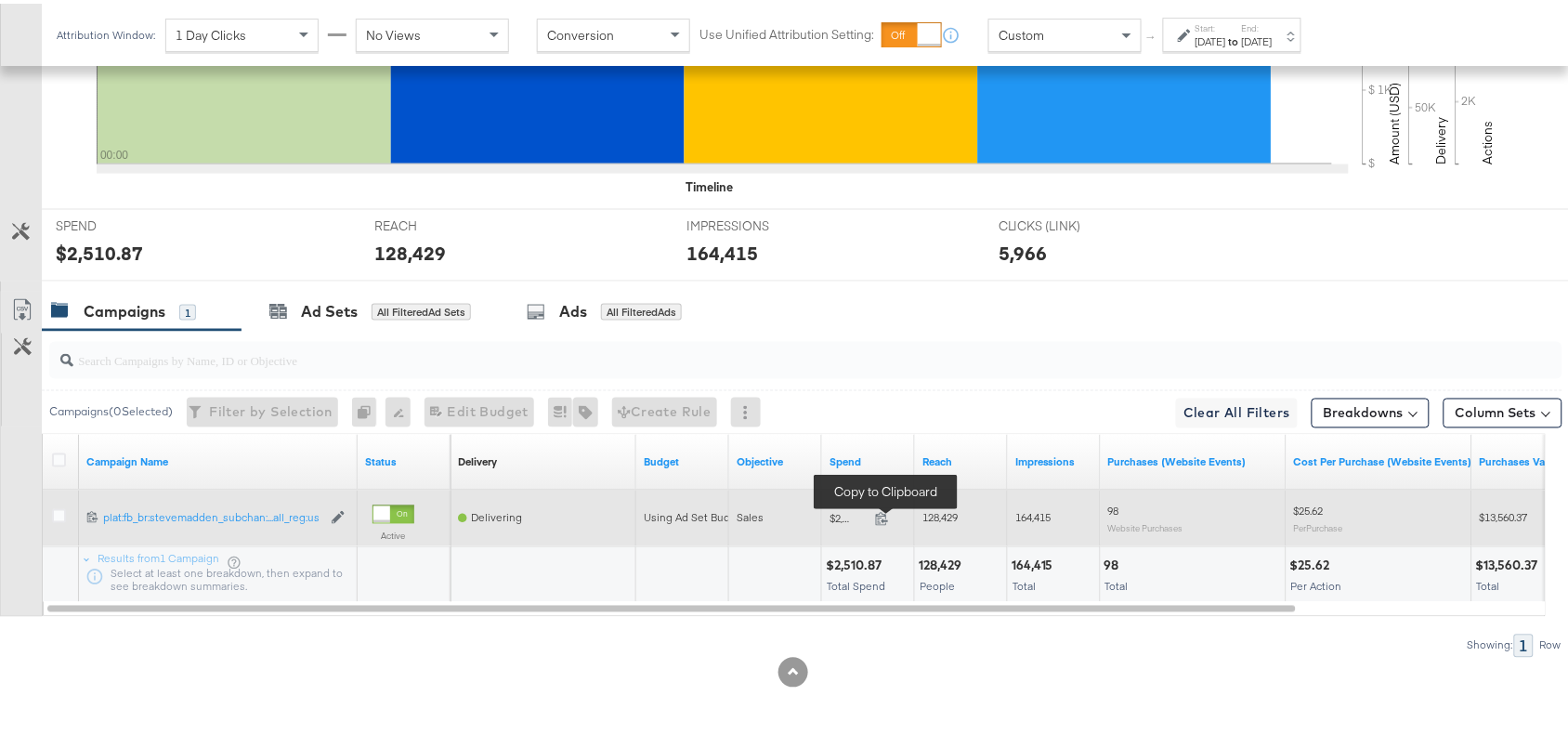
click at [888, 523] on span at bounding box center [888, 518] width 40 height 14
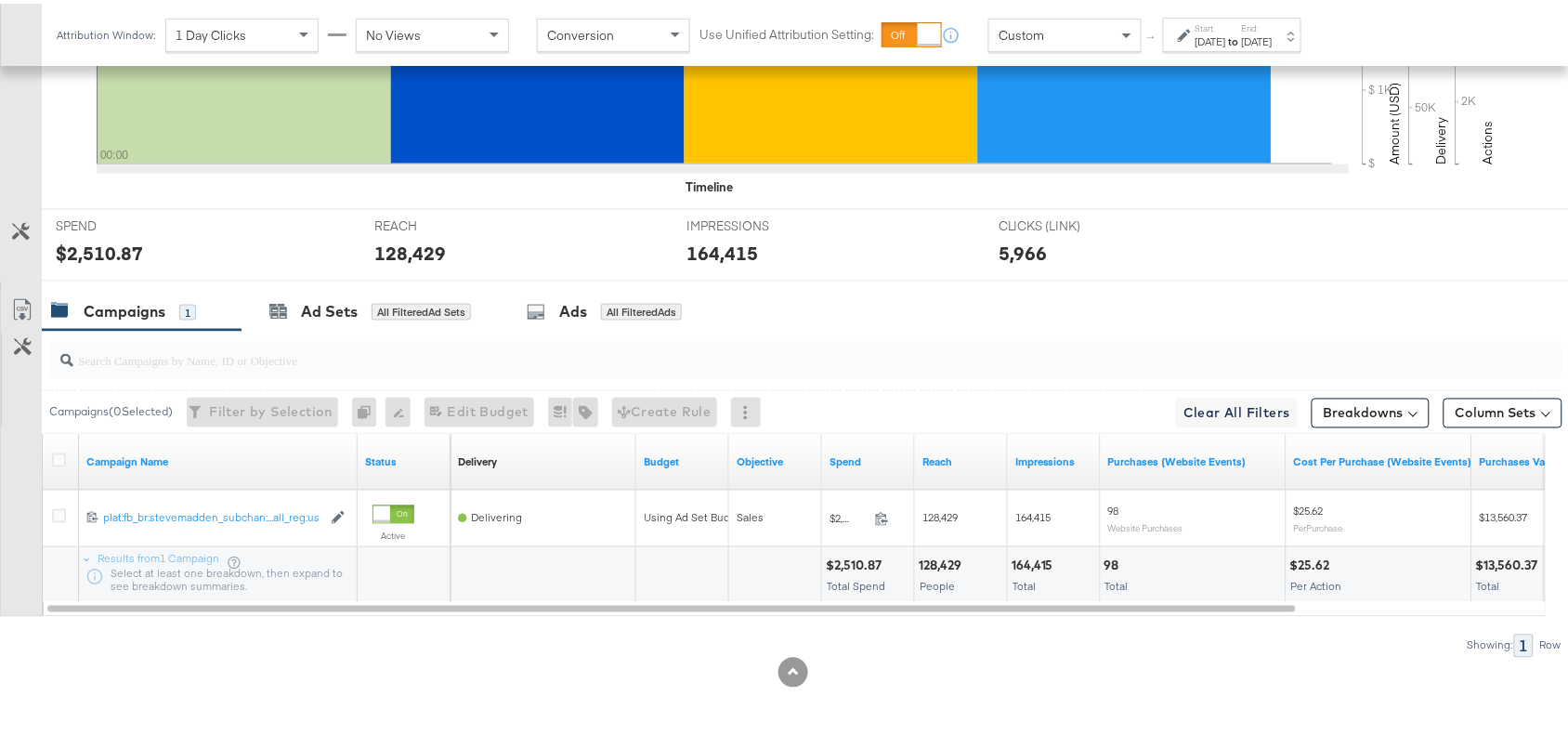
click at [936, 564] on div "128,429" at bounding box center [942, 563] width 49 height 18
click at [1036, 564] on div "164,415" at bounding box center [1035, 563] width 48 height 18
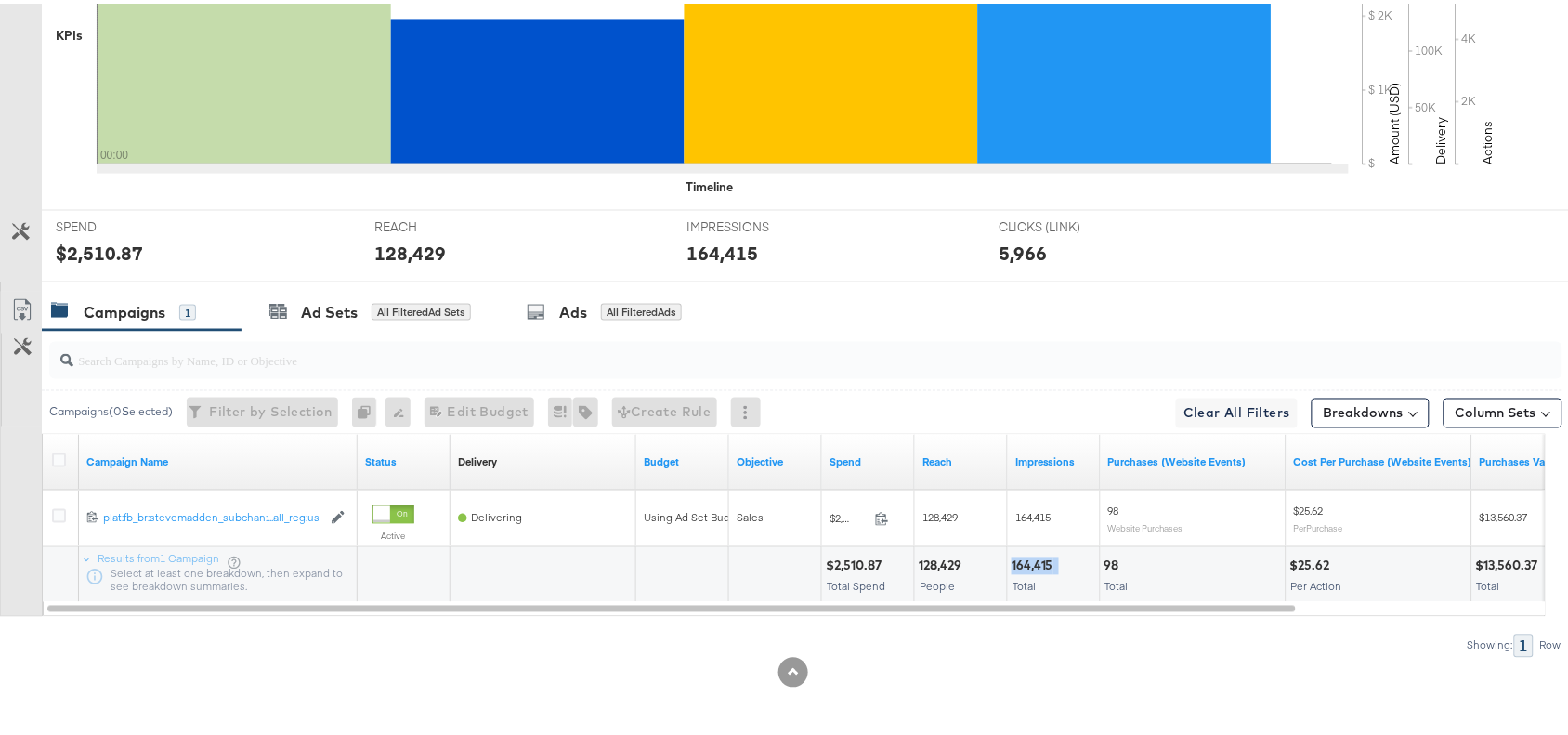
scroll to position [0, 0]
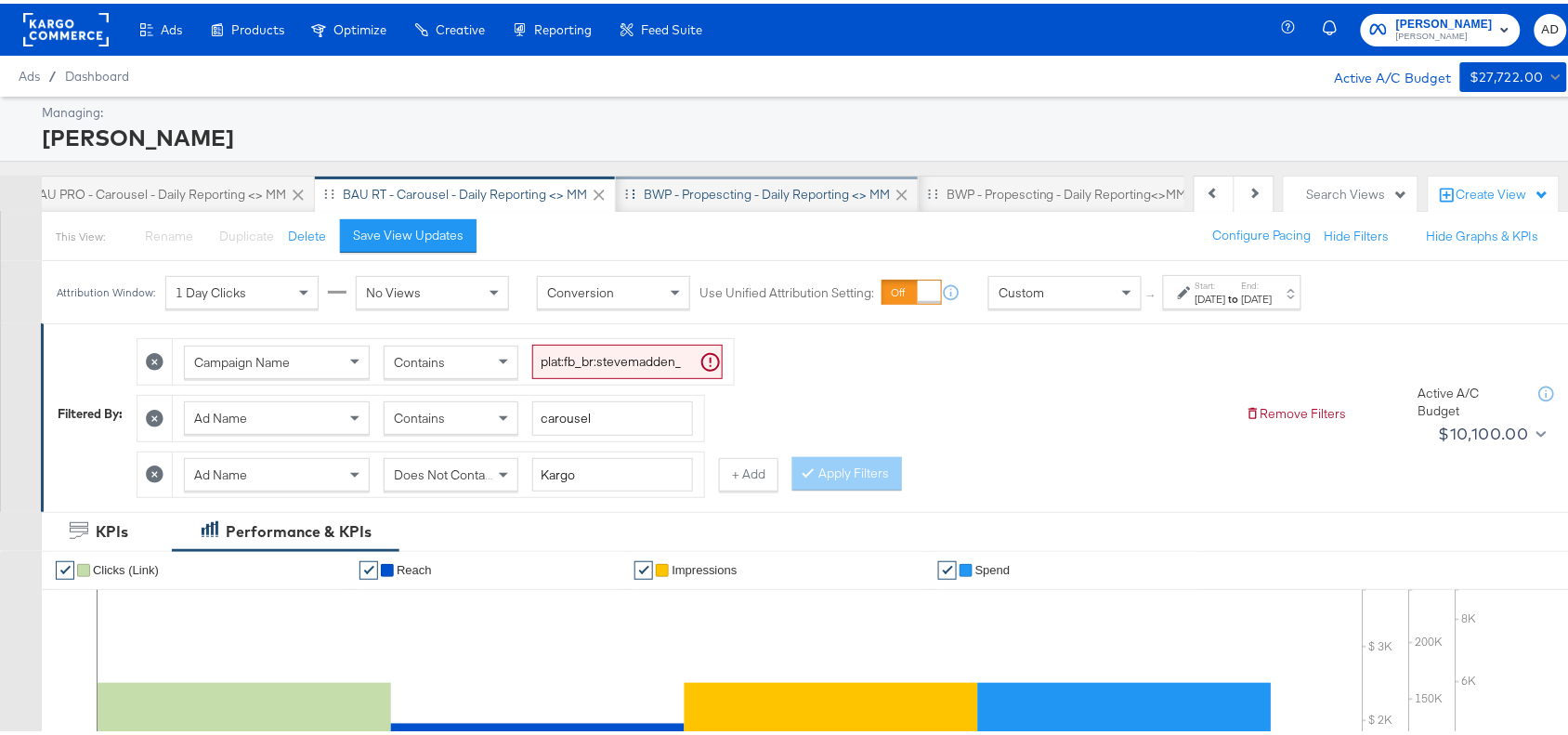
click at [699, 192] on div "BWP - Propescting - Daily Reporting <> MM" at bounding box center [766, 190] width 246 height 18
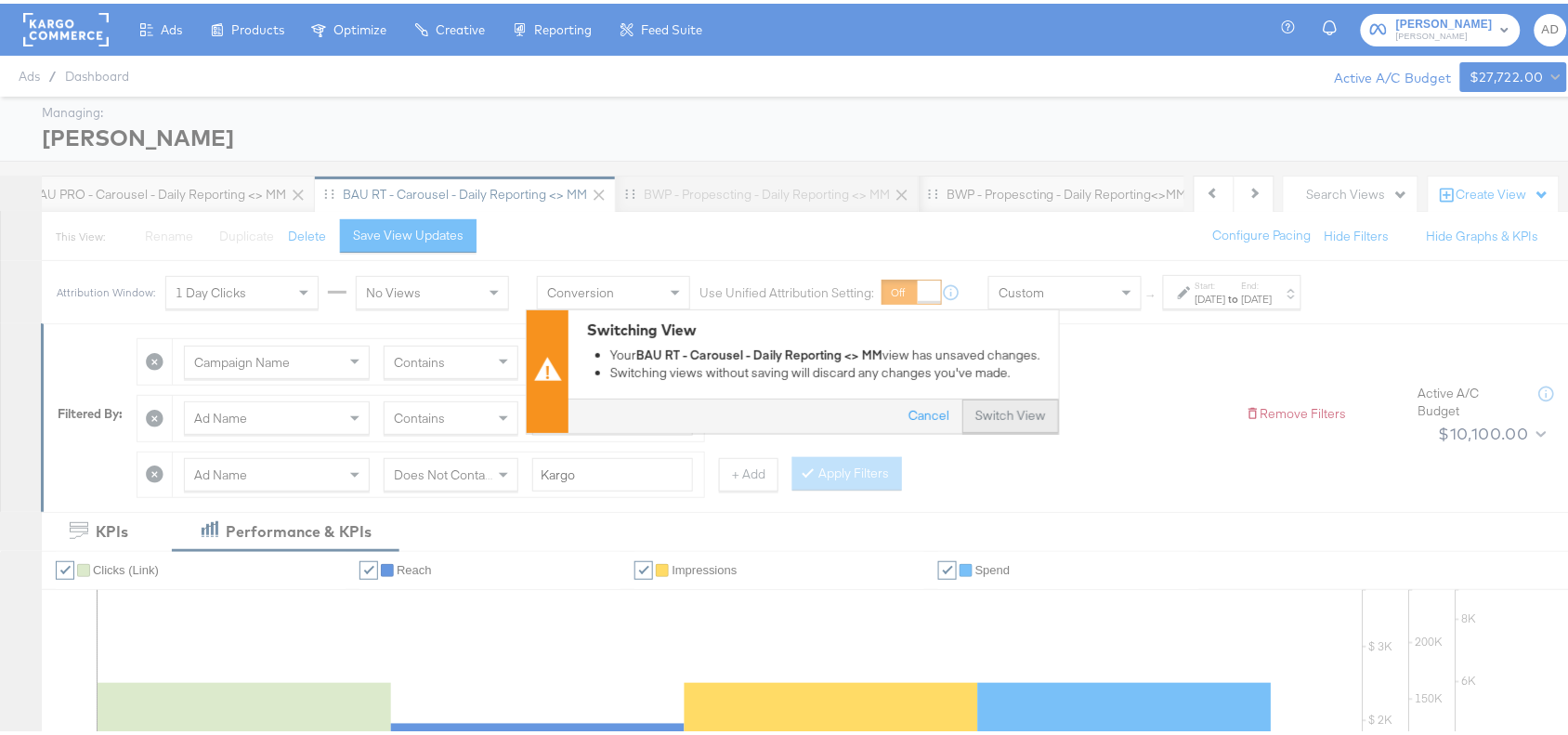
click at [972, 407] on button "Switch View" at bounding box center [1010, 412] width 97 height 33
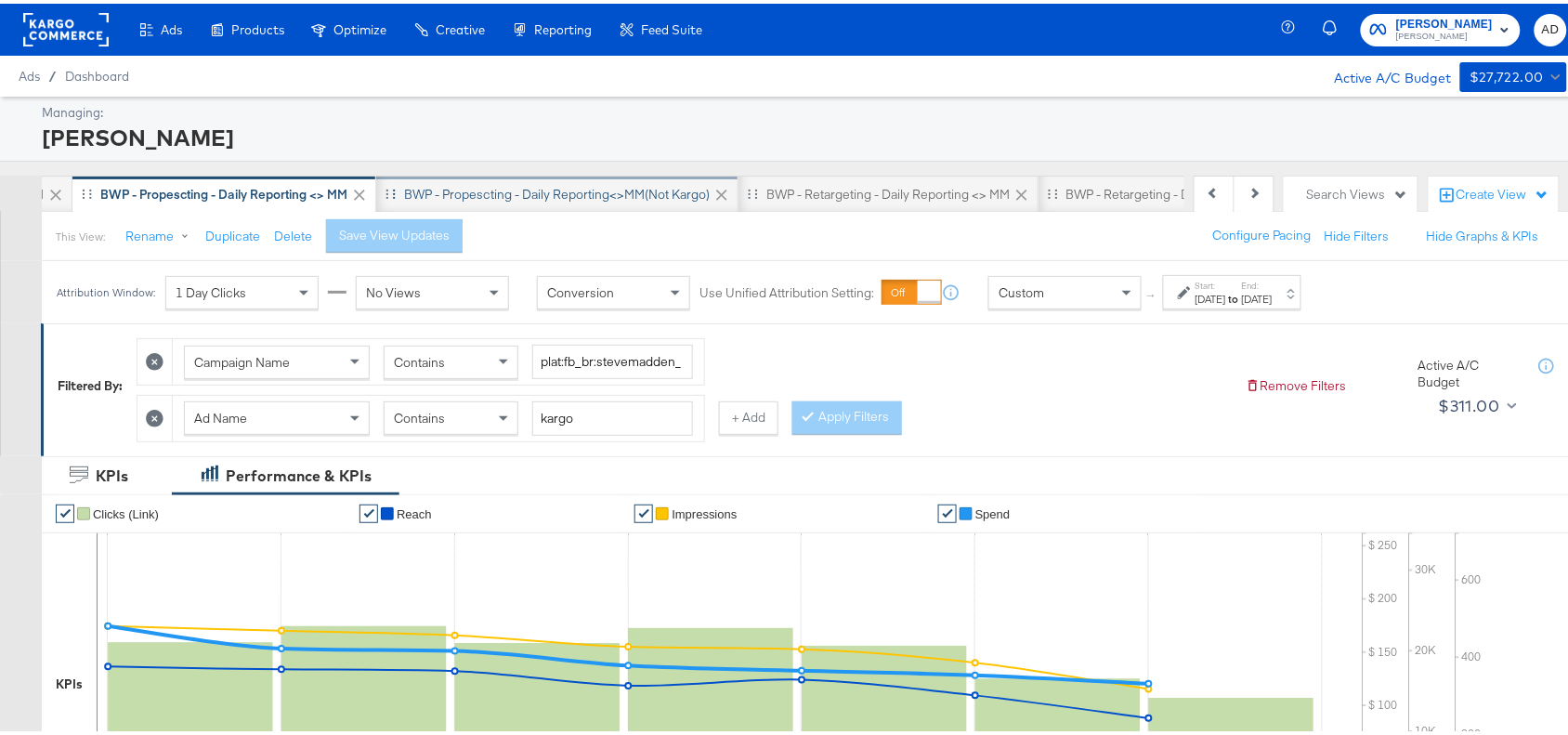
scroll to position [0, 1382]
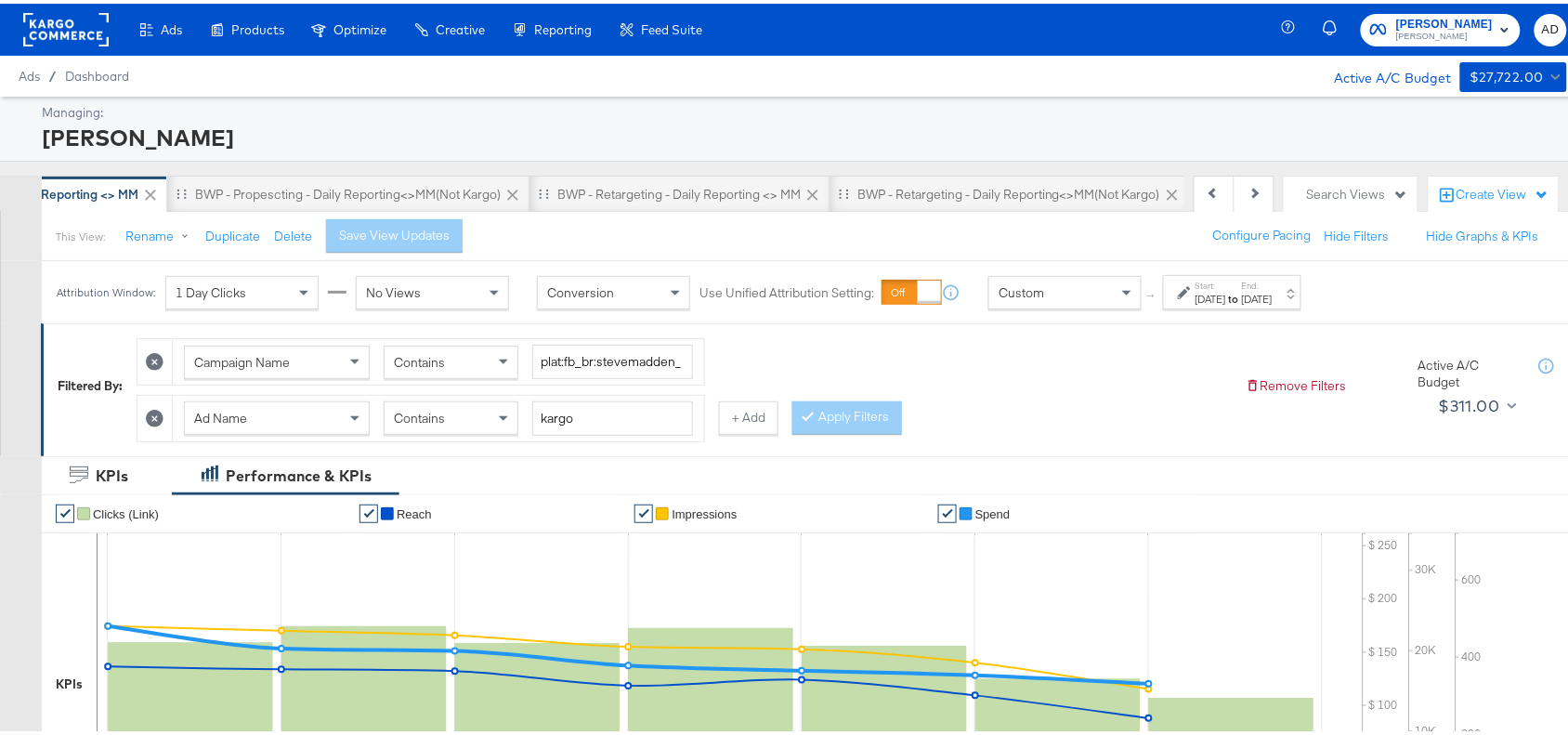
click at [1225, 295] on div "[DATE]" at bounding box center [1210, 296] width 30 height 15
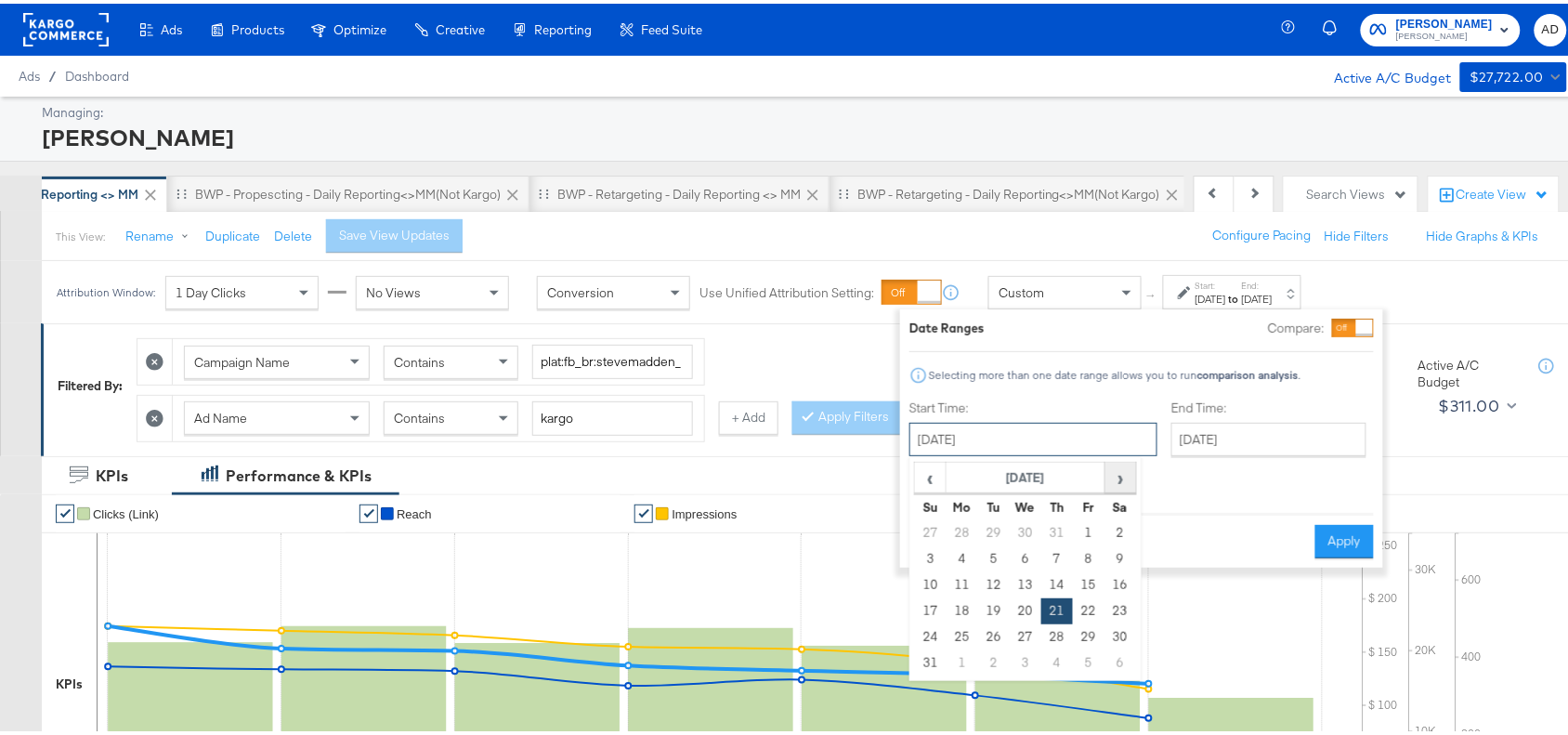
drag, startPoint x: 1065, startPoint y: 445, endPoint x: 1131, endPoint y: 479, distance: 74.2
click at [1131, 452] on div "[DATE] ‹ [DATE] › Su Mo Tu We Th Fr Sa 27 28 29 30 31 1 2 3 4 5 6 7 8 9 10 11 1…" at bounding box center [1033, 435] width 248 height 33
click at [1131, 479] on span "›" at bounding box center [1120, 473] width 29 height 28
click at [1028, 606] on td "24" at bounding box center [1025, 607] width 31 height 26
type input "[DATE]"
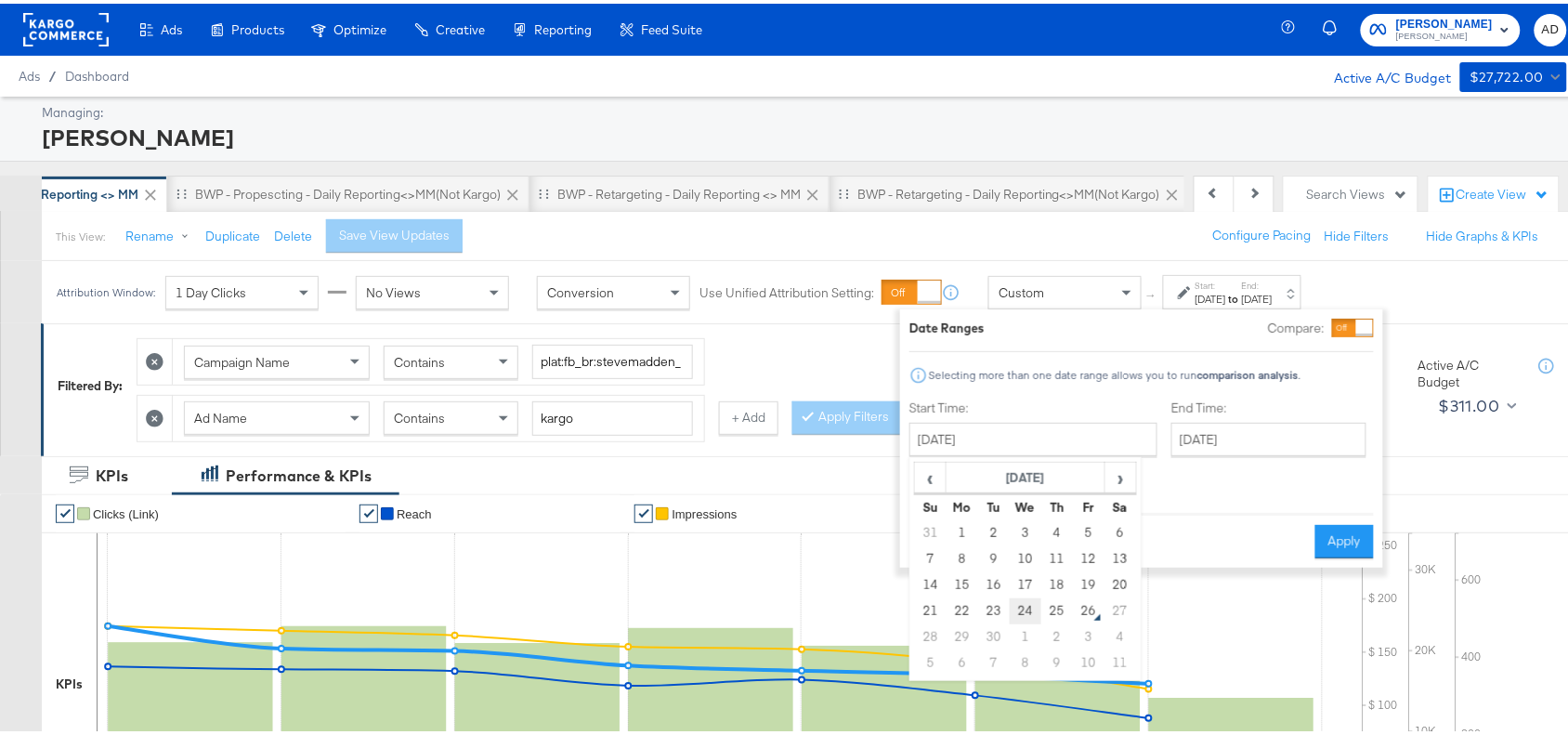
type input "[DATE]"
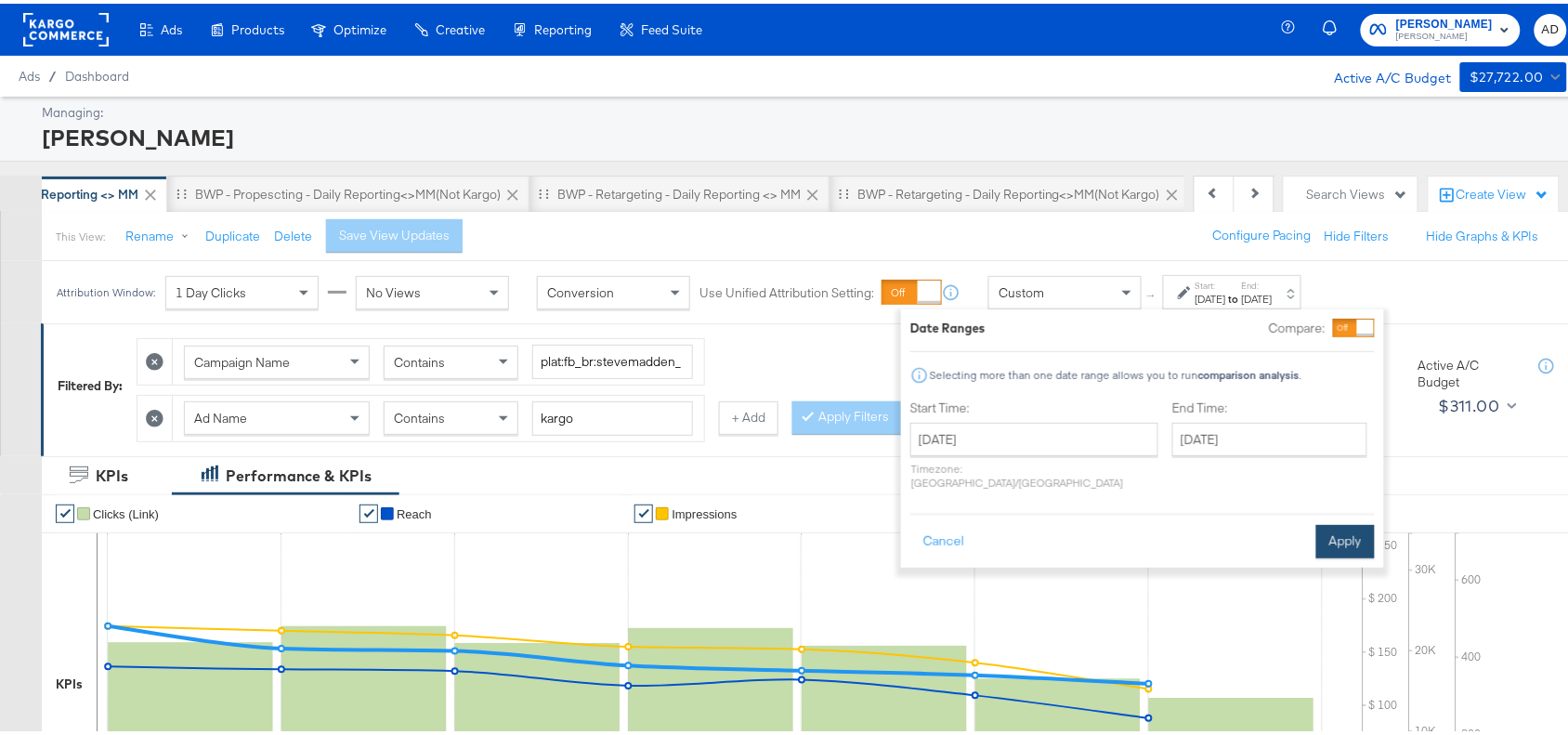
click at [1328, 522] on button "Apply" at bounding box center [1344, 538] width 58 height 33
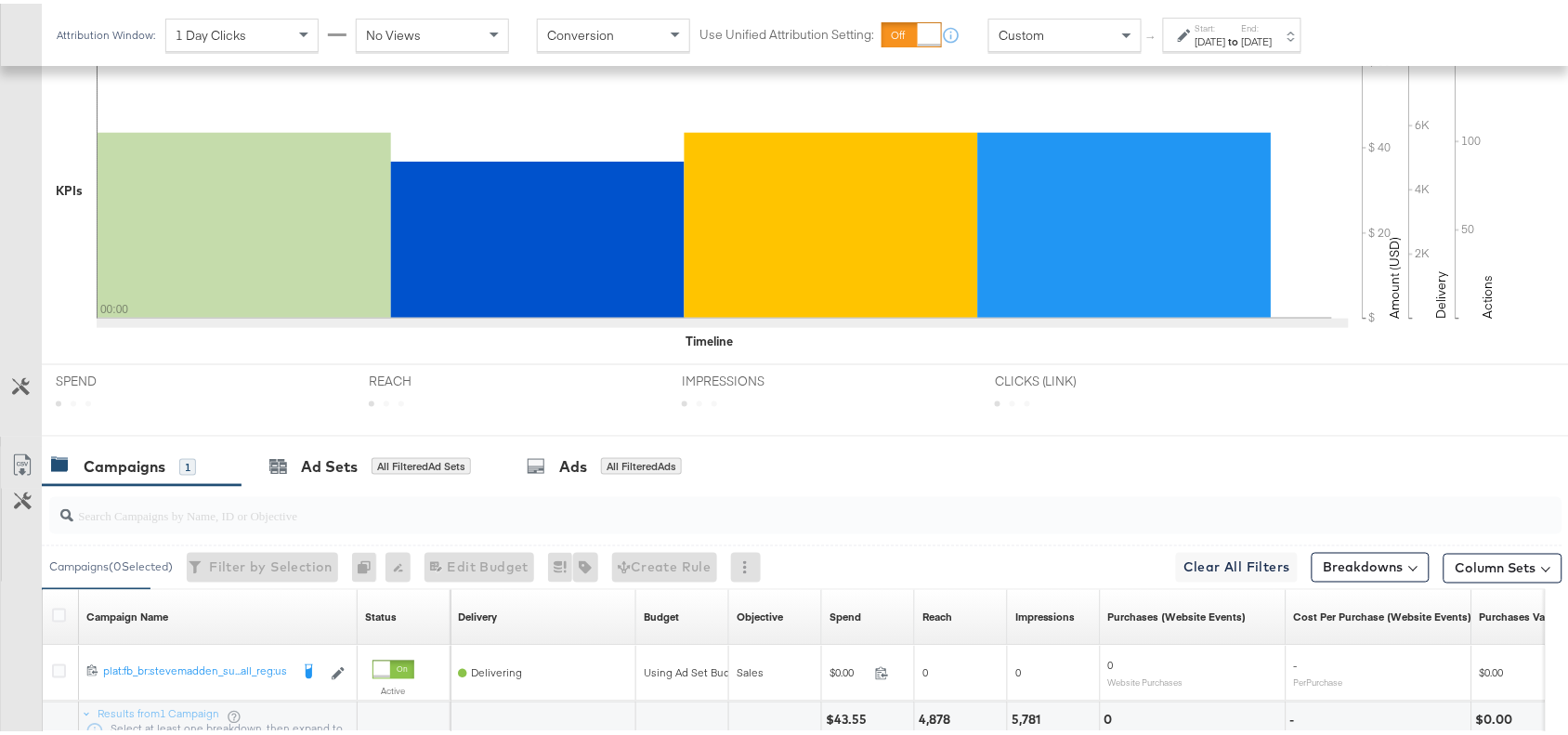
scroll to position [652, 0]
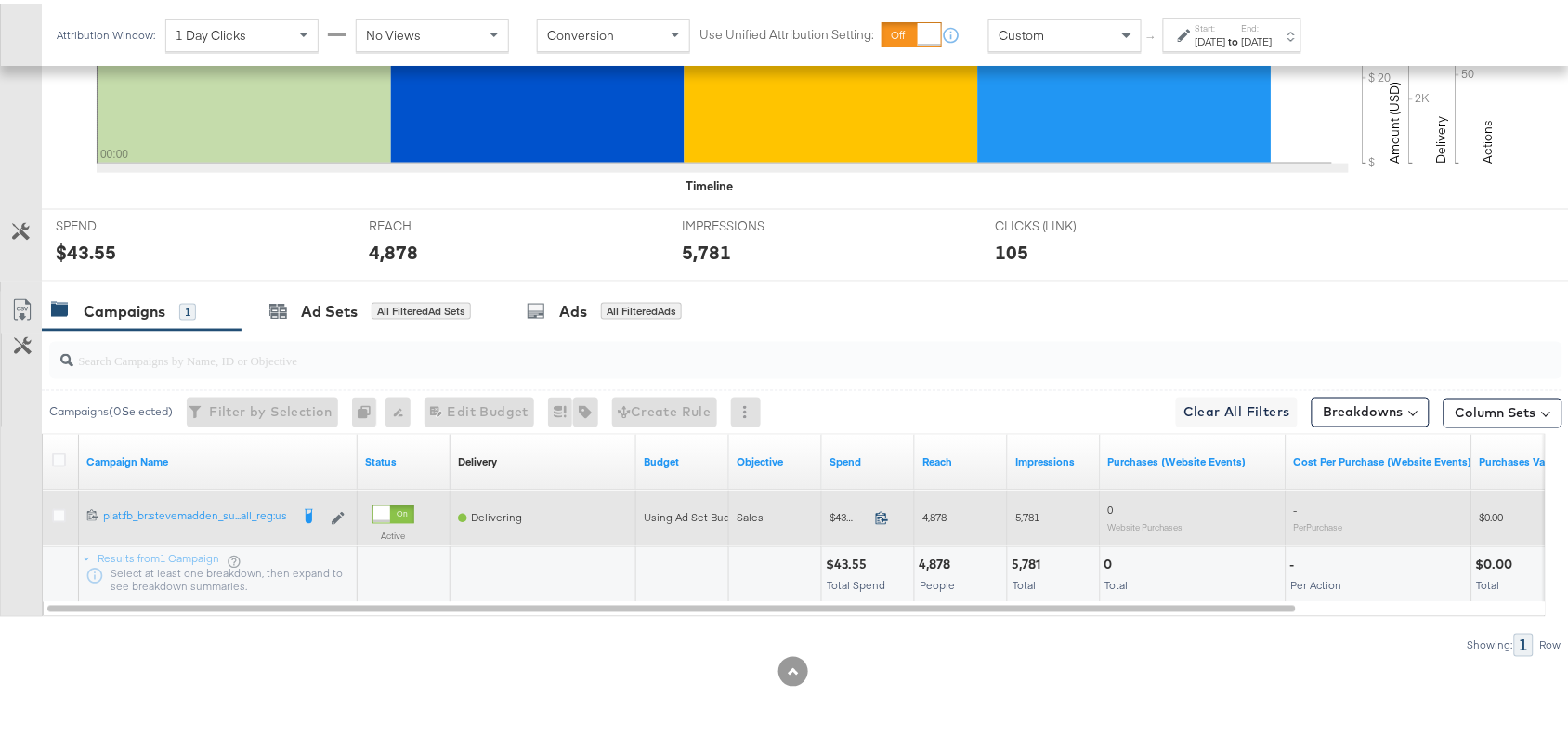
click at [883, 513] on icon at bounding box center [881, 514] width 14 height 14
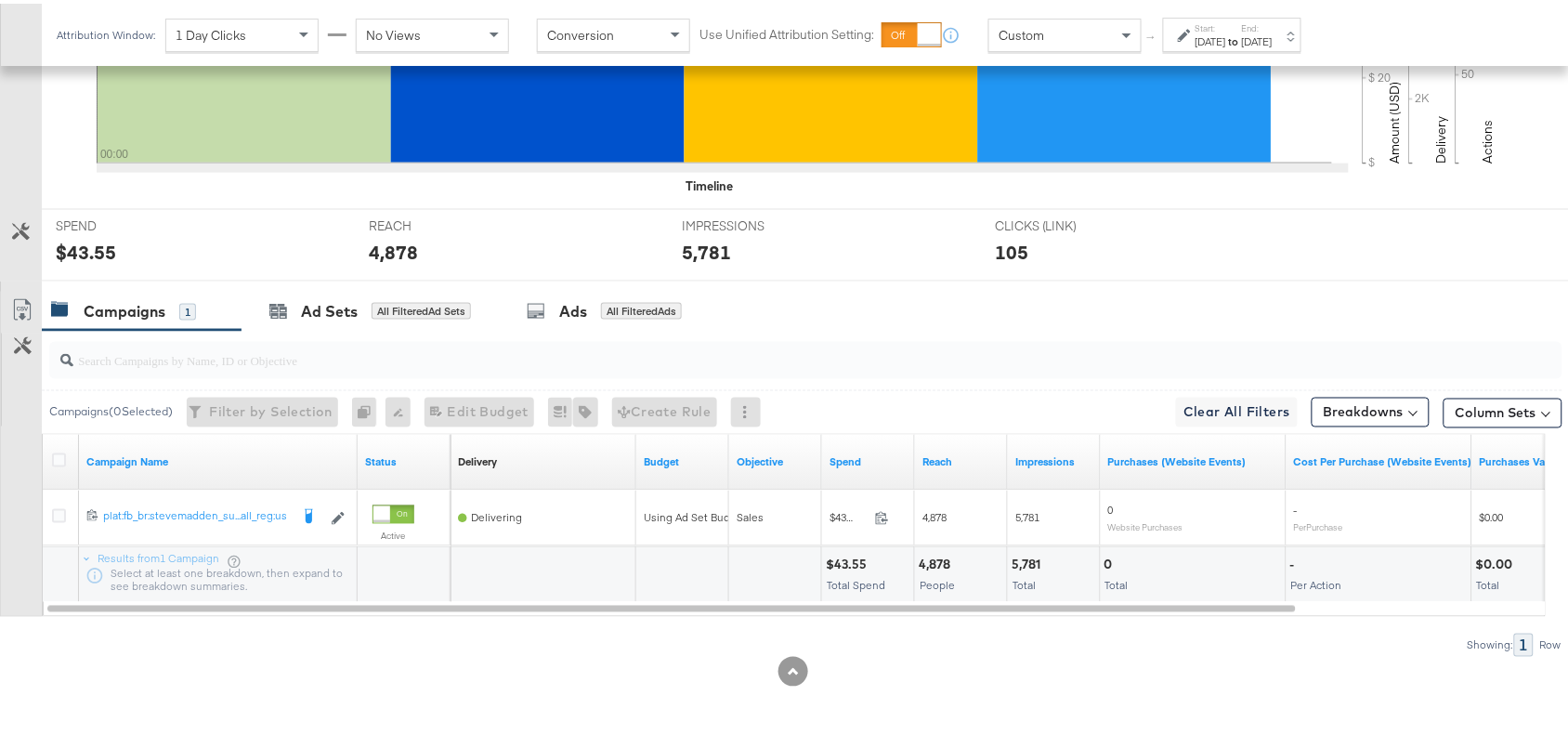
click at [1017, 561] on div "5,781" at bounding box center [1029, 562] width 34 height 18
click at [944, 561] on div "4,878" at bounding box center [936, 562] width 37 height 18
click at [1242, 38] on strong "to" at bounding box center [1233, 37] width 16 height 14
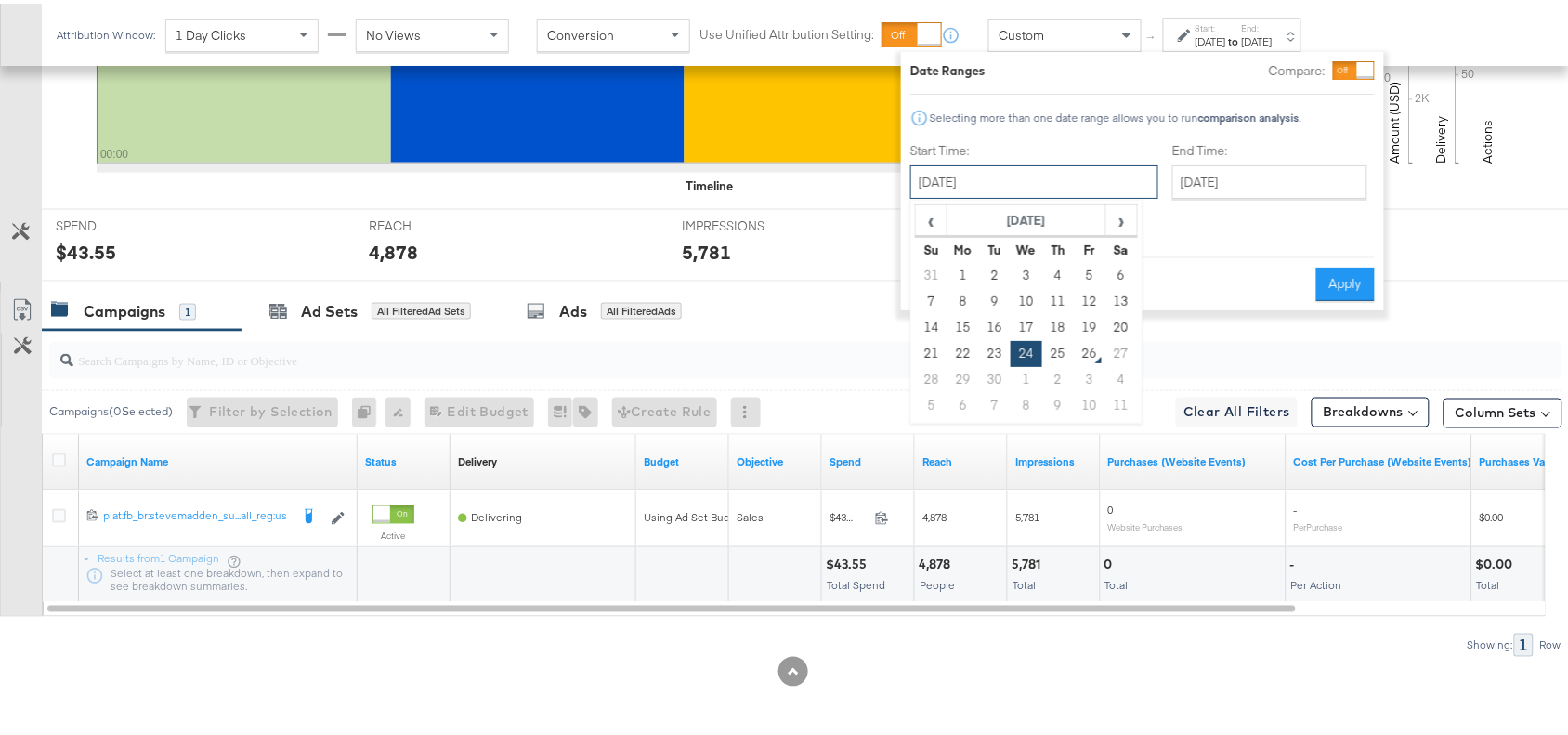
click at [1068, 179] on input "[DATE]" at bounding box center [1034, 178] width 248 height 33
click at [1056, 359] on td "25" at bounding box center [1057, 349] width 31 height 26
type input "[DATE]"
click at [1338, 264] on button "Apply" at bounding box center [1344, 280] width 58 height 33
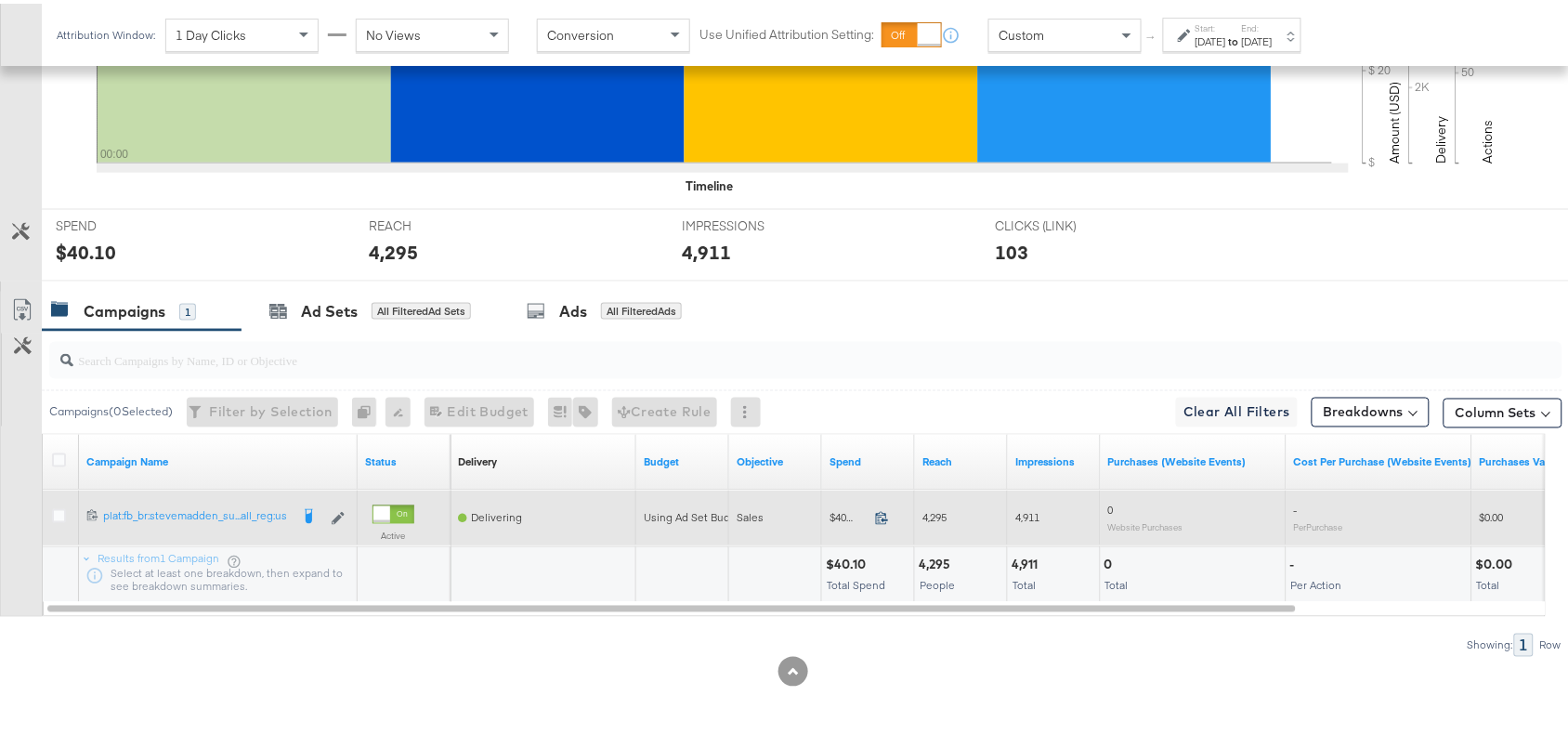
click at [884, 511] on icon at bounding box center [881, 514] width 14 height 14
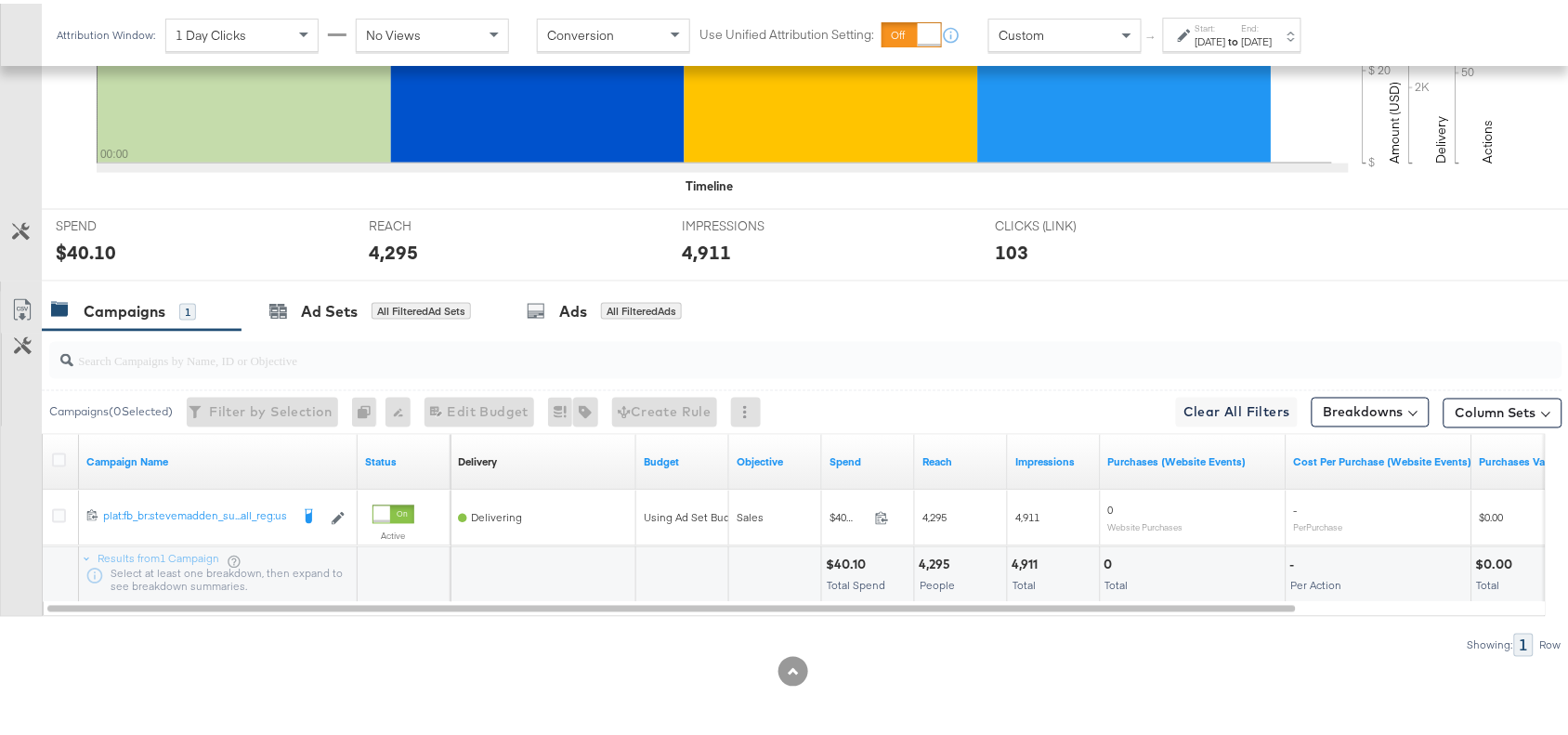
click at [920, 561] on div "4,295" at bounding box center [936, 562] width 37 height 18
click at [1031, 559] on div "4,911" at bounding box center [1027, 562] width 31 height 18
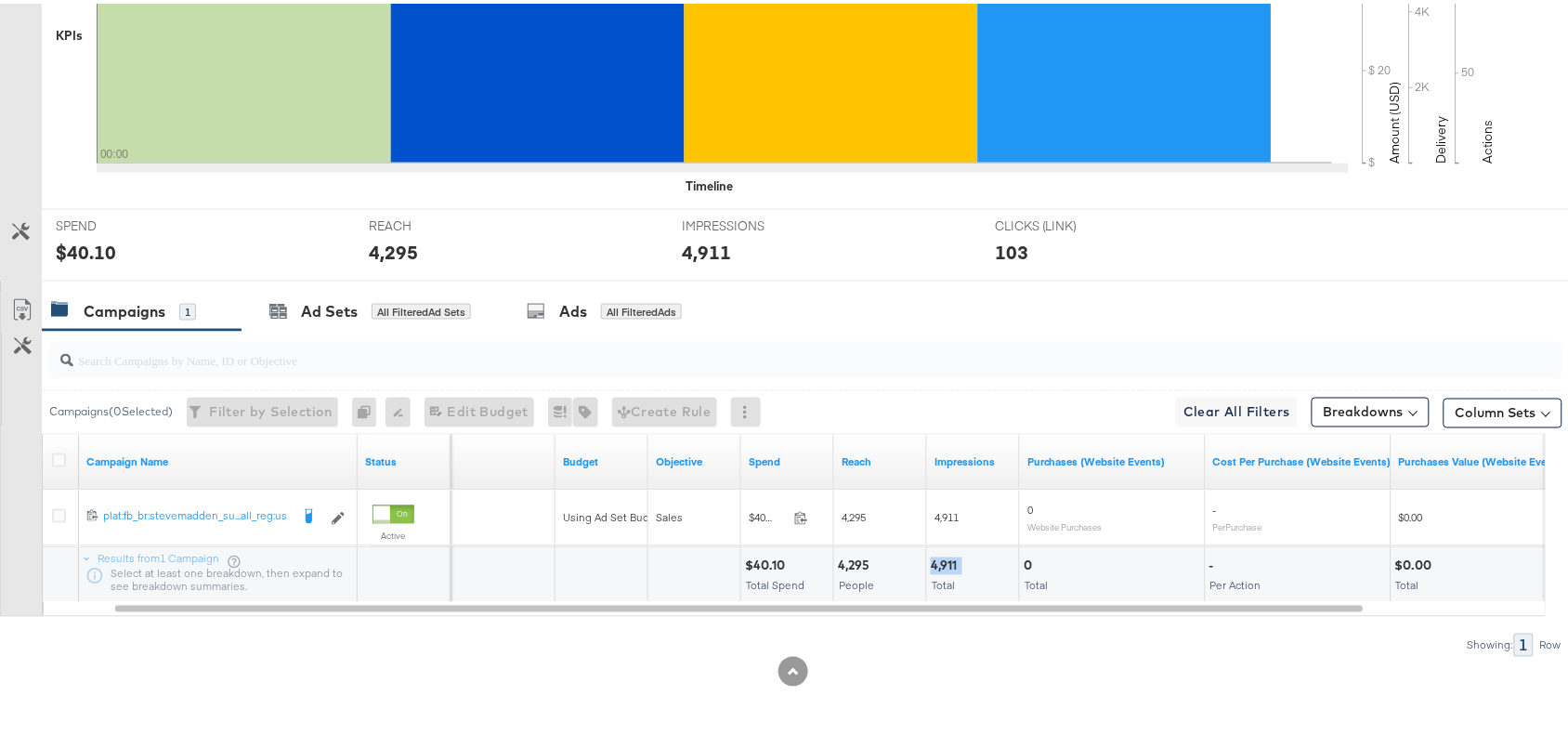
scroll to position [0, 0]
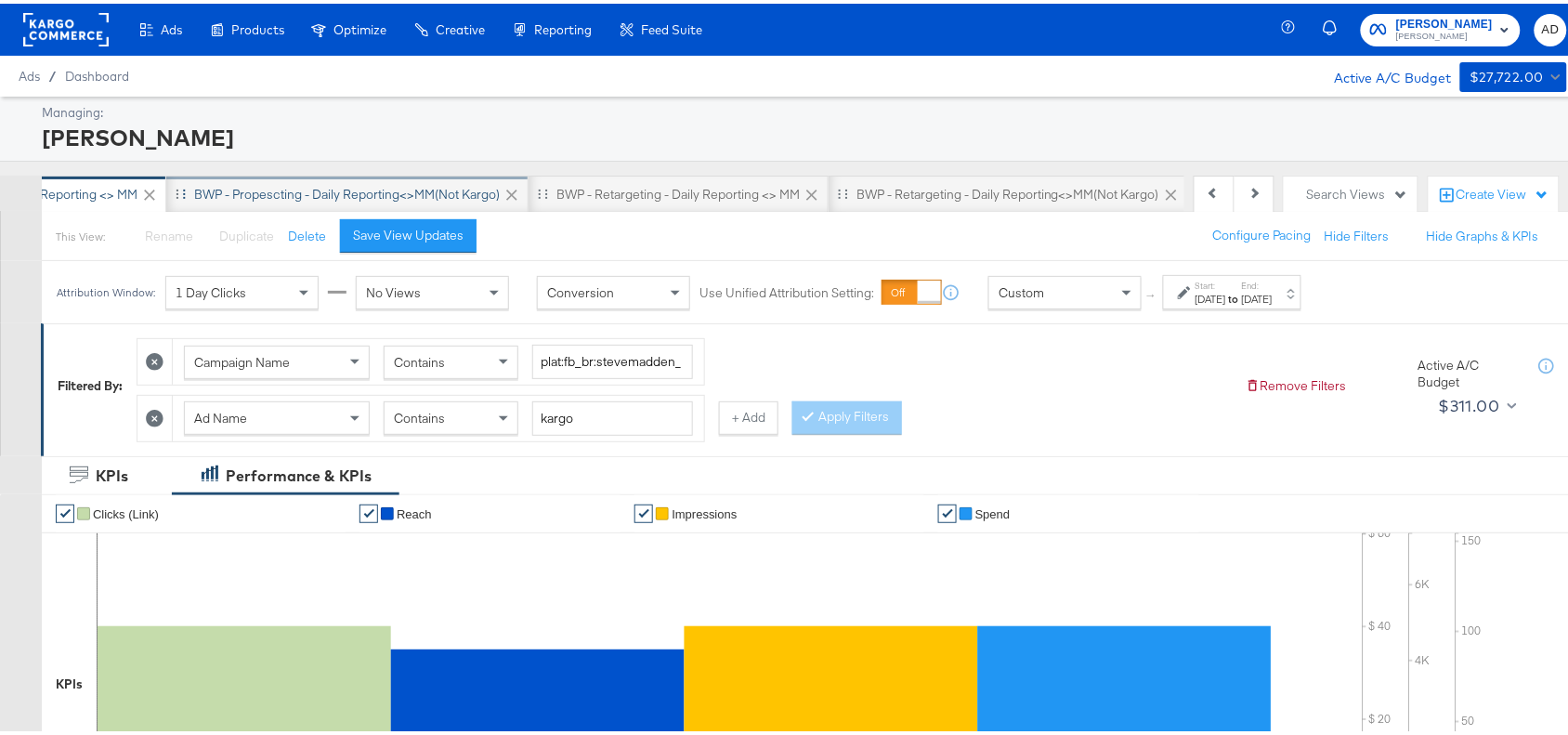
click at [427, 189] on div "BWP - Propescting - Daily Reporting<>MM(not kargo)" at bounding box center [346, 190] width 305 height 18
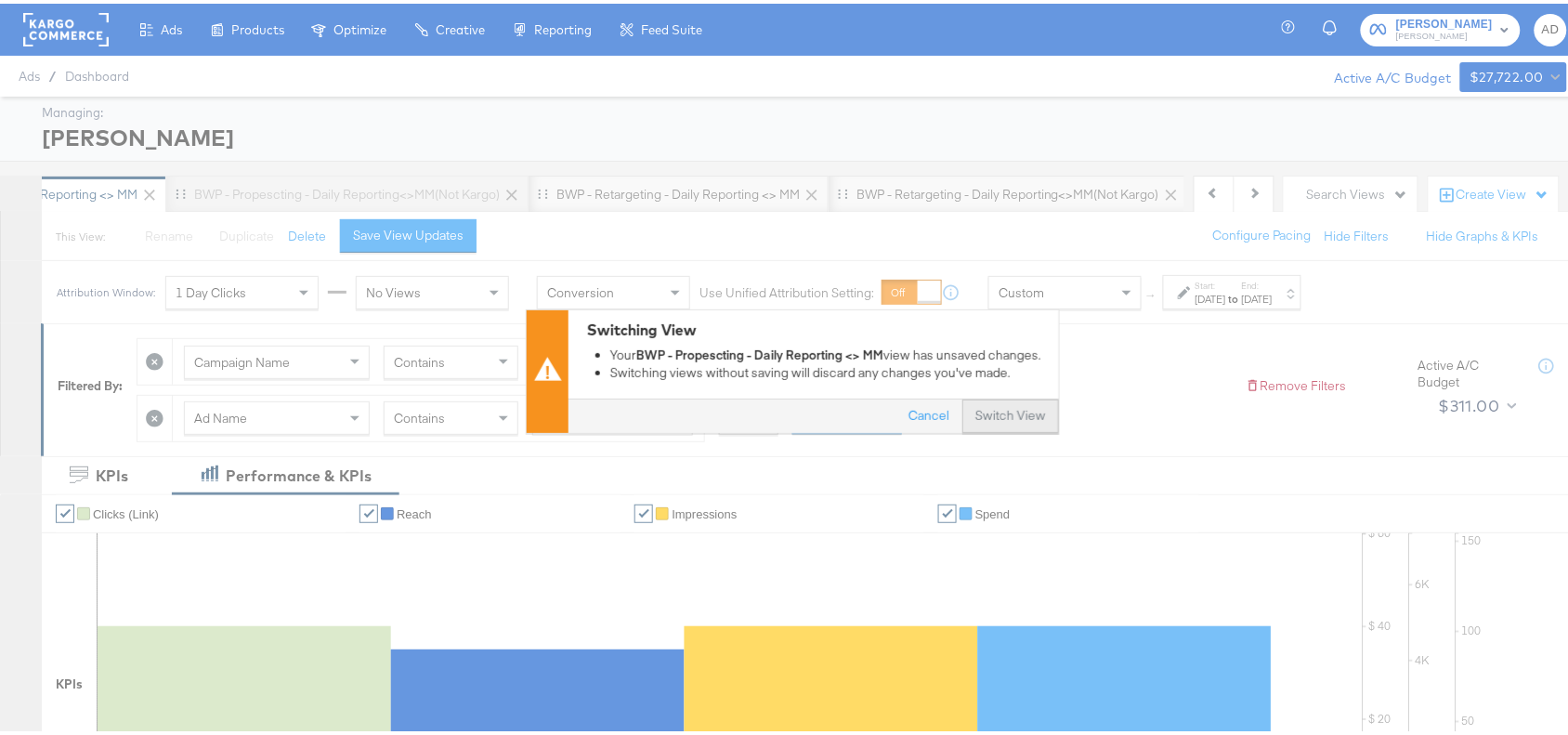
click at [998, 407] on button "Switch View" at bounding box center [1010, 412] width 97 height 33
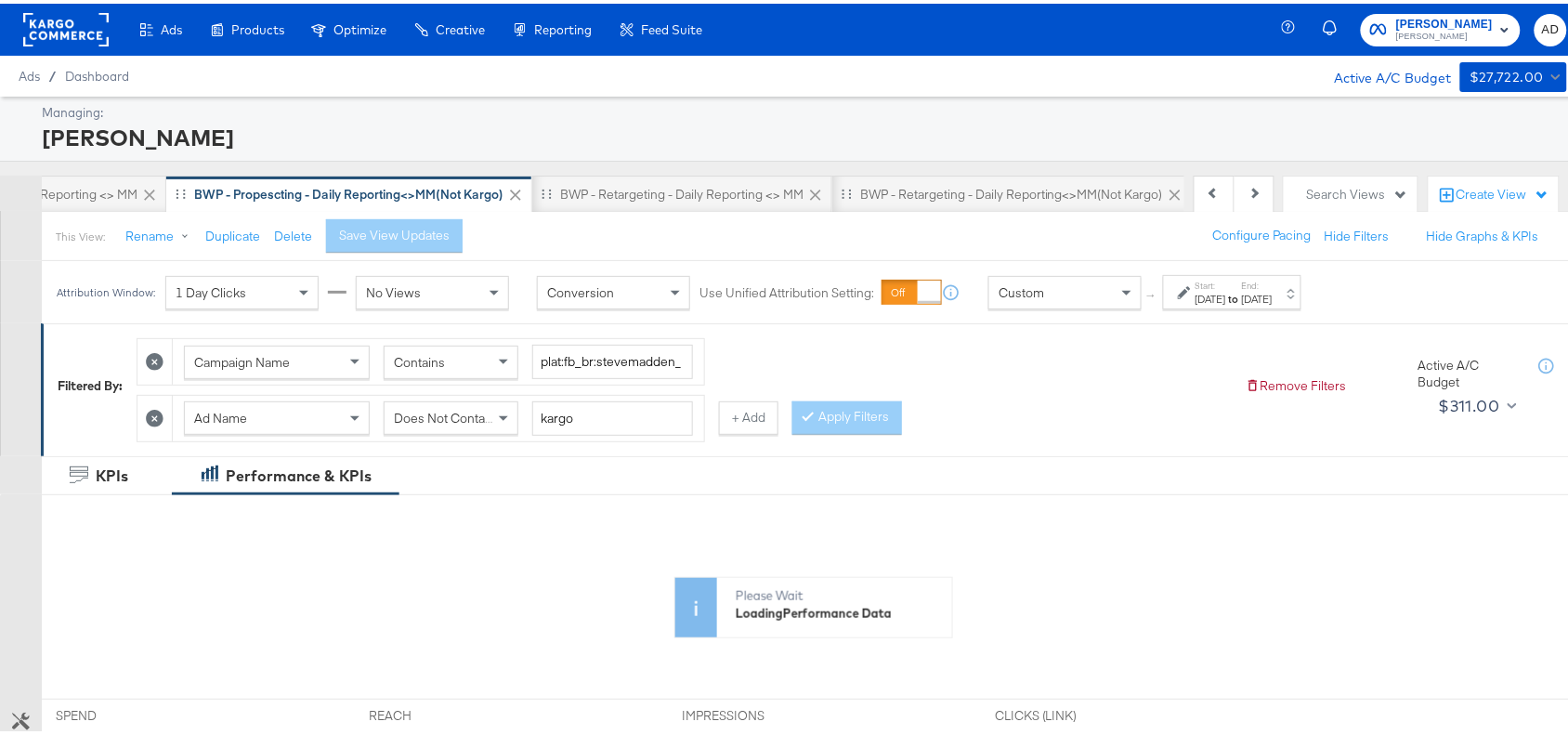
click at [1225, 300] on div "[DATE]" at bounding box center [1210, 296] width 30 height 15
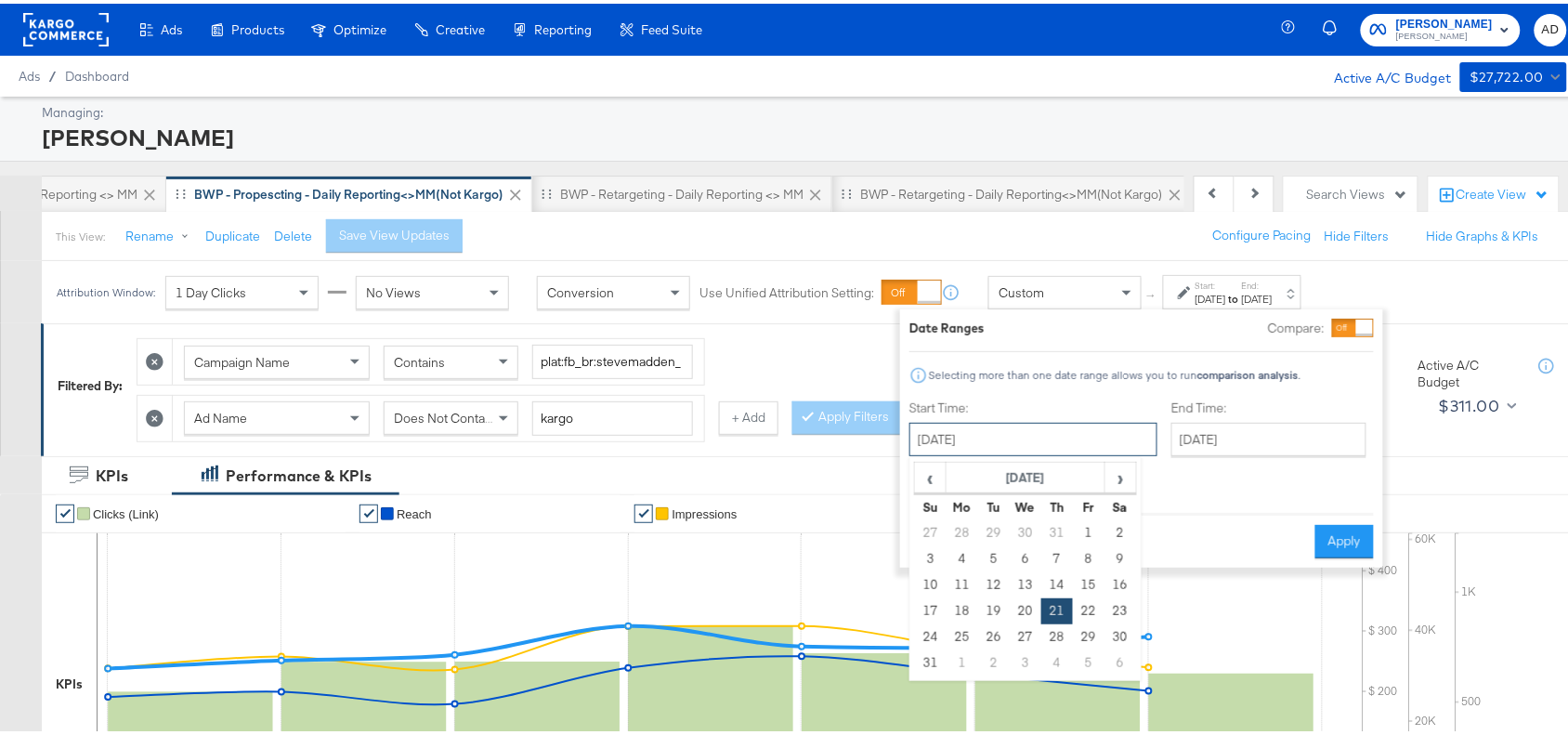
click at [1052, 445] on input "[DATE]" at bounding box center [1033, 435] width 248 height 33
click at [1107, 485] on span "›" at bounding box center [1120, 473] width 29 height 28
click at [1025, 611] on td "24" at bounding box center [1025, 607] width 31 height 26
type input "[DATE]"
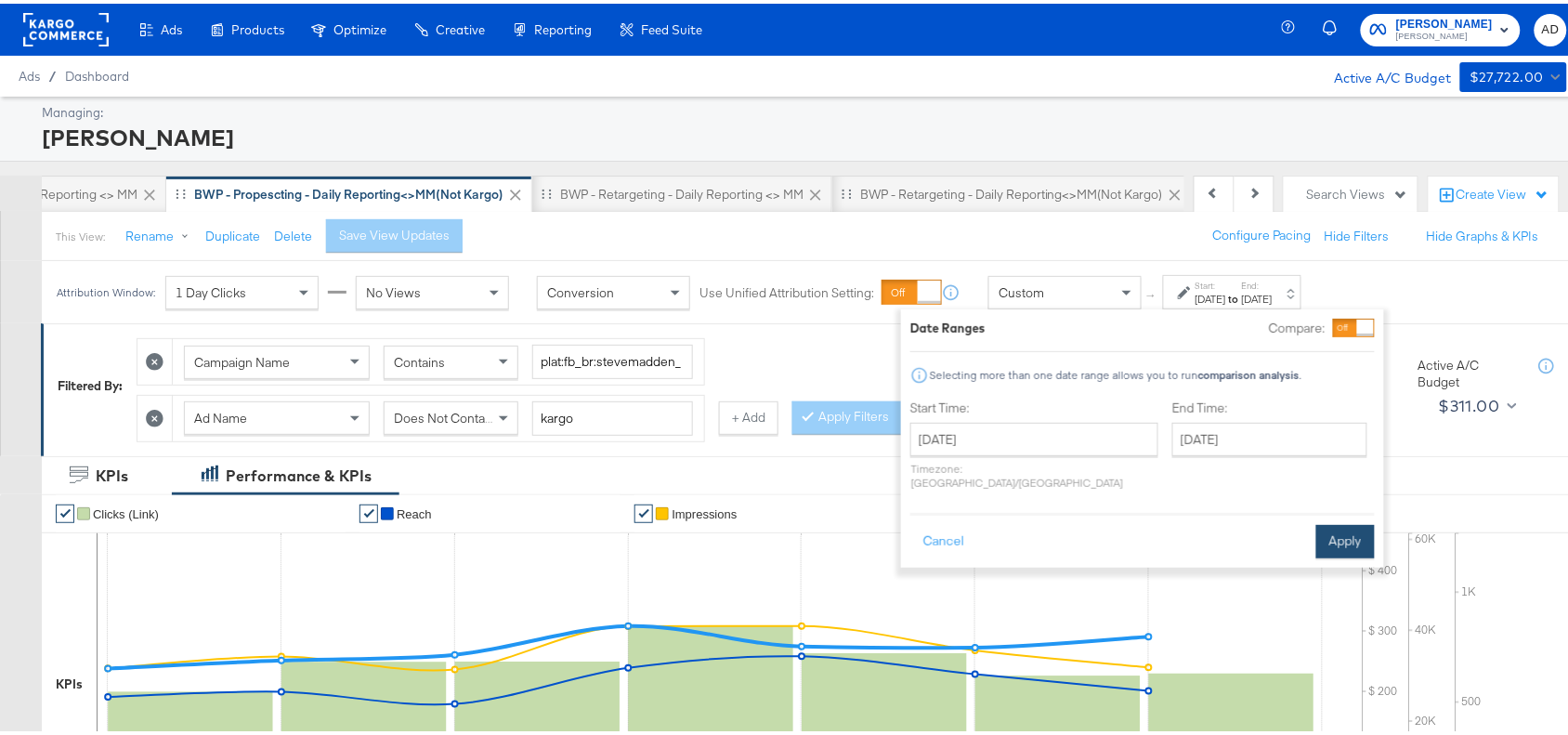
click at [1328, 522] on button "Apply" at bounding box center [1344, 538] width 58 height 33
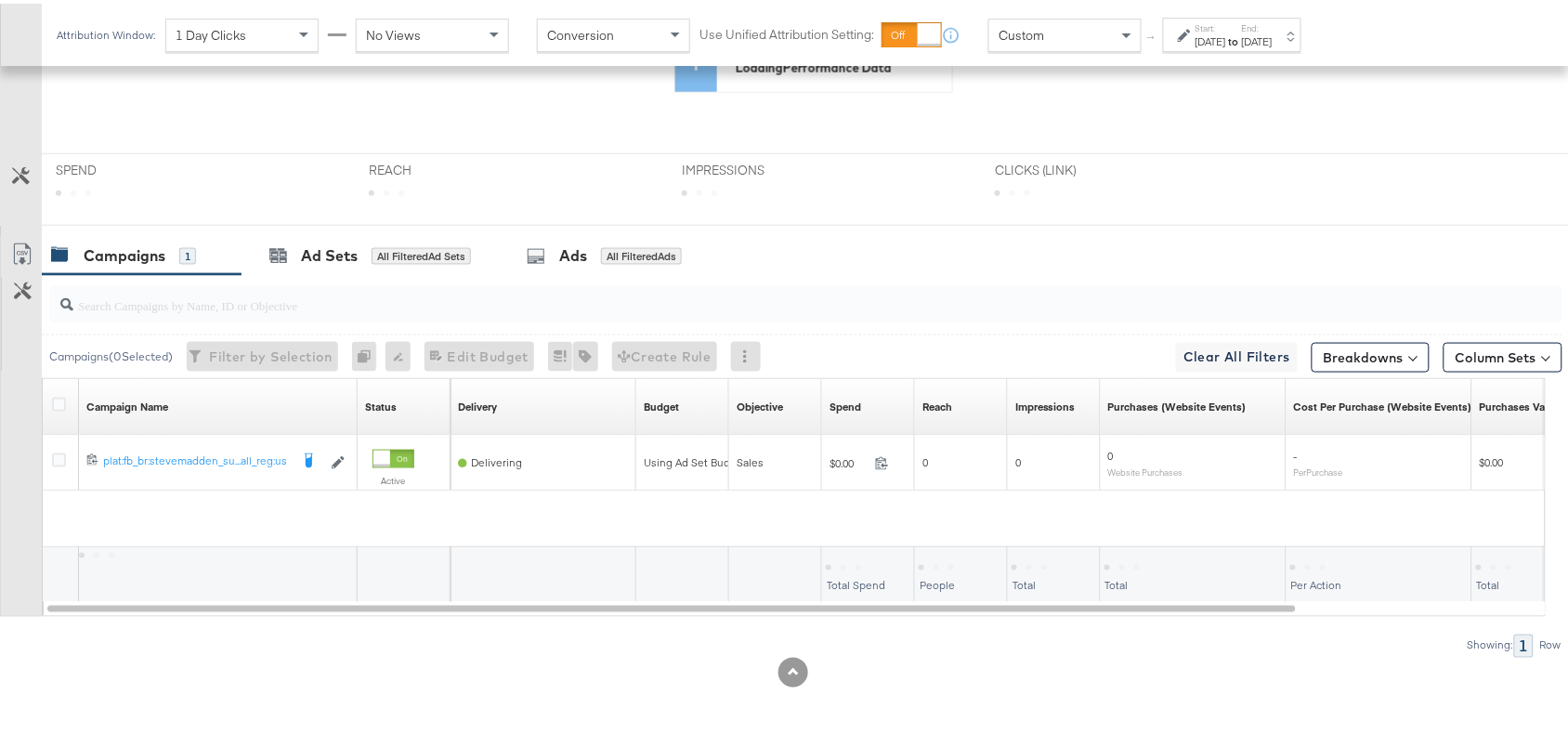
scroll to position [493, 0]
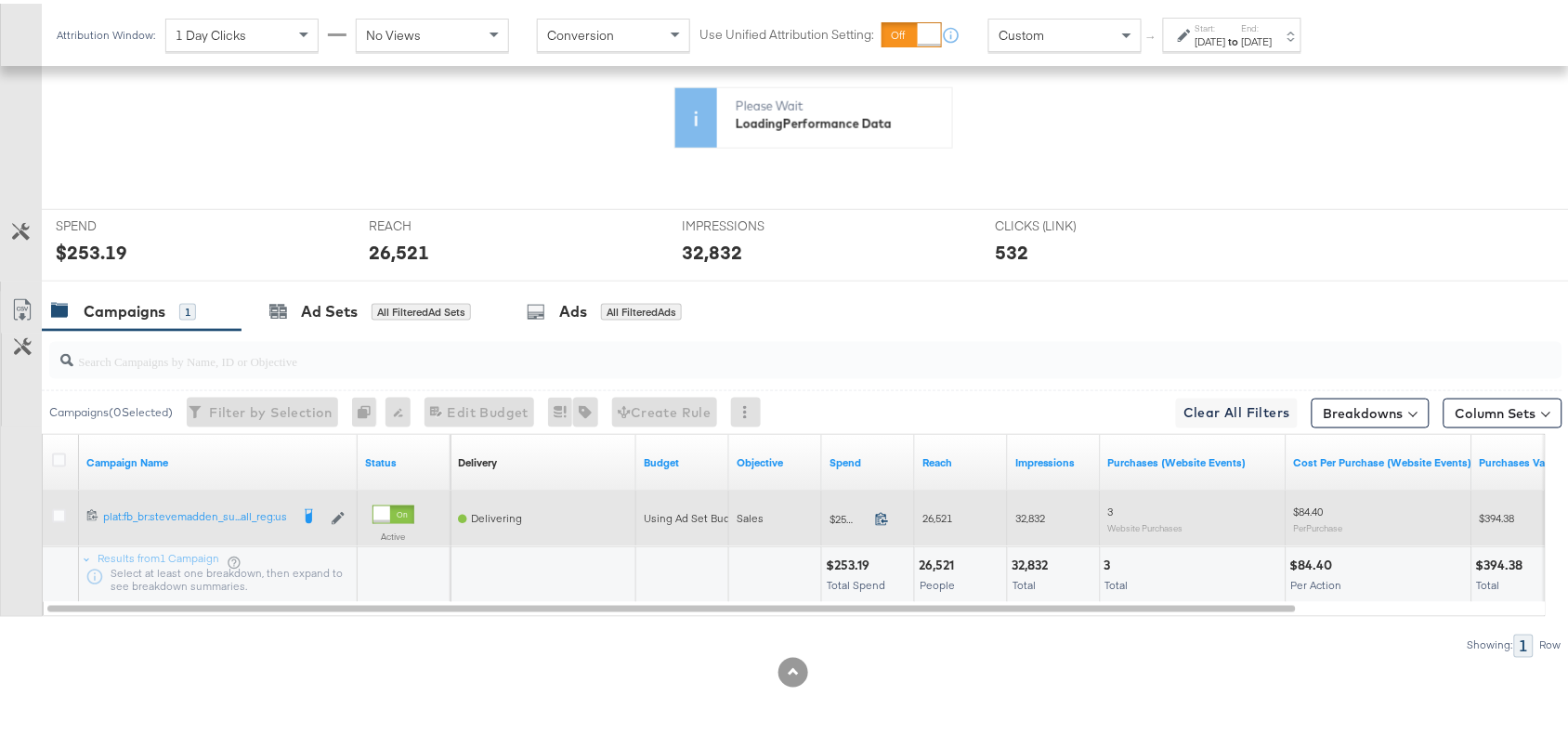
click at [879, 521] on icon at bounding box center [881, 515] width 14 height 14
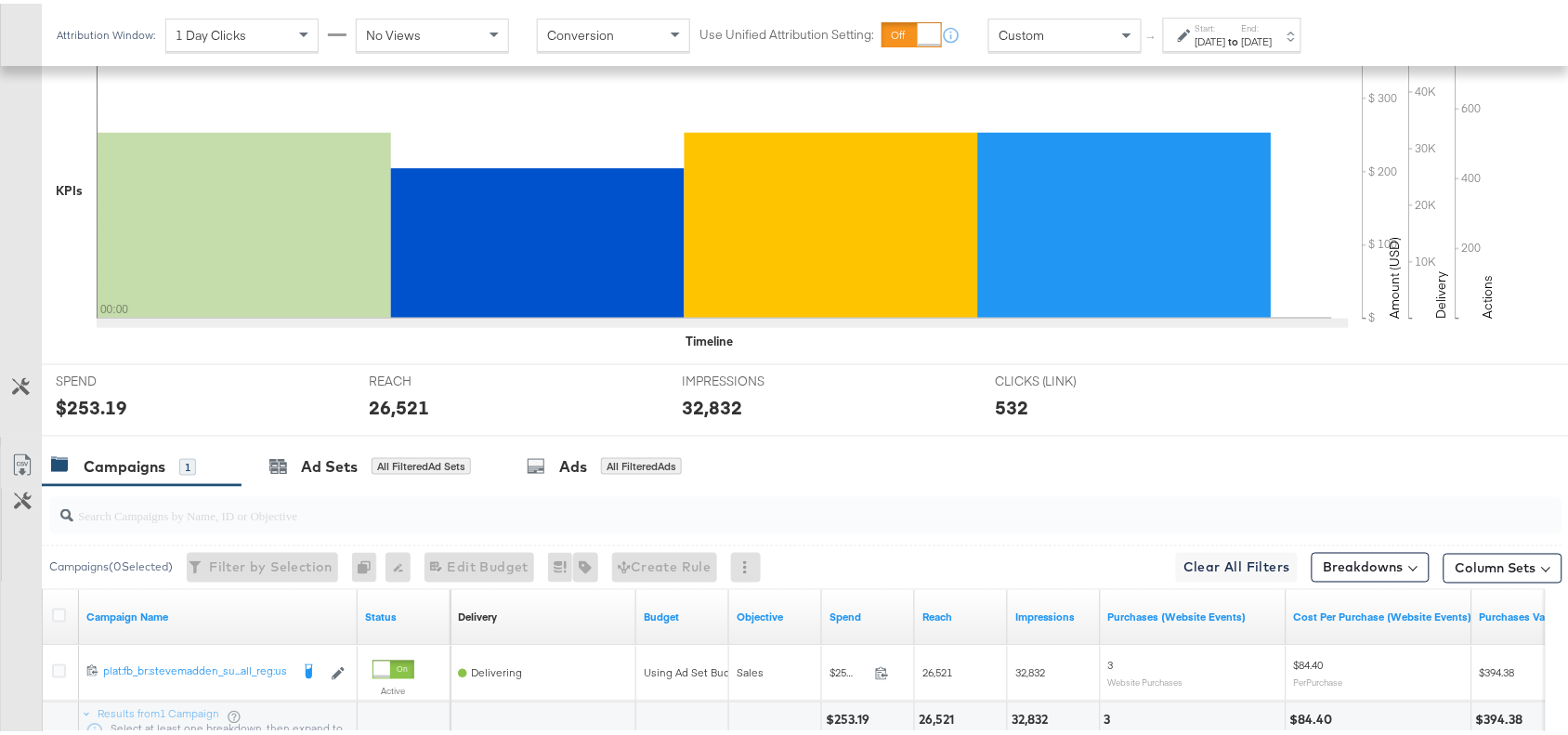
scroll to position [652, 0]
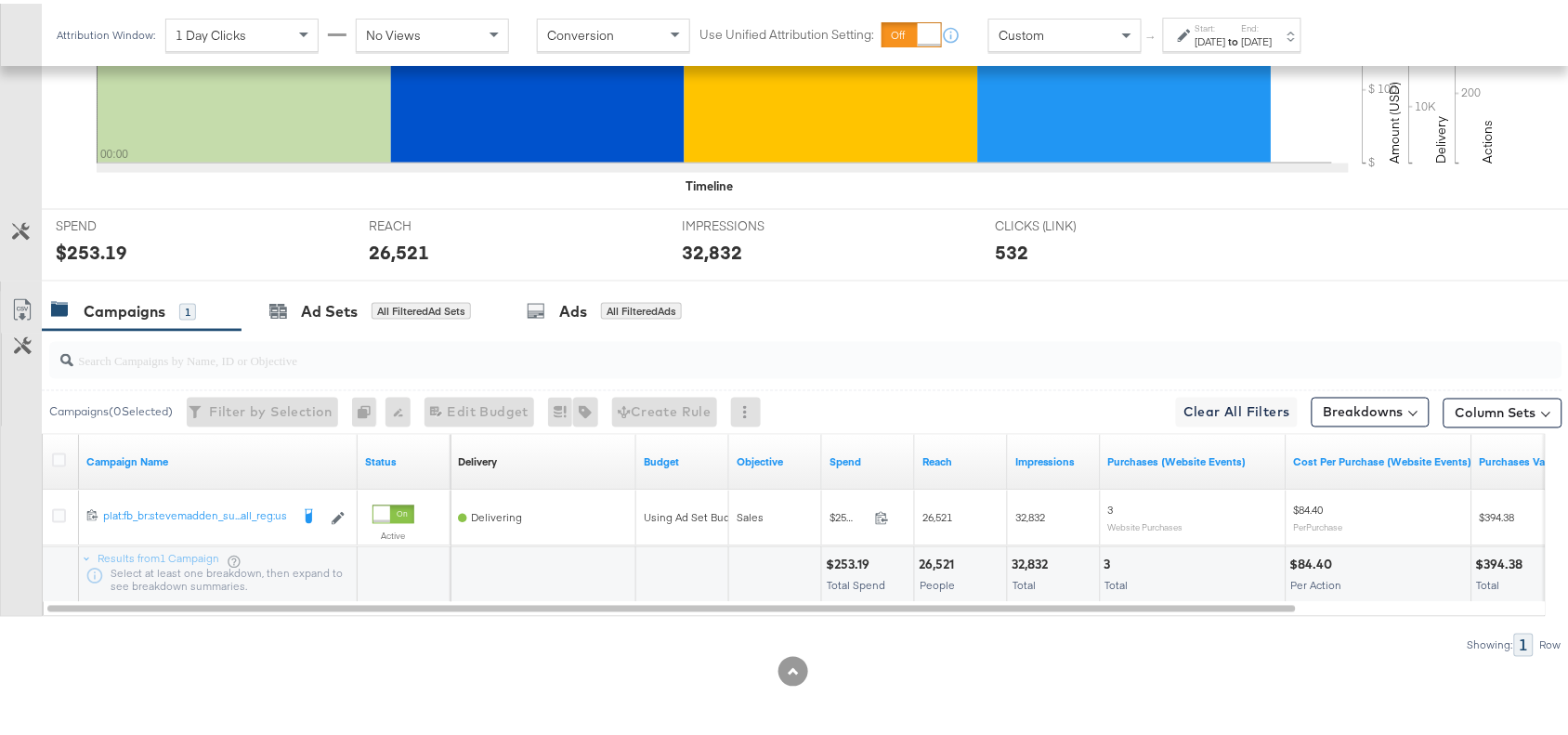
click at [940, 560] on div "26,521" at bounding box center [938, 562] width 41 height 18
click at [1038, 569] on div "32,832" at bounding box center [1032, 562] width 42 height 18
click at [1231, 51] on div "Attribution Window: 1 Day Clicks No Views Conversion Use Unified Attribution Se…" at bounding box center [683, 30] width 1283 height 62
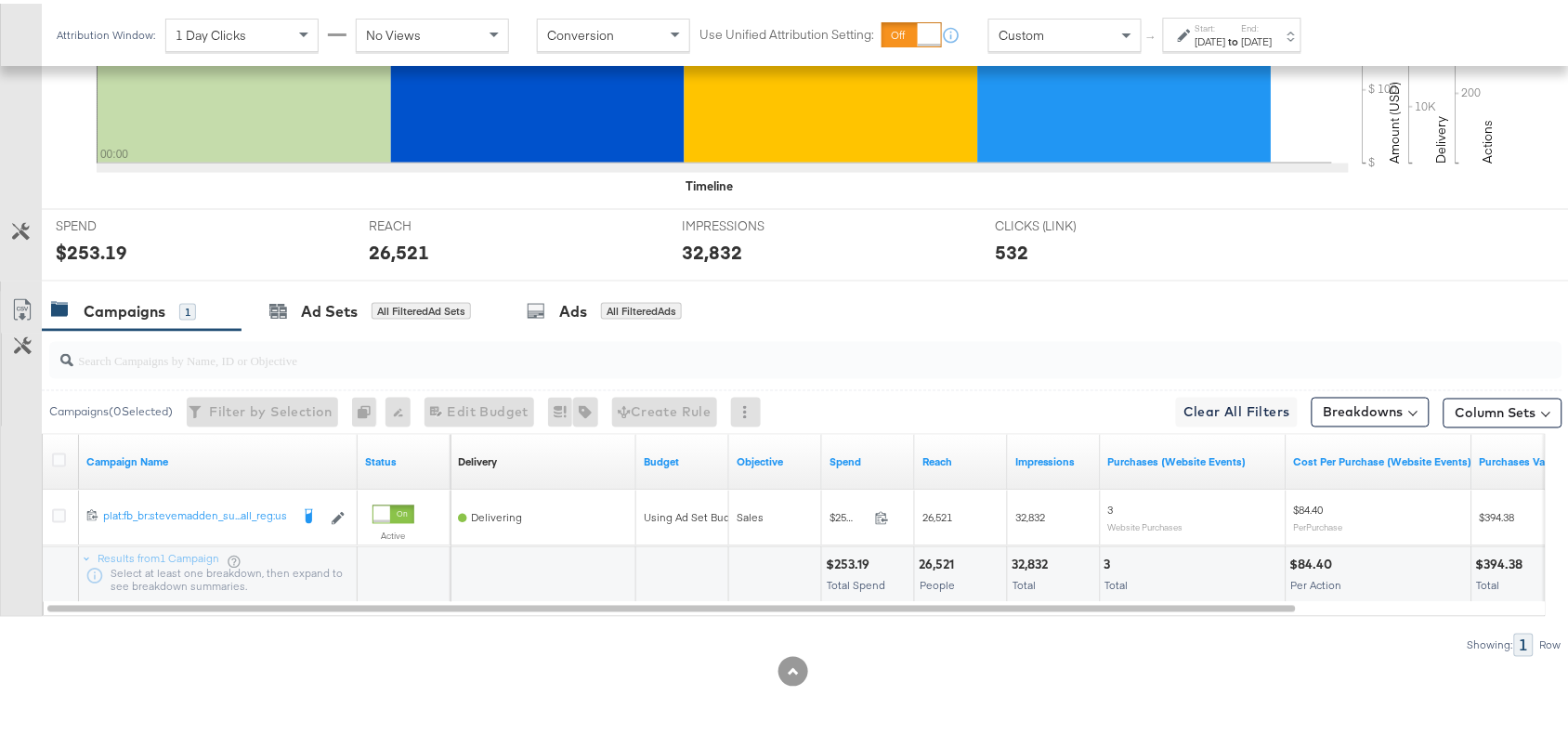
click at [1242, 40] on strong "to" at bounding box center [1233, 37] width 16 height 14
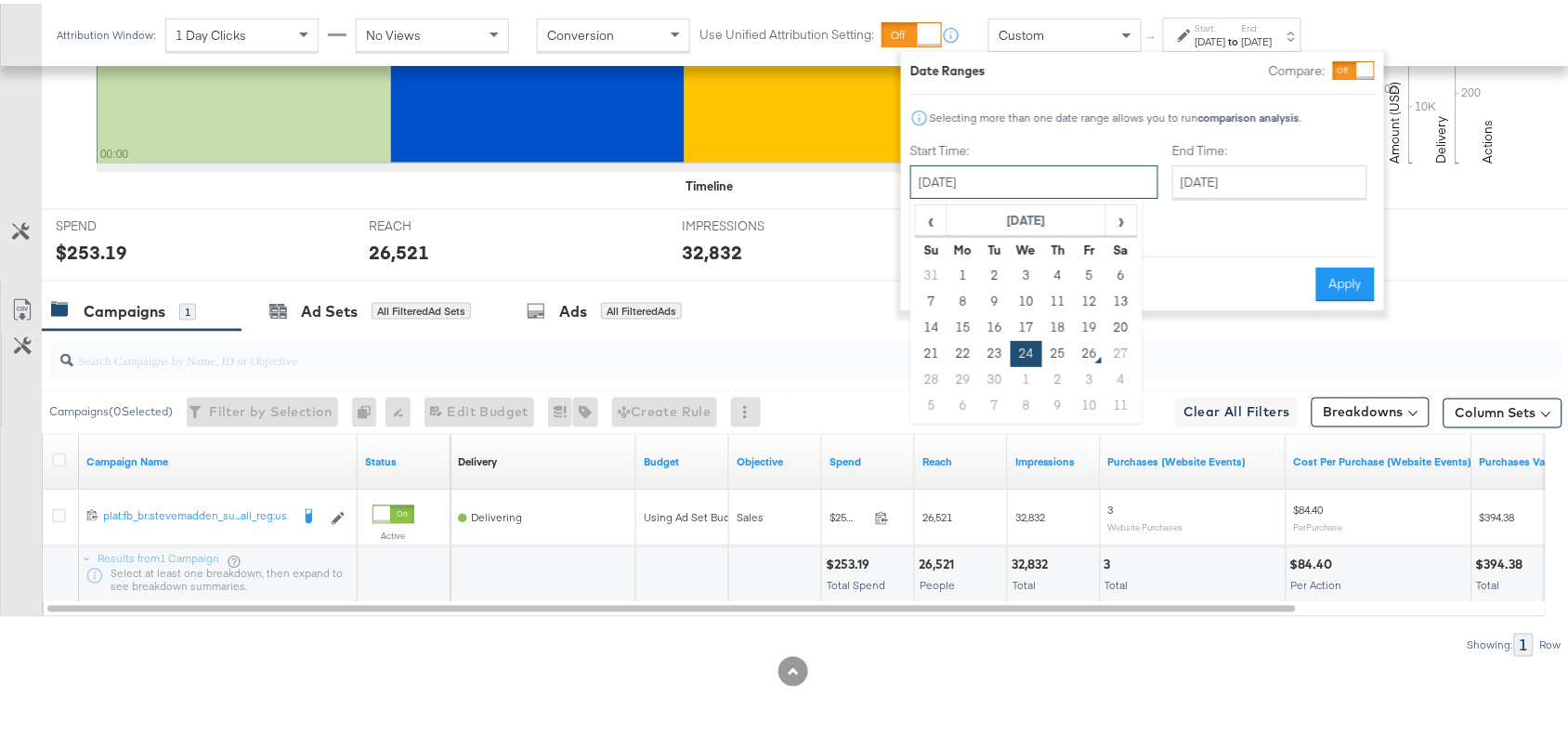
click at [1027, 177] on input "[DATE]" at bounding box center [1034, 178] width 248 height 33
drag, startPoint x: 1068, startPoint y: 366, endPoint x: 1061, endPoint y: 355, distance: 13.0
click at [1061, 355] on tbody "31 1 2 3 4 5 6 7 8 9 10 11 12 13 14 15 16 17 18 19 20 21 22 23 24 25 26 27 28 2…" at bounding box center [1026, 337] width 222 height 156
click at [1061, 355] on td "25" at bounding box center [1057, 349] width 31 height 26
type input "[DATE]"
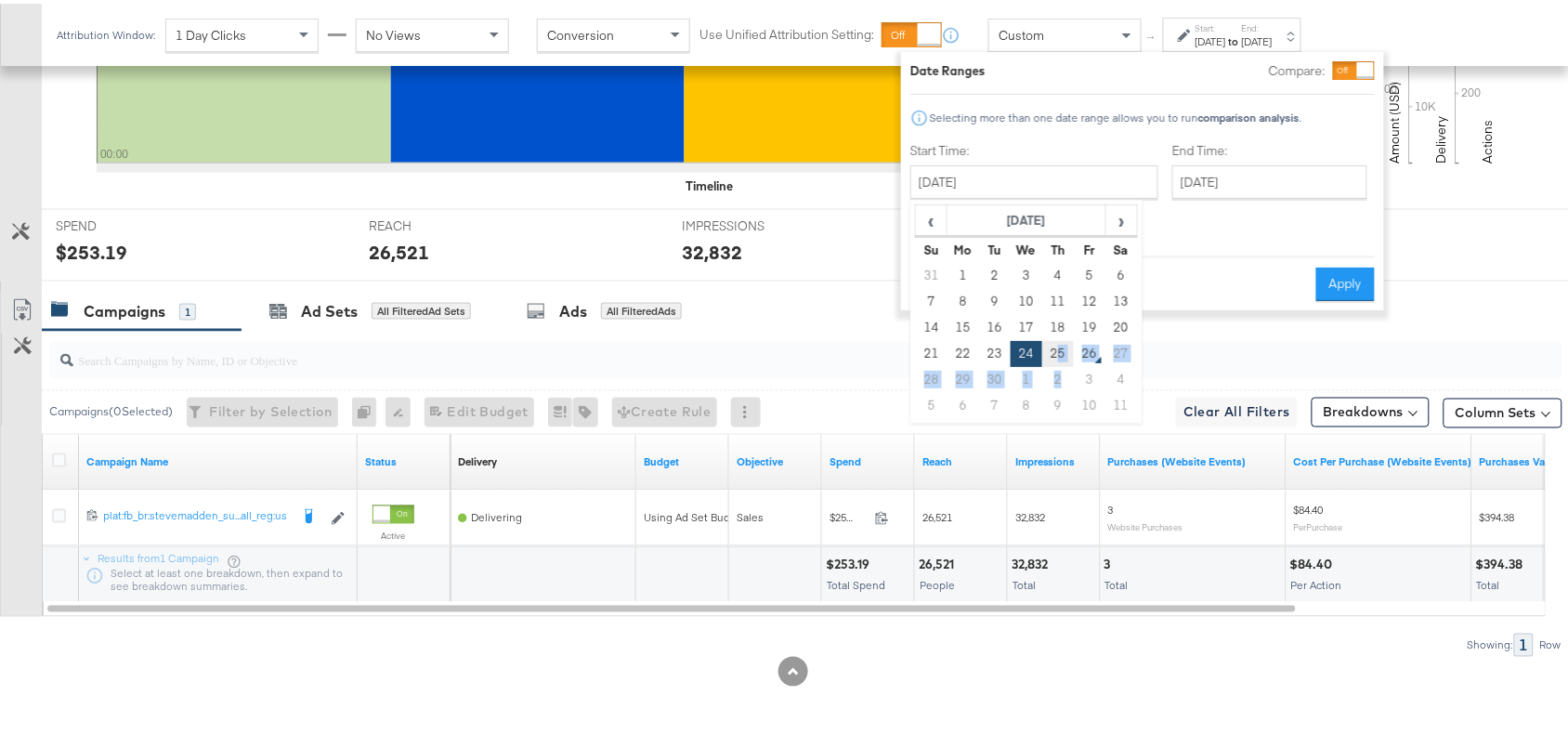
type input "[DATE]"
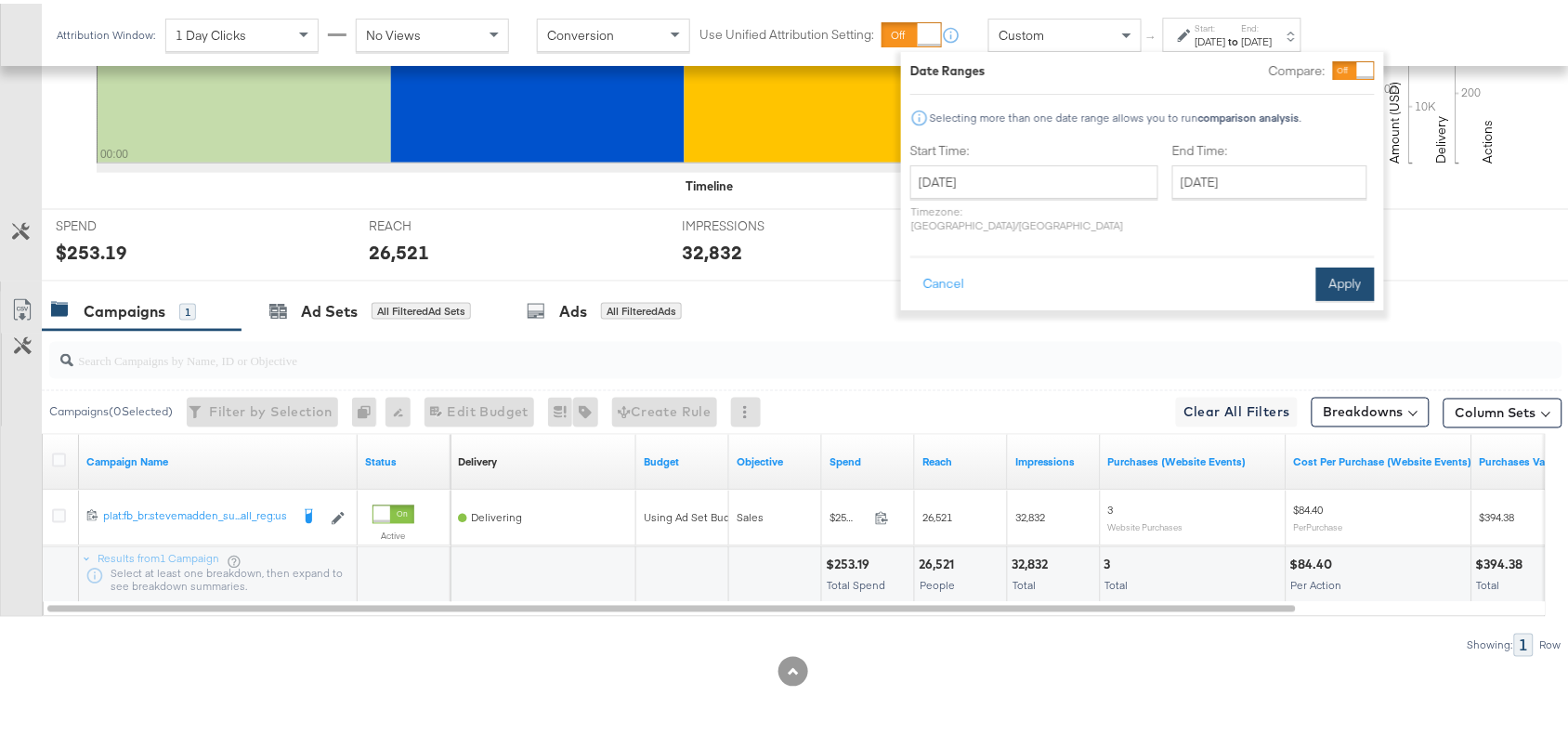
click at [1334, 264] on button "Apply" at bounding box center [1344, 280] width 58 height 33
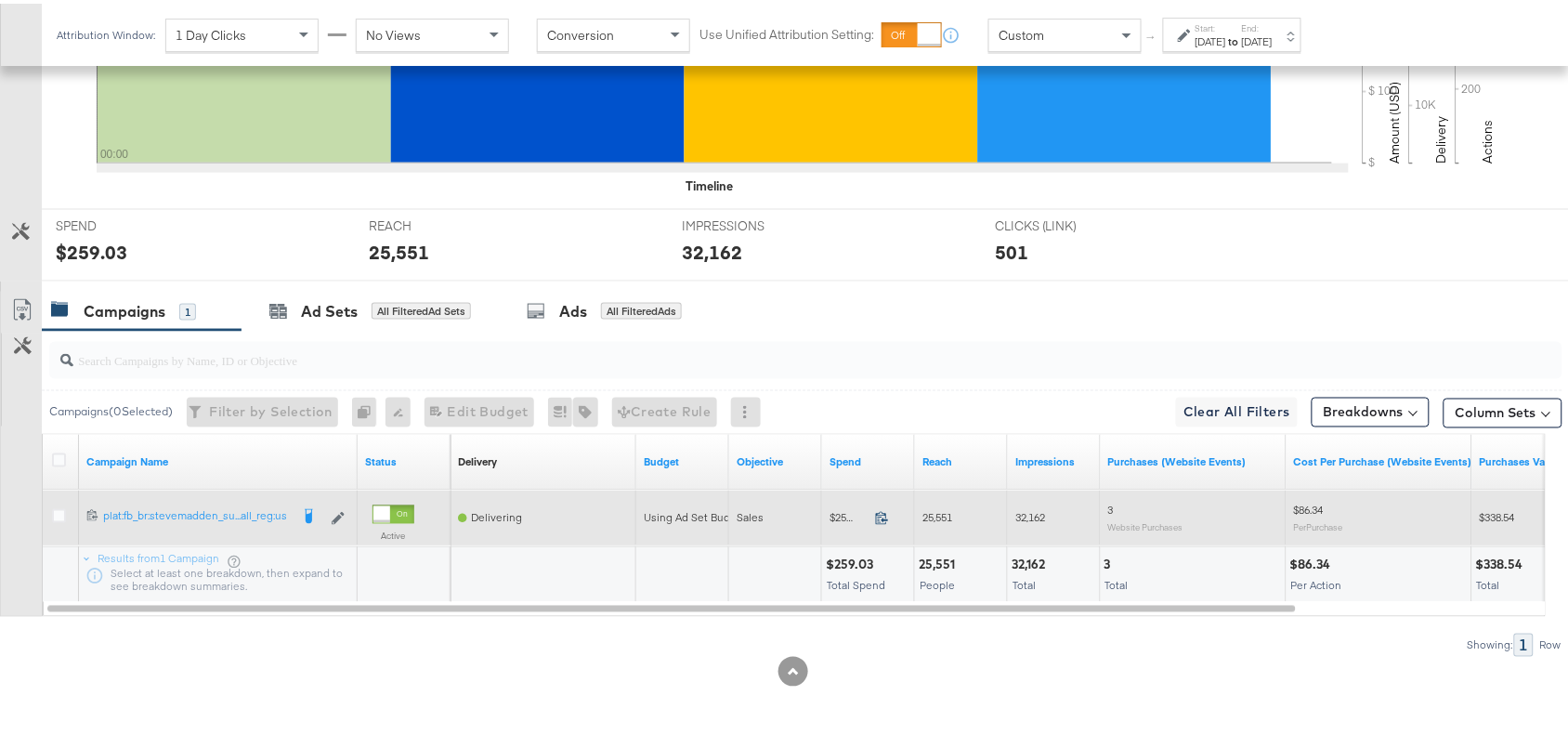
click at [883, 511] on icon at bounding box center [881, 515] width 12 height 13
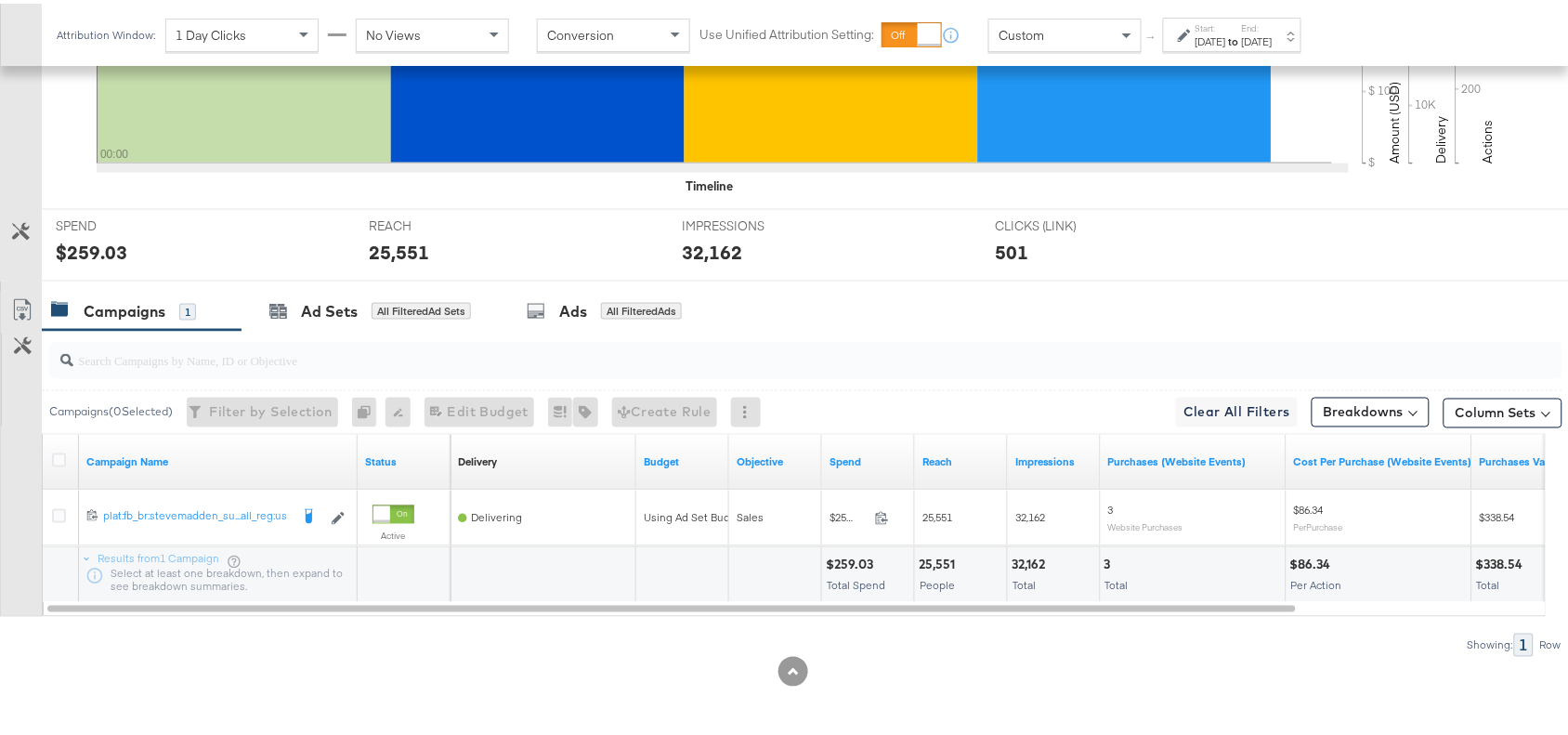
click at [939, 563] on div "25,551" at bounding box center [939, 562] width 42 height 18
click at [1022, 571] on div "32,162 Total" at bounding box center [1053, 571] width 92 height 56
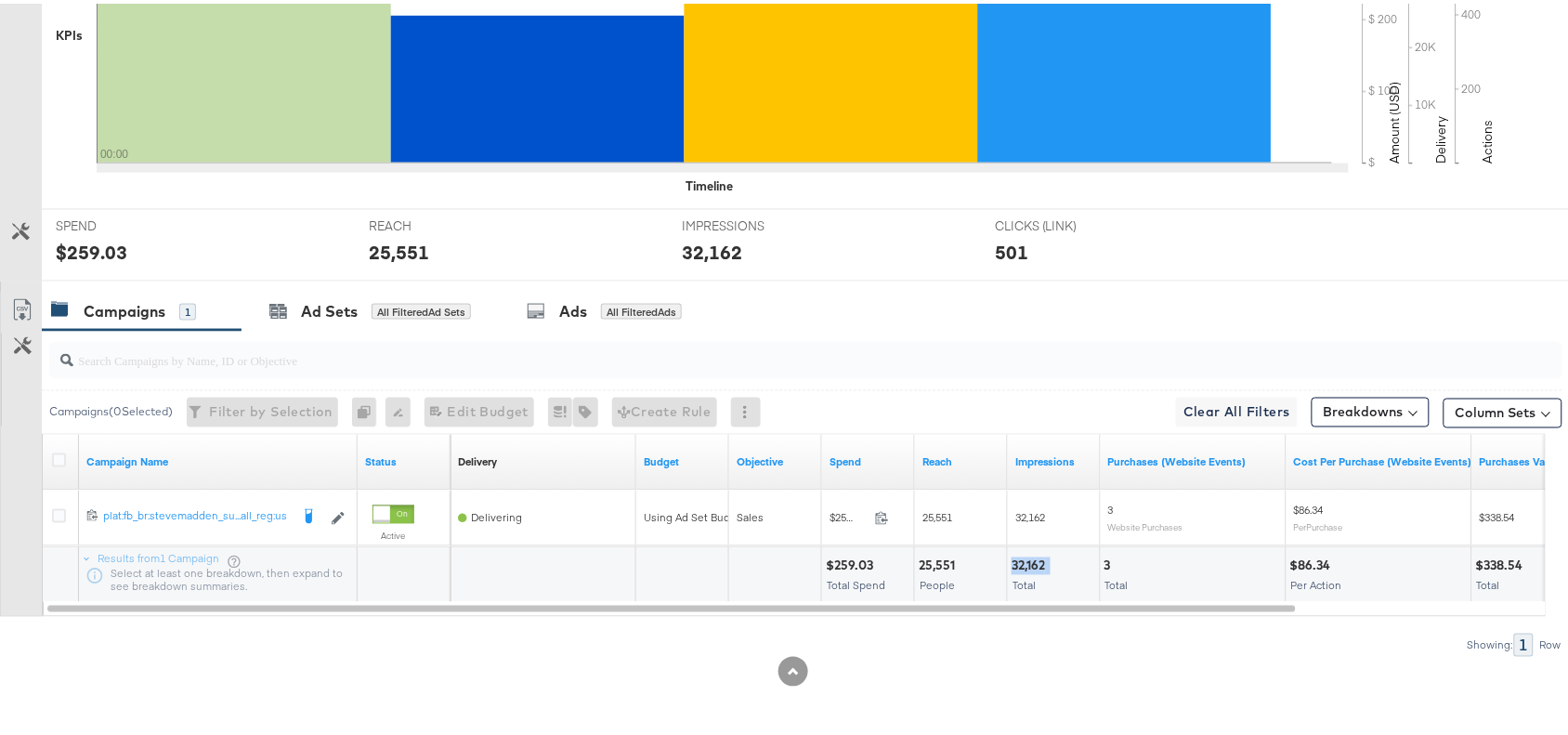
scroll to position [0, 0]
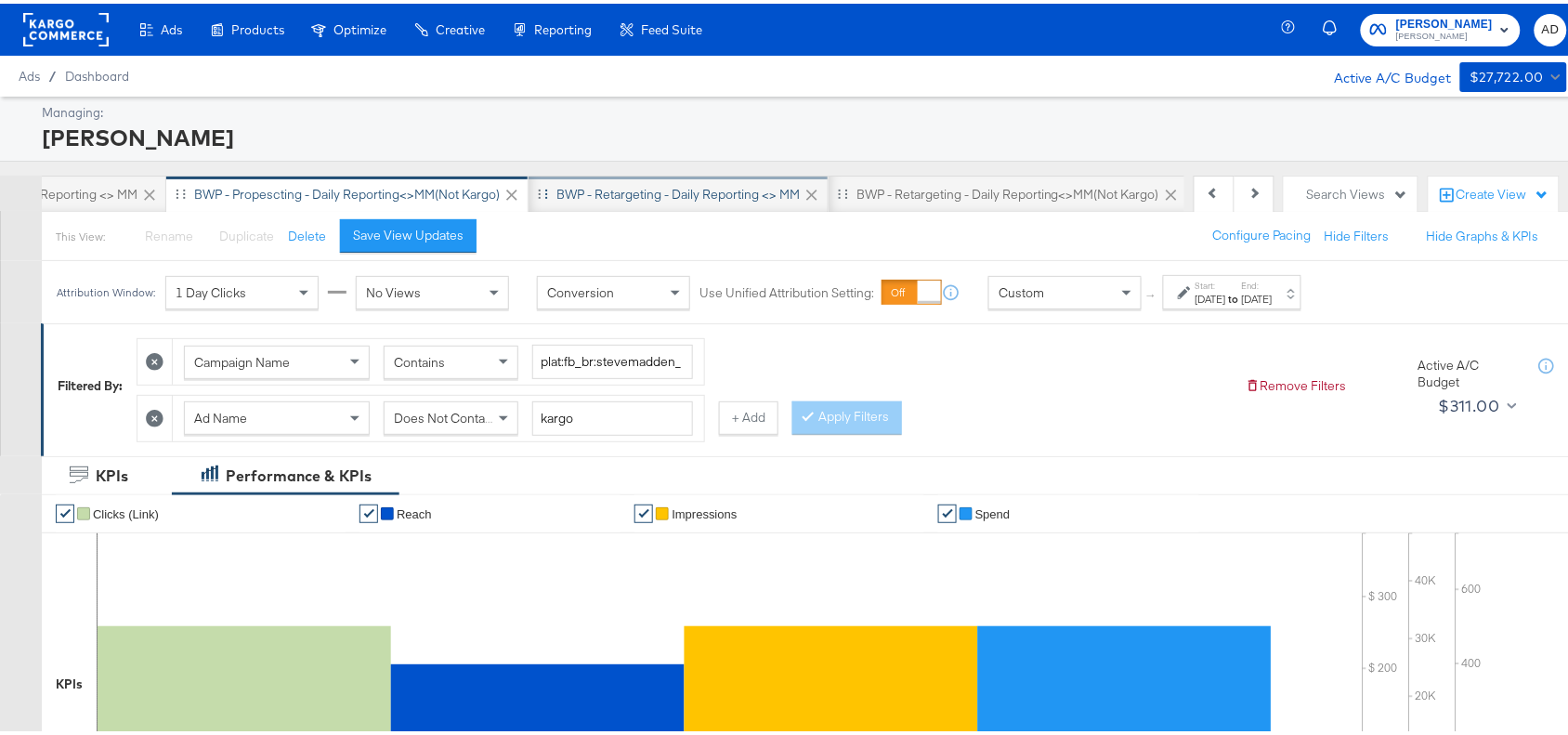
click at [639, 176] on div "BWP - Retargeting - Daily Reporting <> MM" at bounding box center [677, 190] width 300 height 37
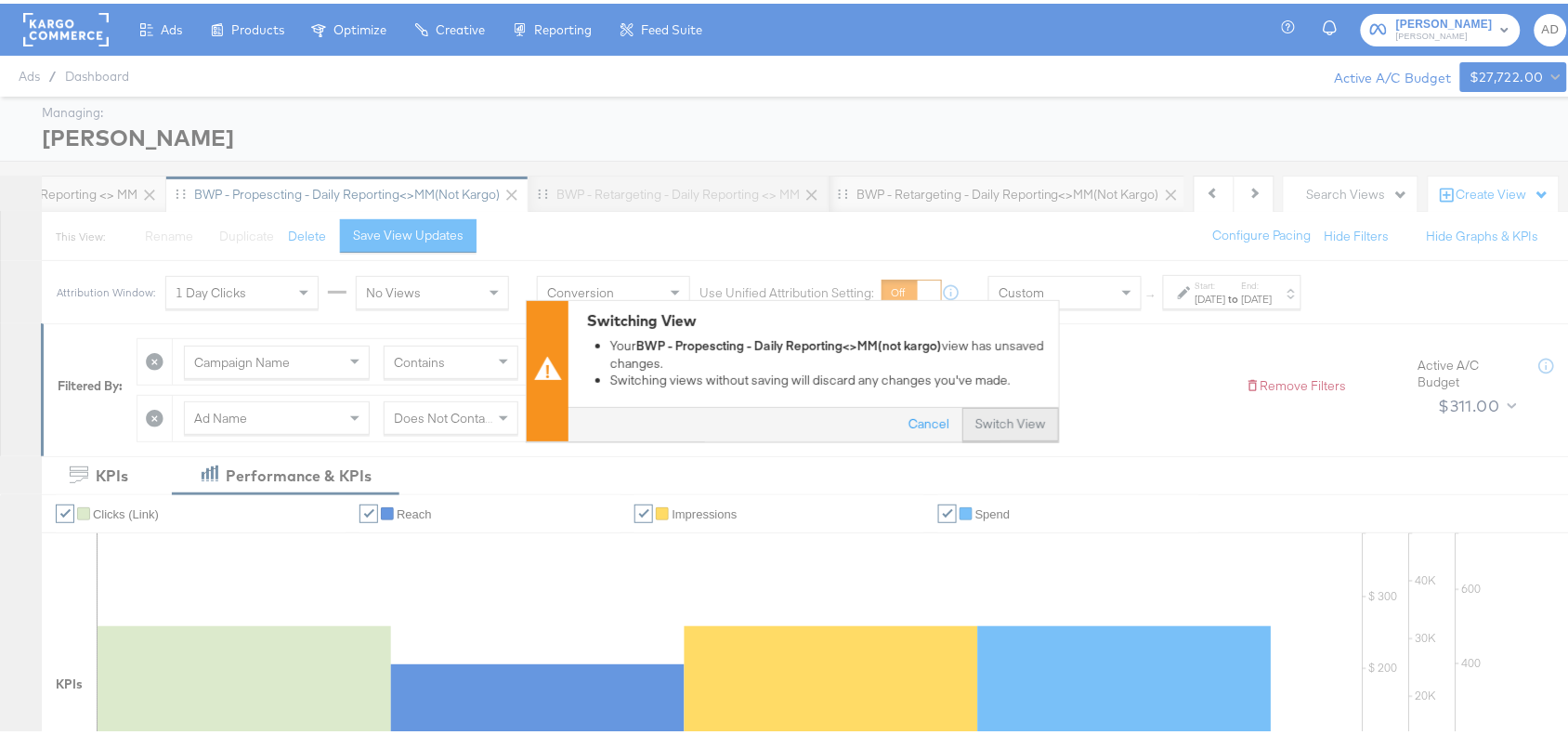
click at [1009, 413] on button "Switch View" at bounding box center [1010, 422] width 97 height 33
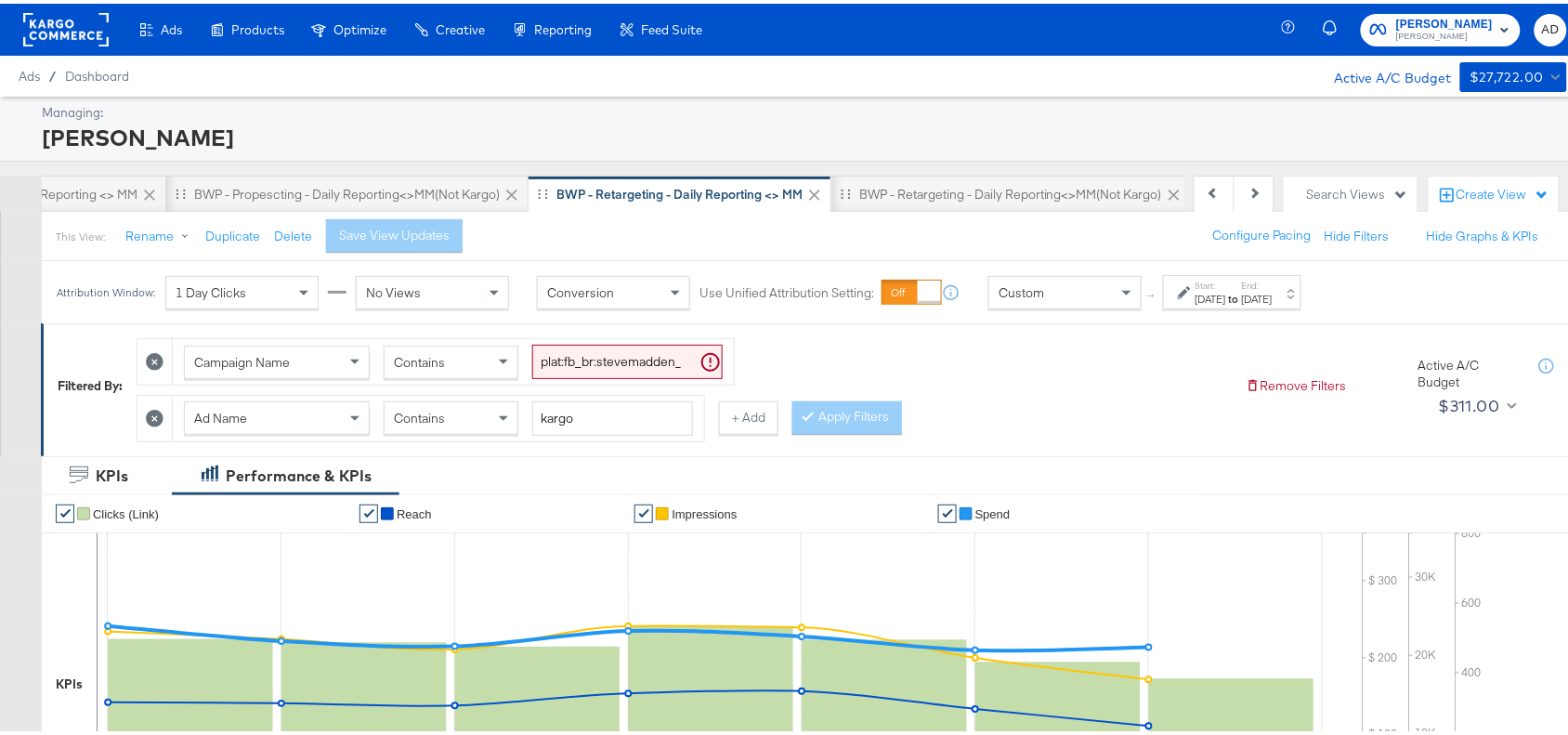
click at [1225, 302] on div "[DATE]" at bounding box center [1210, 296] width 30 height 15
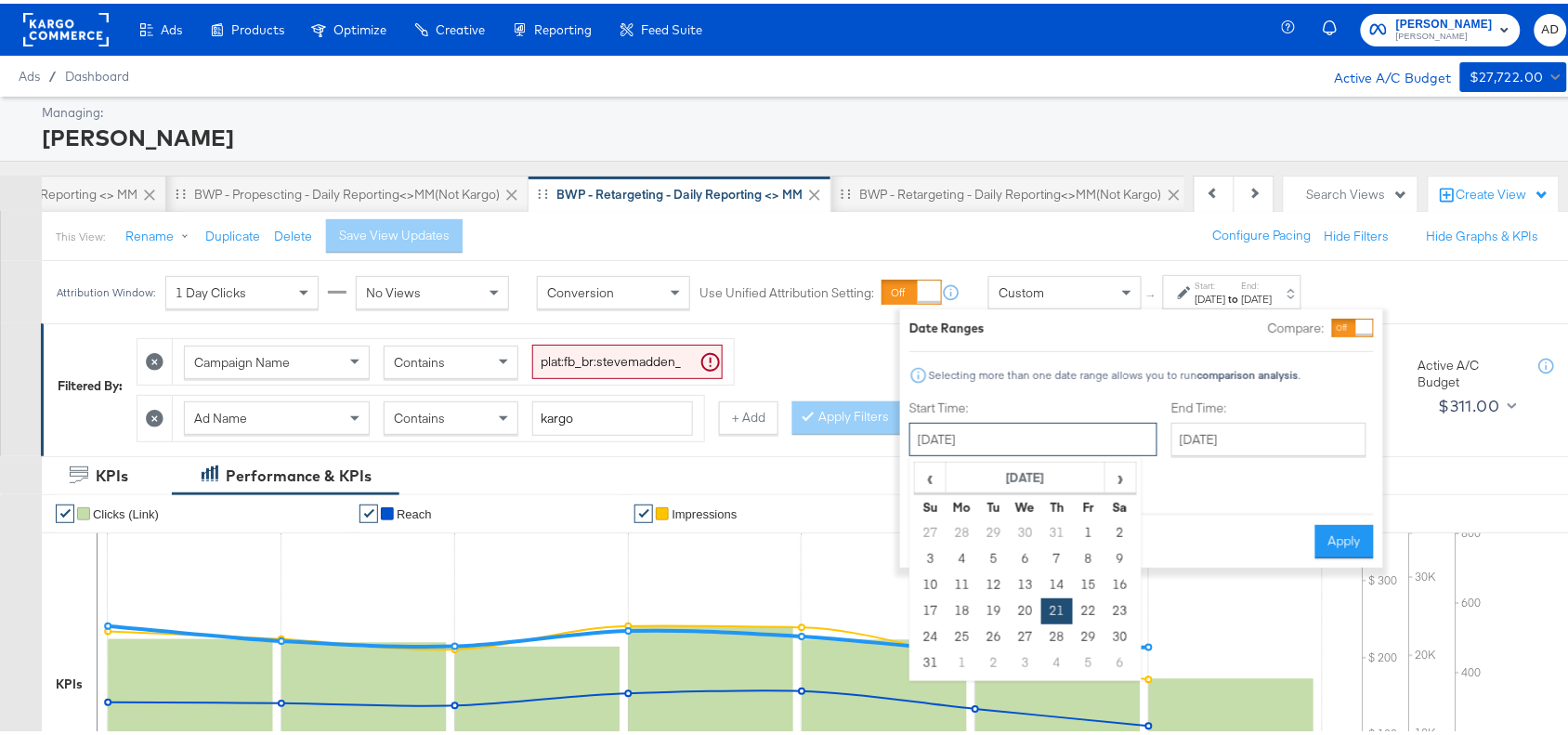
click at [1032, 434] on input "[DATE]" at bounding box center [1033, 435] width 248 height 33
click at [1112, 469] on span "›" at bounding box center [1120, 473] width 29 height 28
click at [1027, 592] on td "17" at bounding box center [1025, 581] width 31 height 26
type input "[DATE]"
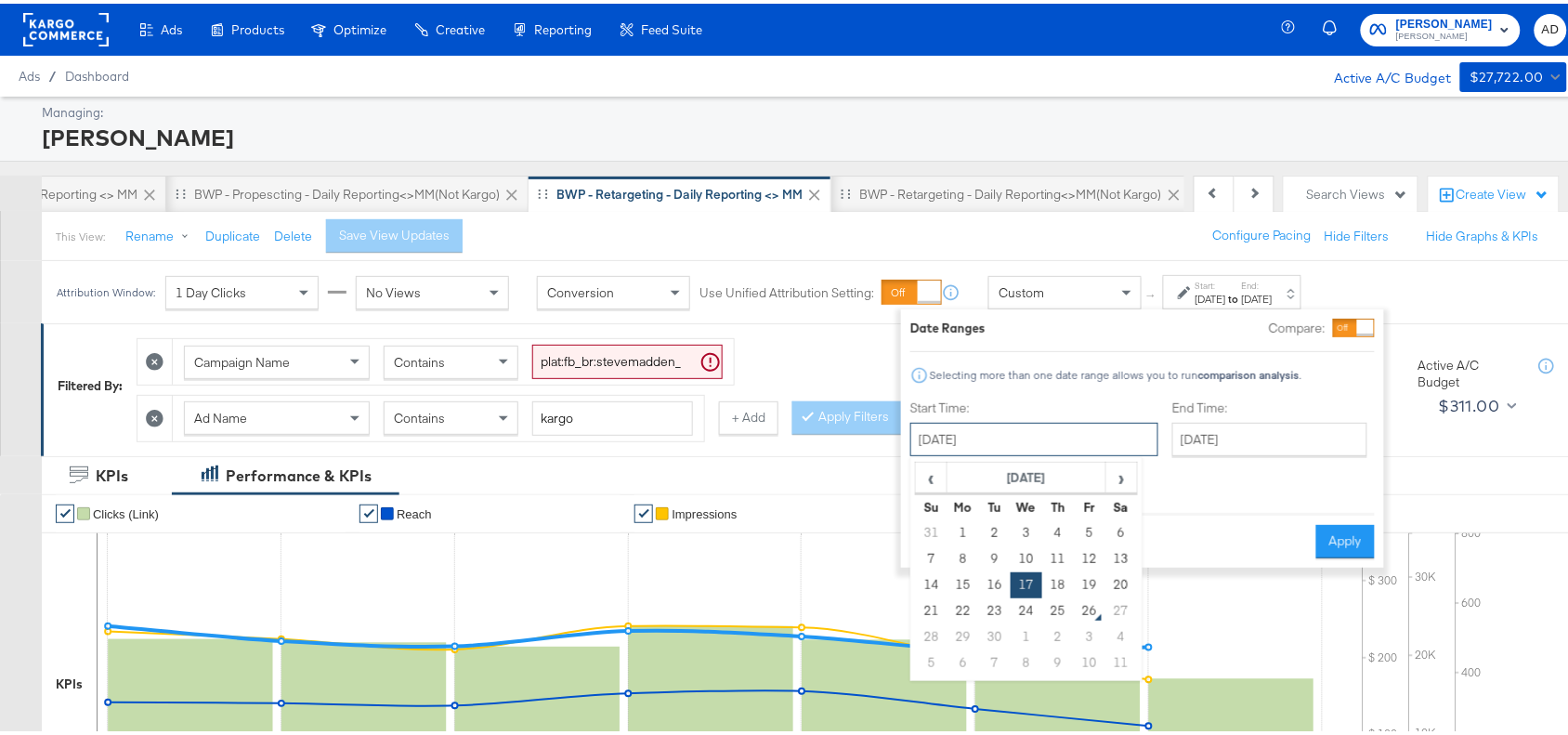
click at [1085, 450] on input "[DATE]" at bounding box center [1034, 435] width 248 height 33
click at [1033, 608] on td "24" at bounding box center [1026, 607] width 31 height 26
type input "[DATE]"
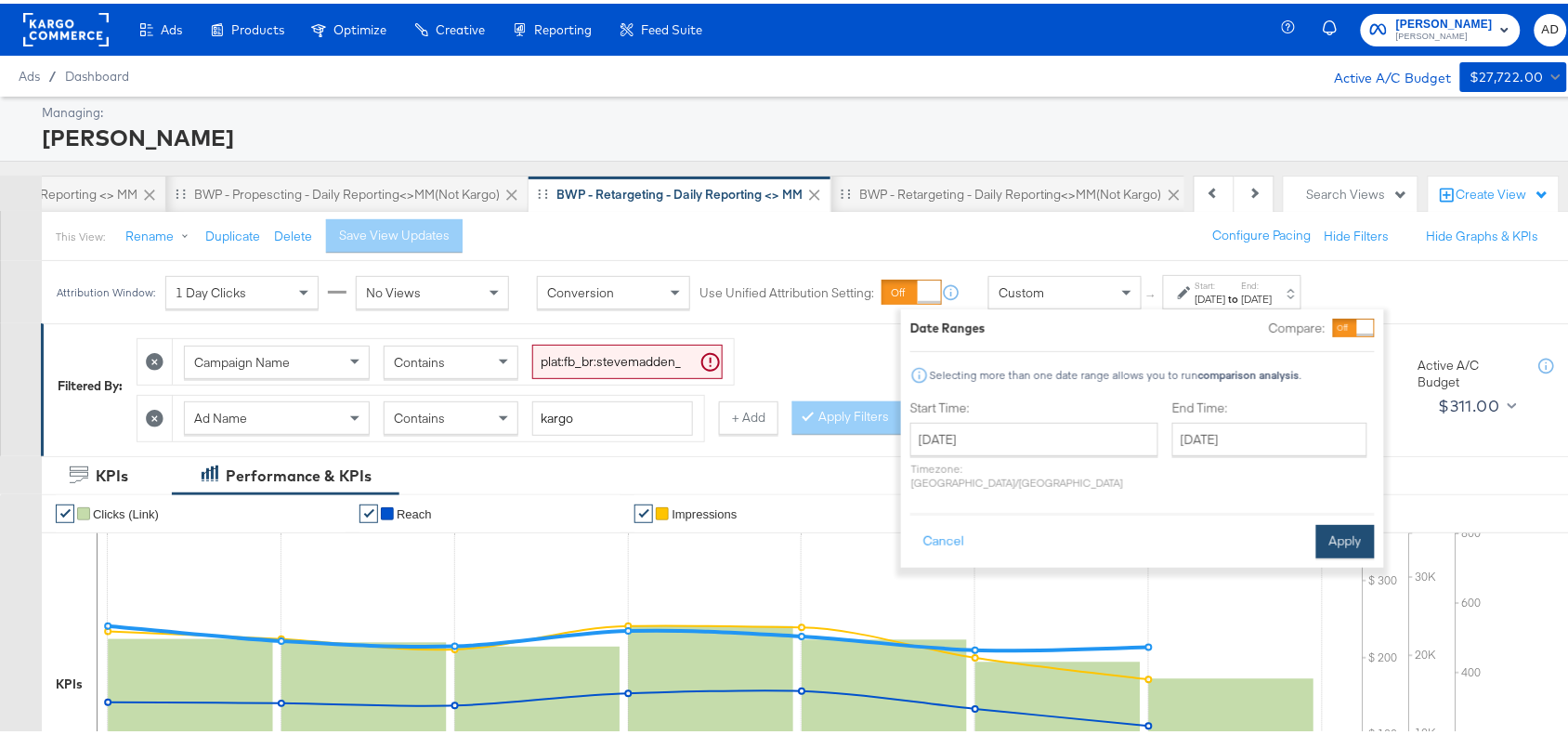
click at [1344, 522] on button "Apply" at bounding box center [1344, 538] width 58 height 33
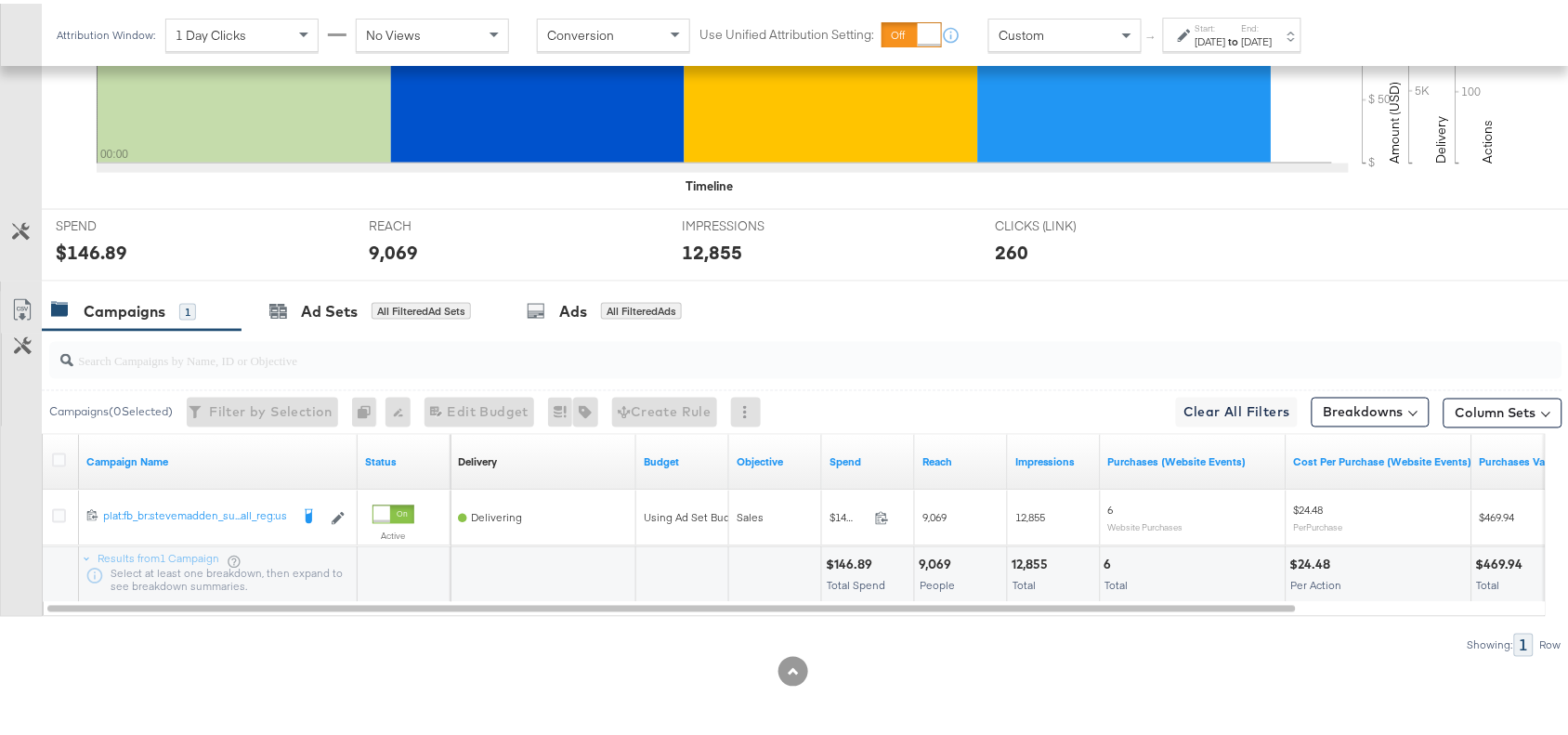
scroll to position [652, 0]
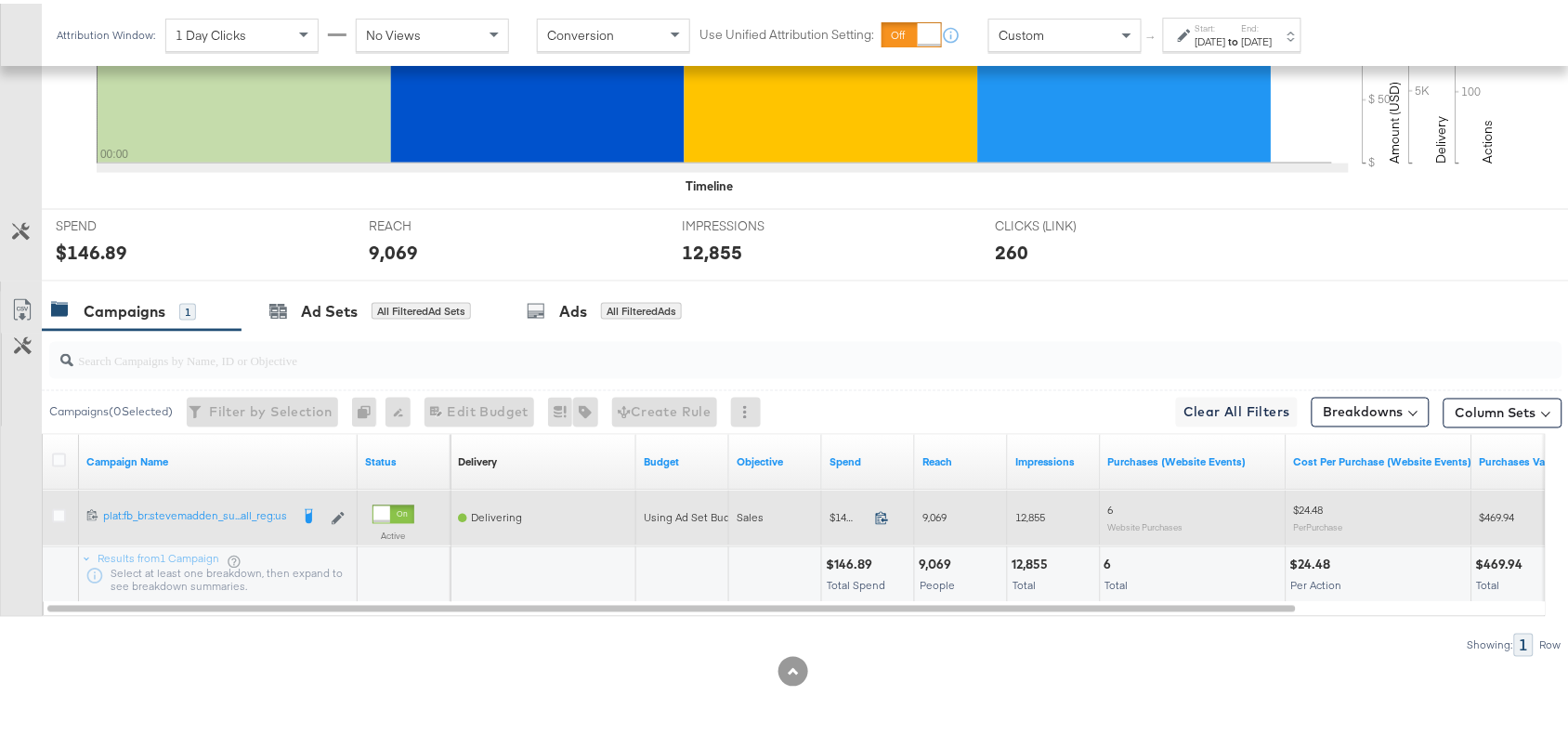
click at [879, 514] on icon at bounding box center [881, 514] width 14 height 14
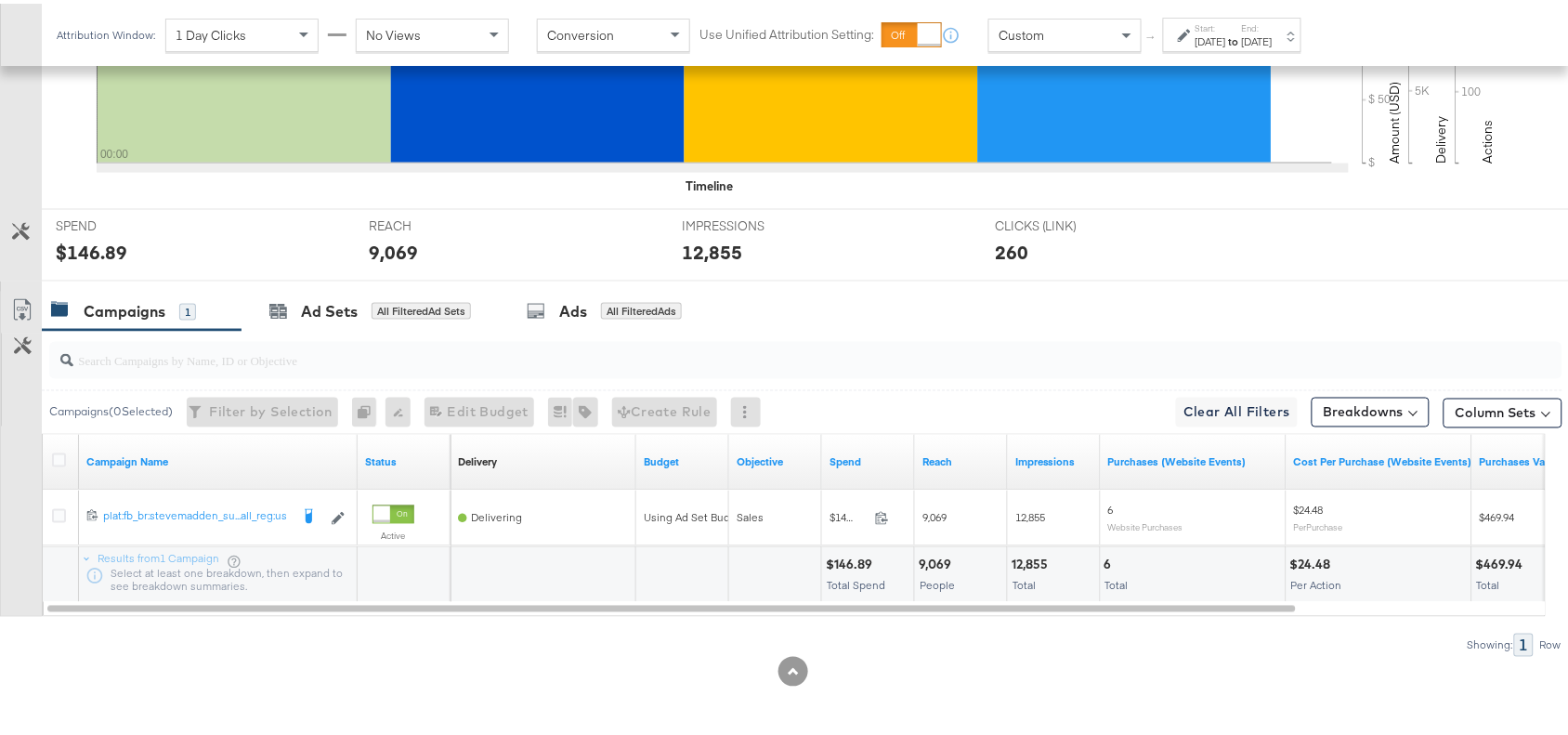
click at [1025, 563] on div "12,855" at bounding box center [1032, 562] width 42 height 18
click at [1242, 32] on strong "to" at bounding box center [1233, 37] width 16 height 14
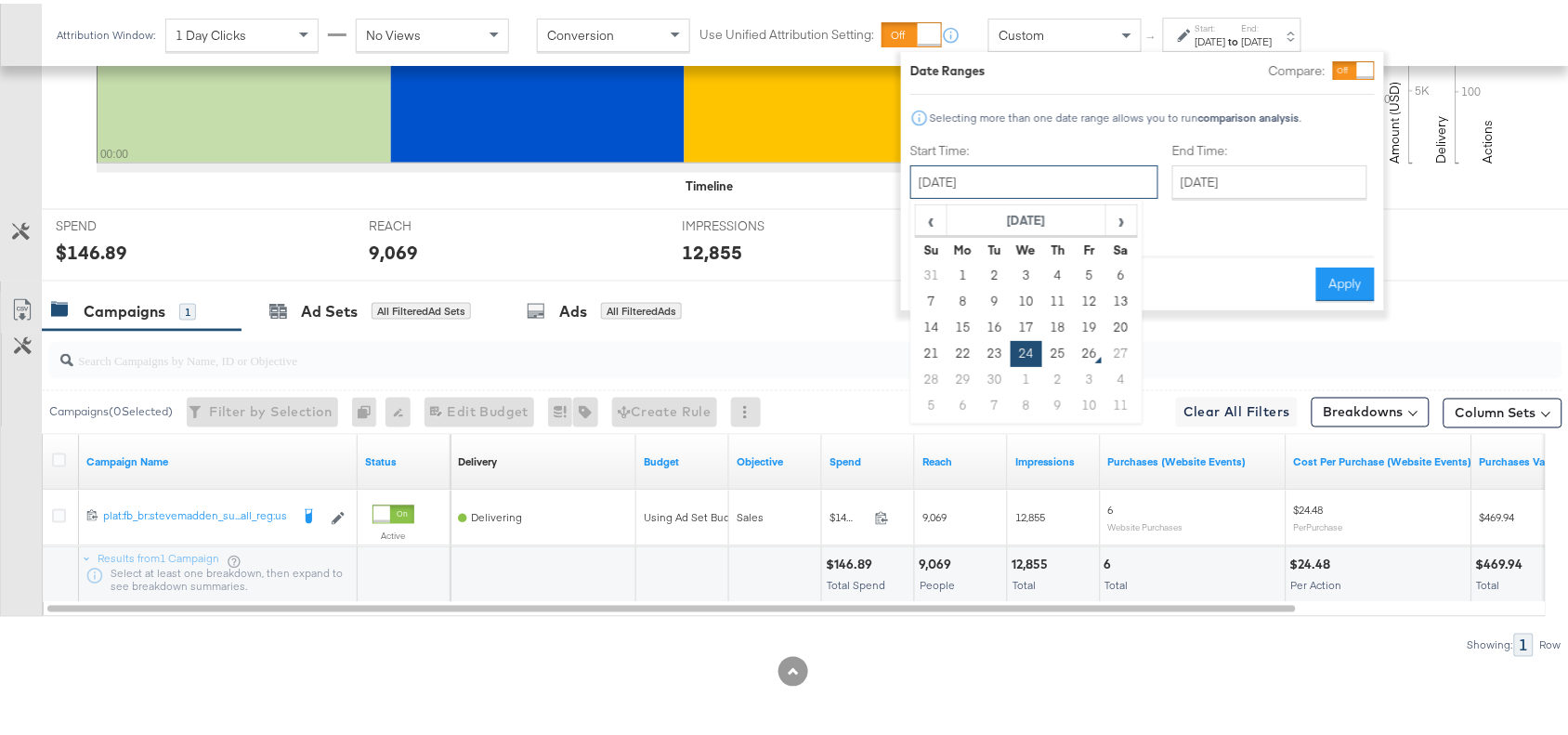
click at [1072, 186] on input "[DATE]" at bounding box center [1034, 178] width 248 height 33
click at [1052, 350] on td "25" at bounding box center [1057, 349] width 31 height 26
type input "[DATE]"
click at [1338, 264] on button "Apply" at bounding box center [1344, 280] width 58 height 33
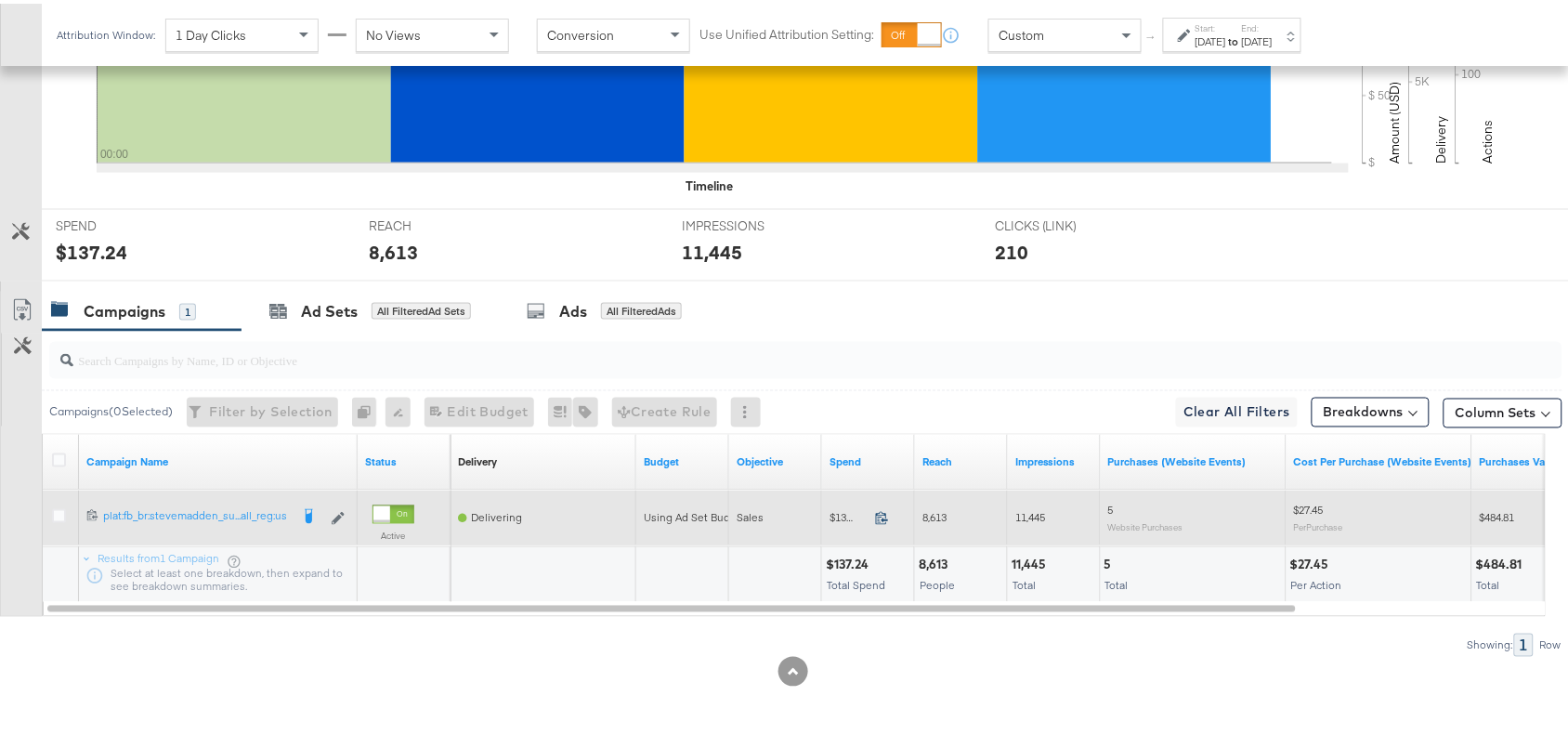
click at [873, 521] on span at bounding box center [888, 517] width 40 height 14
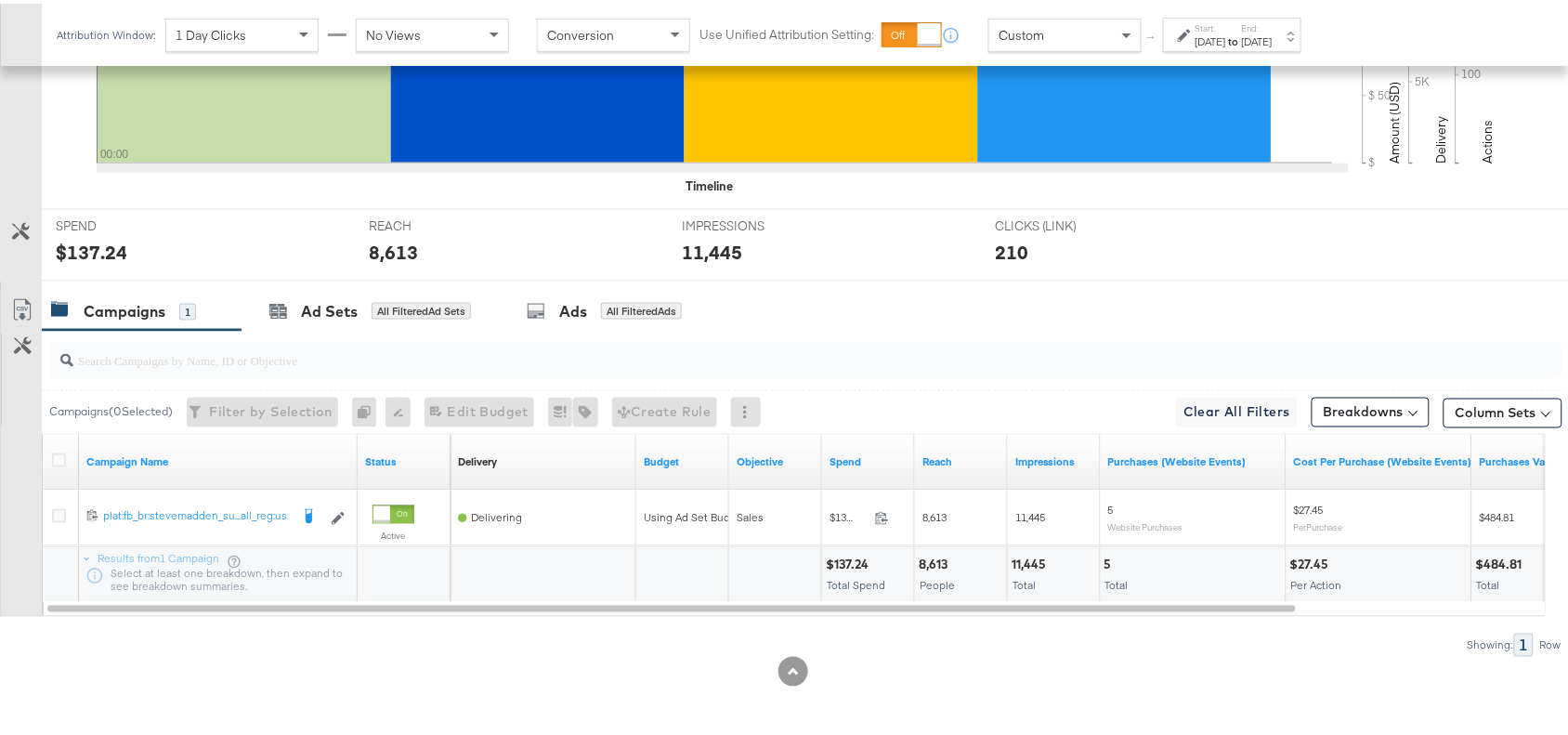
click at [939, 563] on div "8,613" at bounding box center [935, 562] width 34 height 18
click at [1035, 561] on div "11,445" at bounding box center [1031, 562] width 40 height 18
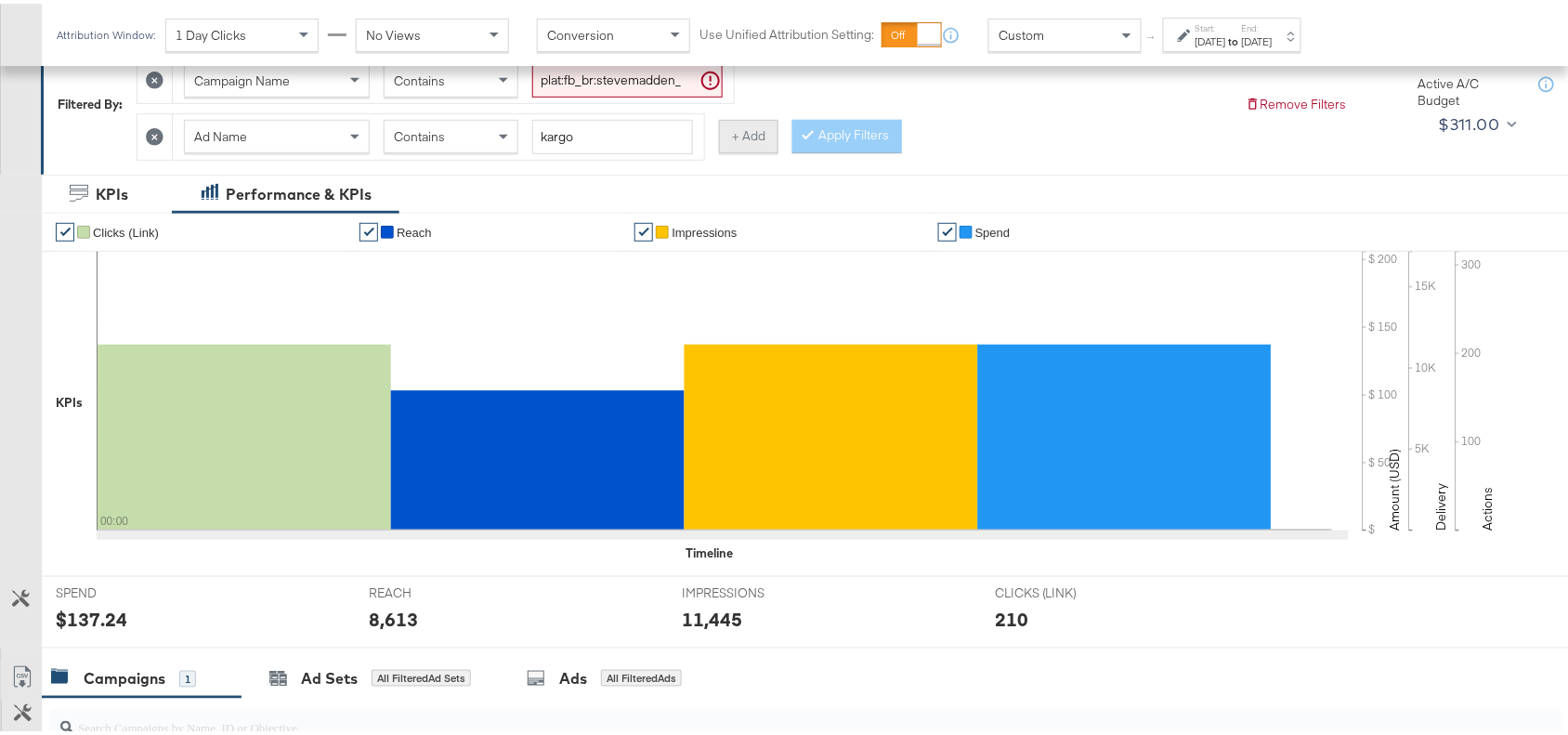
scroll to position [0, 0]
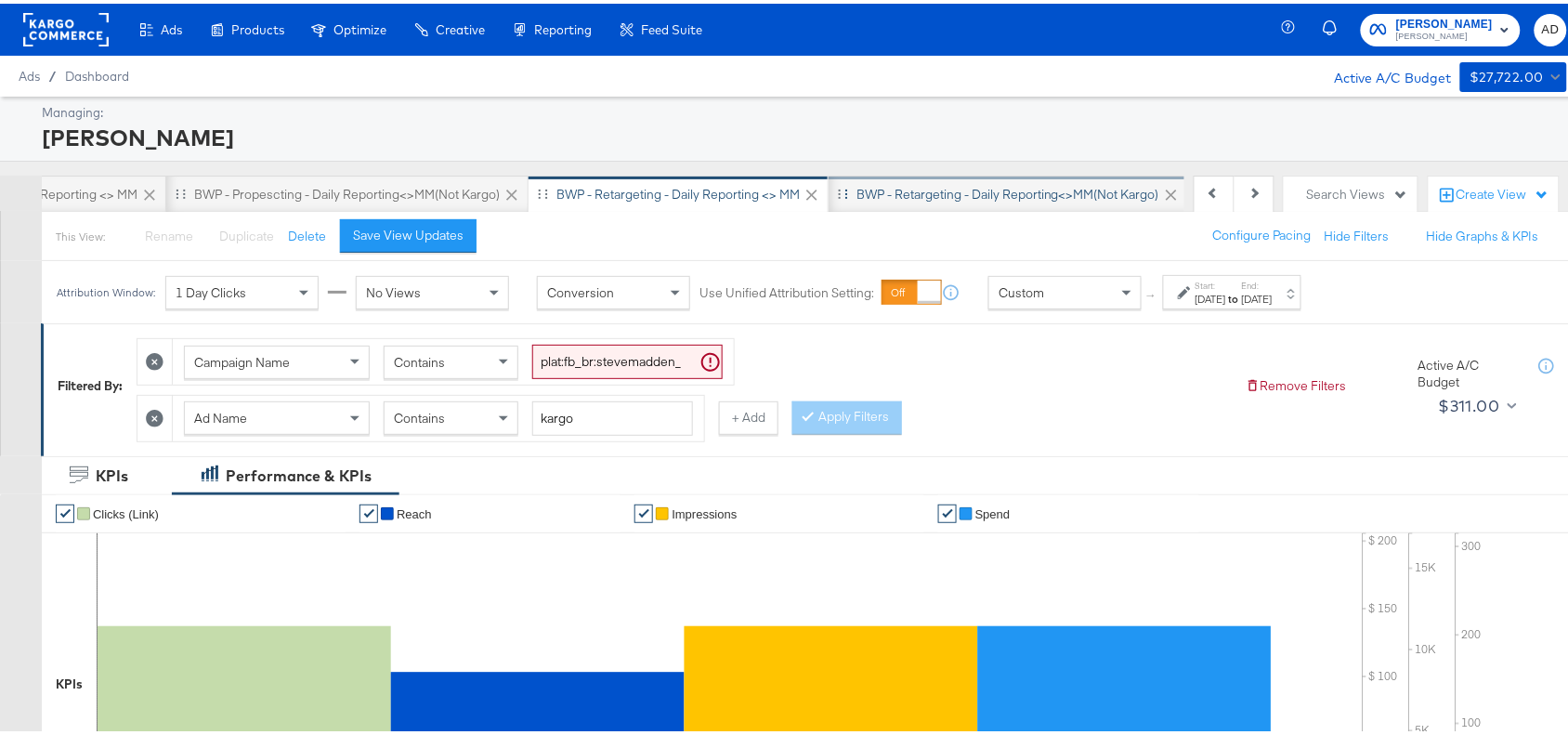
click at [1042, 195] on div "BWP - Retargeting - Daily Reporting<>MM(not kargo)" at bounding box center [1008, 190] width 303 height 18
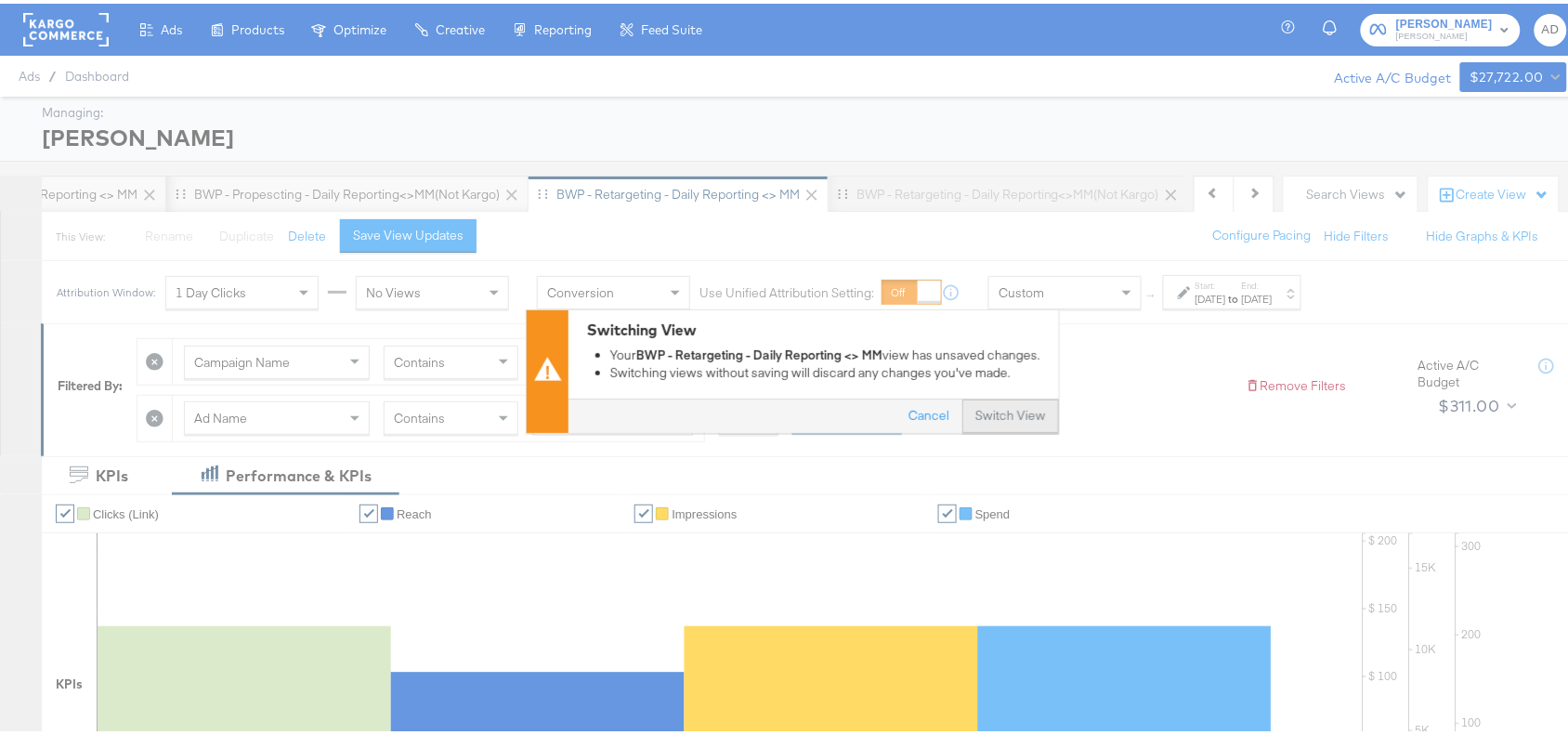
click at [993, 413] on button "Switch View" at bounding box center [1010, 412] width 97 height 33
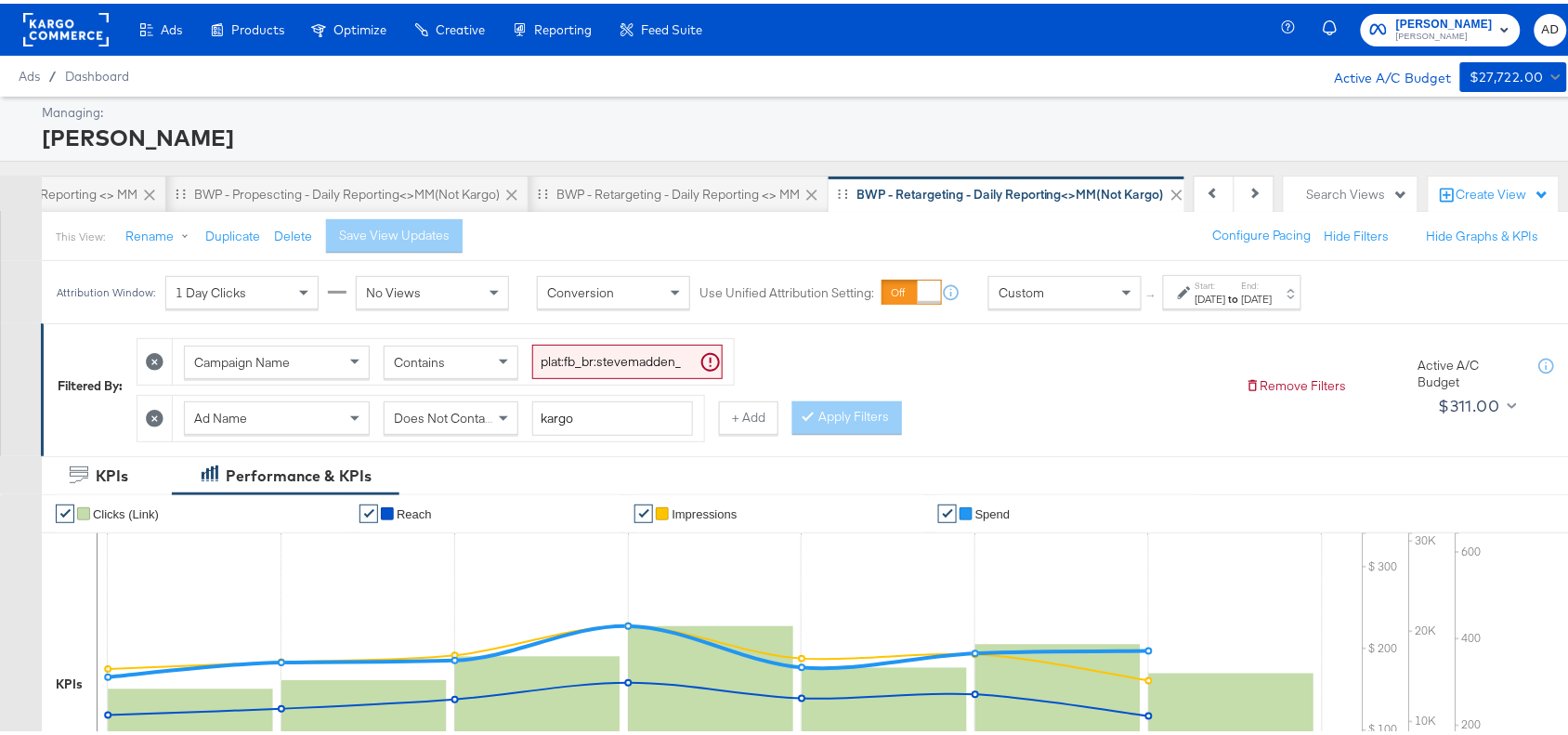
click at [1272, 288] on div "Start: [DATE] to End: [DATE]" at bounding box center [1233, 289] width 77 height 27
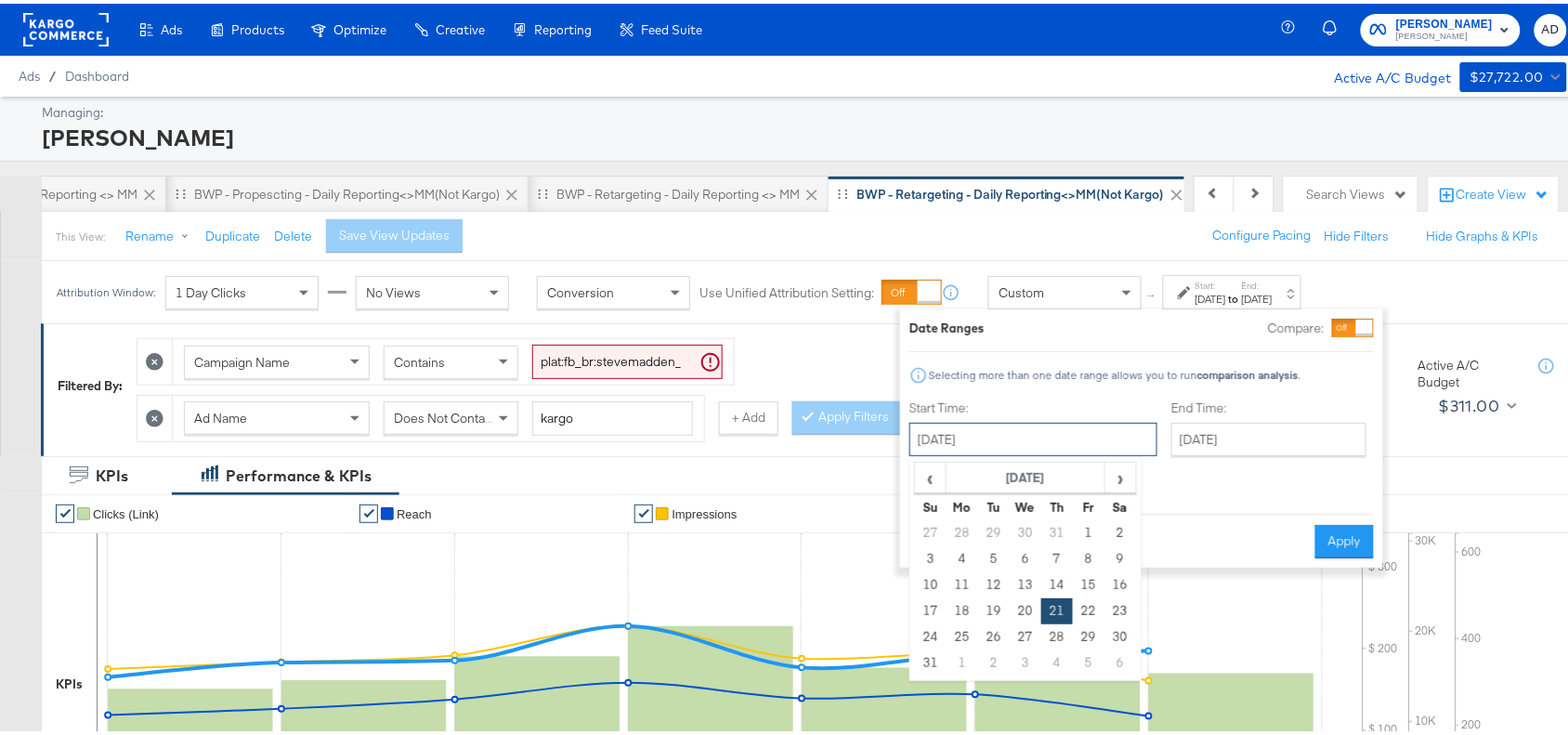
click at [1077, 443] on input "[DATE]" at bounding box center [1033, 435] width 248 height 33
click at [1115, 479] on span "›" at bounding box center [1120, 473] width 29 height 28
click at [1029, 606] on td "24" at bounding box center [1025, 607] width 31 height 26
type input "[DATE]"
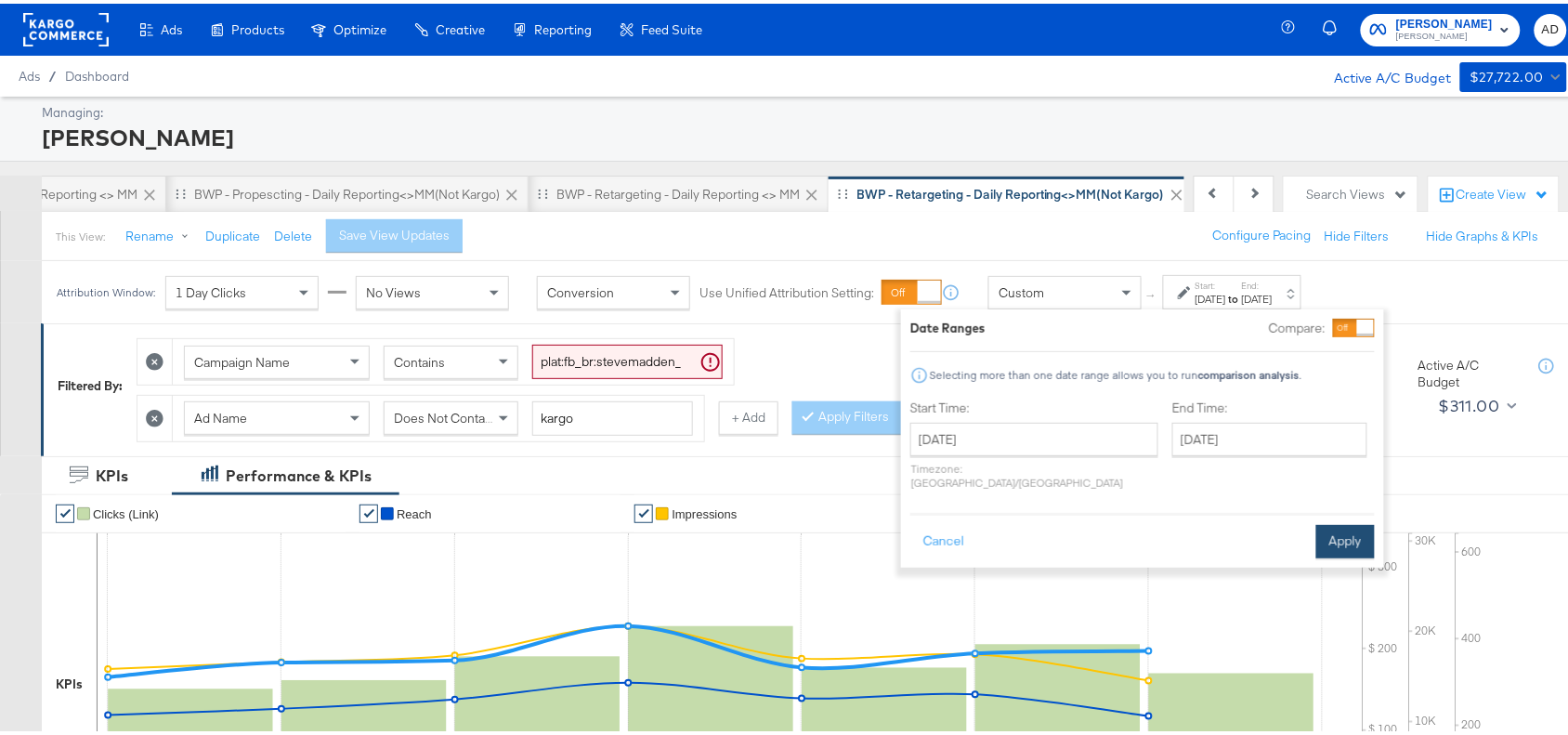
click at [1324, 522] on button "Apply" at bounding box center [1344, 538] width 58 height 33
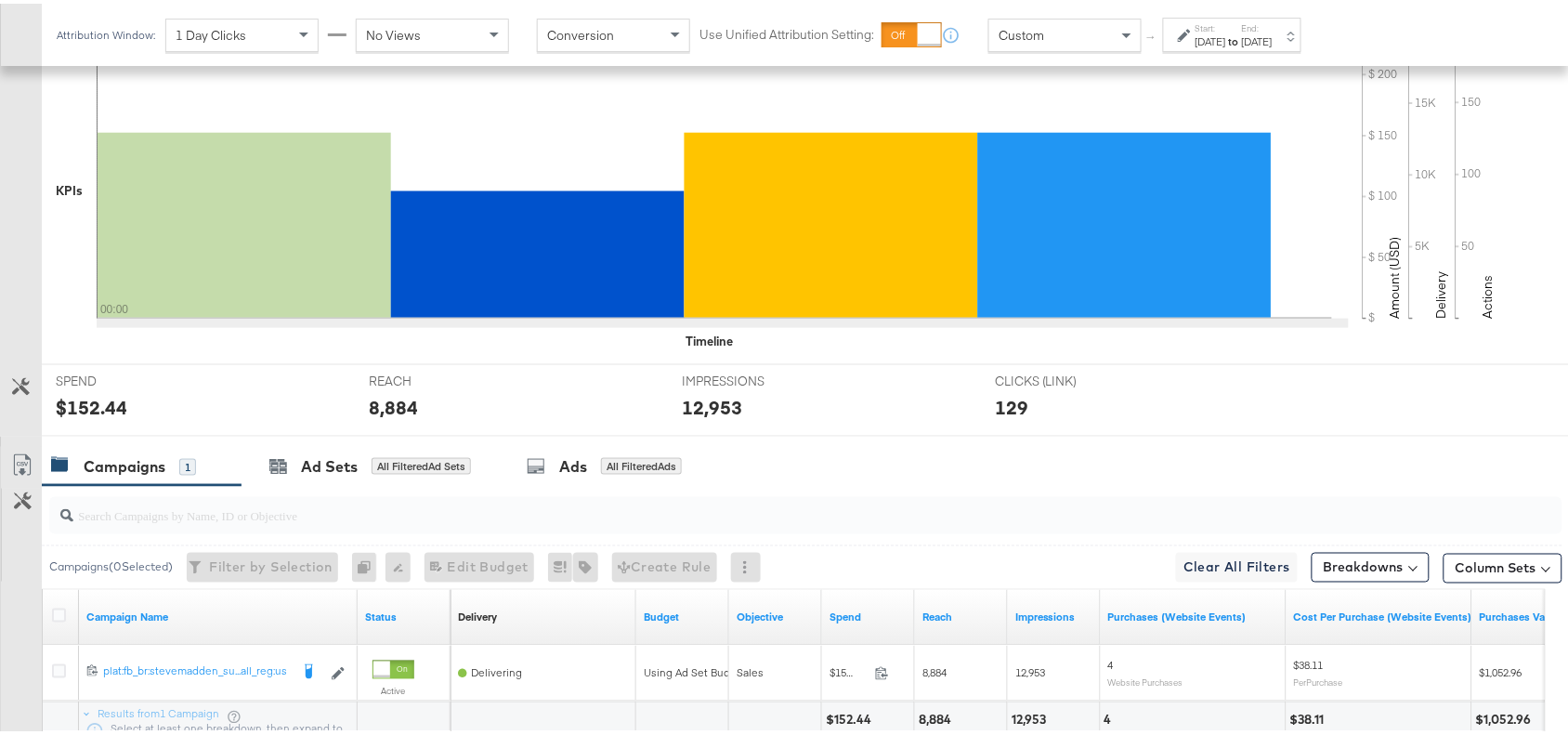
scroll to position [652, 0]
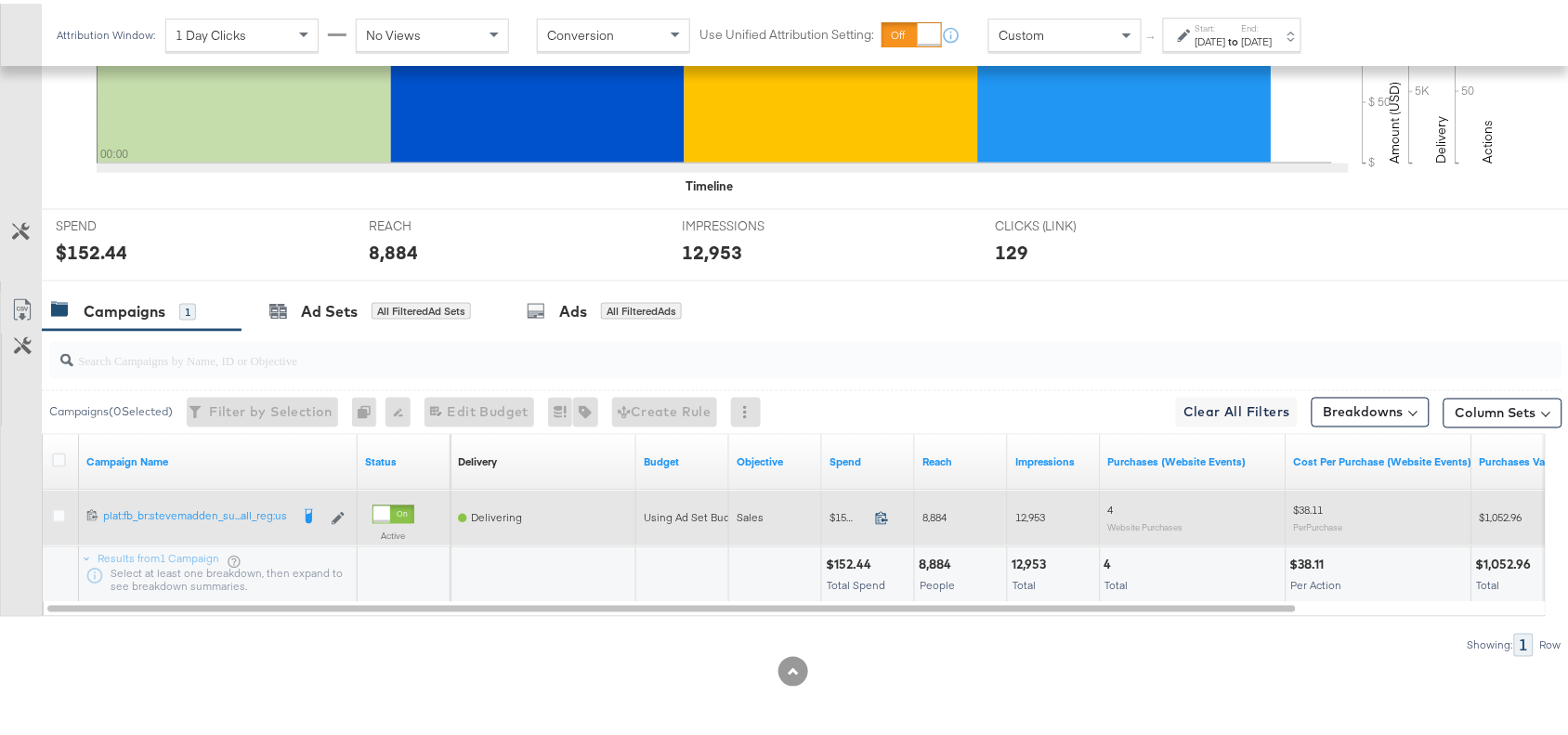
click at [883, 522] on icon at bounding box center [881, 514] width 14 height 14
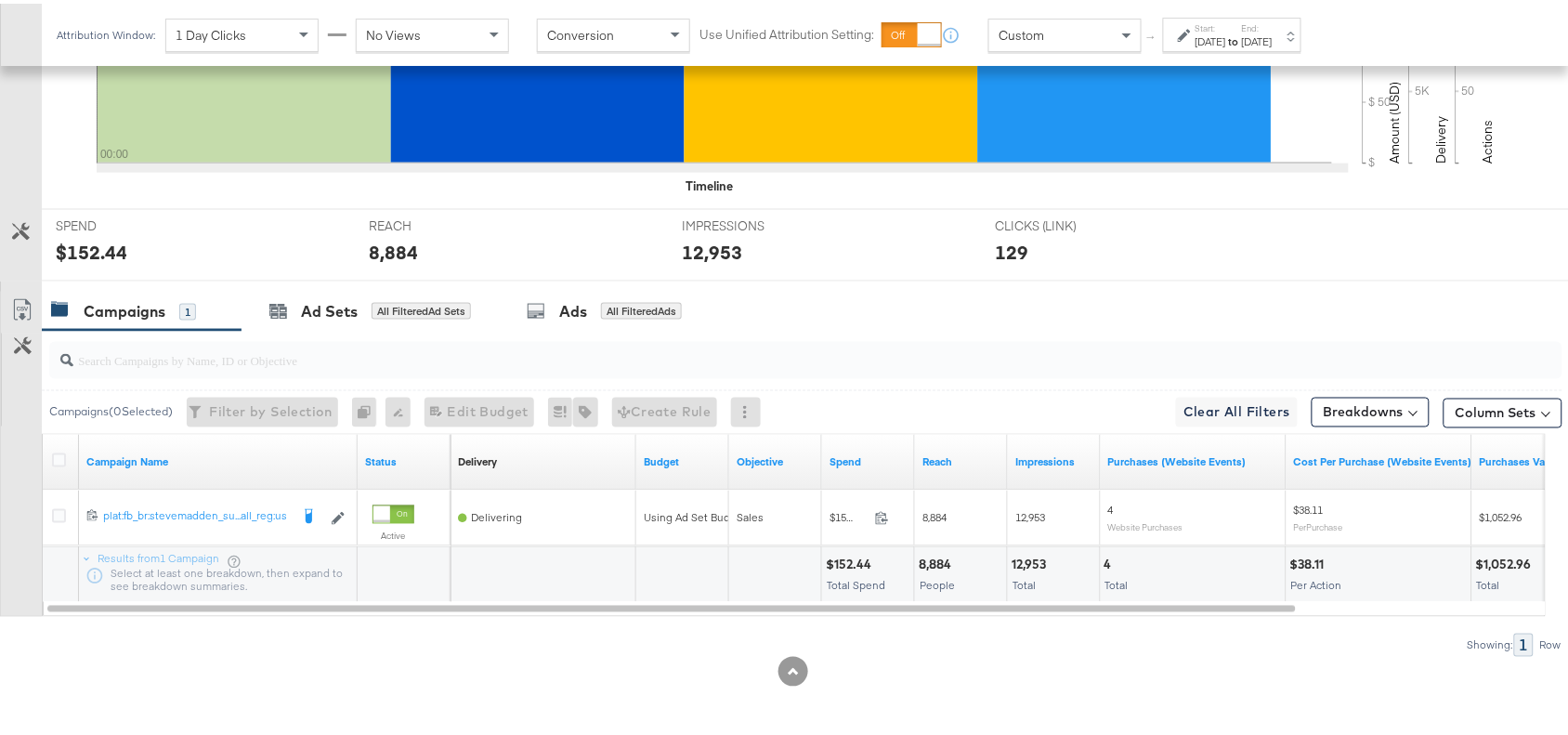
click at [939, 555] on div "8,884" at bounding box center [937, 562] width 38 height 18
click at [1038, 567] on div "12,953" at bounding box center [1031, 562] width 40 height 18
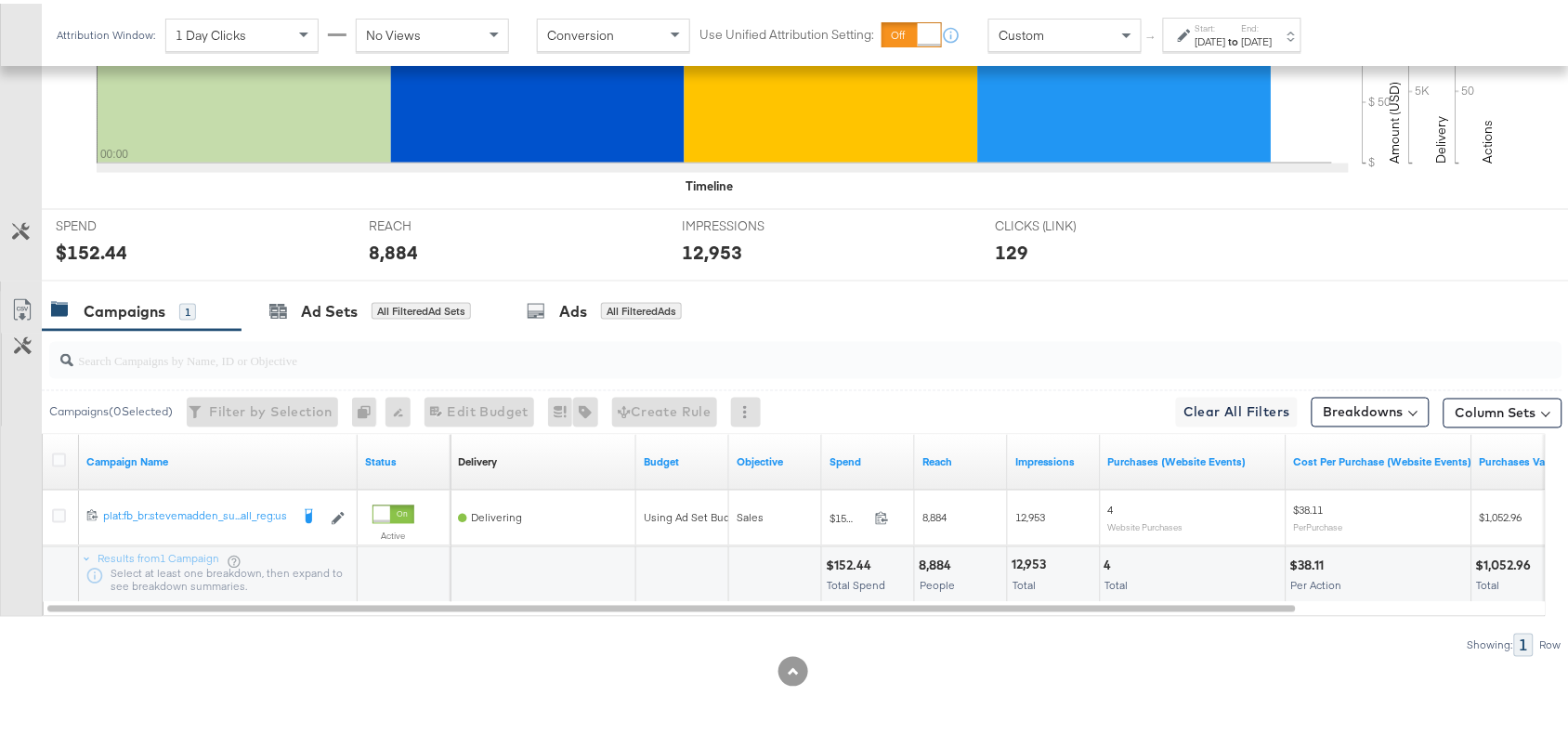
click at [1242, 30] on strong "to" at bounding box center [1233, 37] width 16 height 14
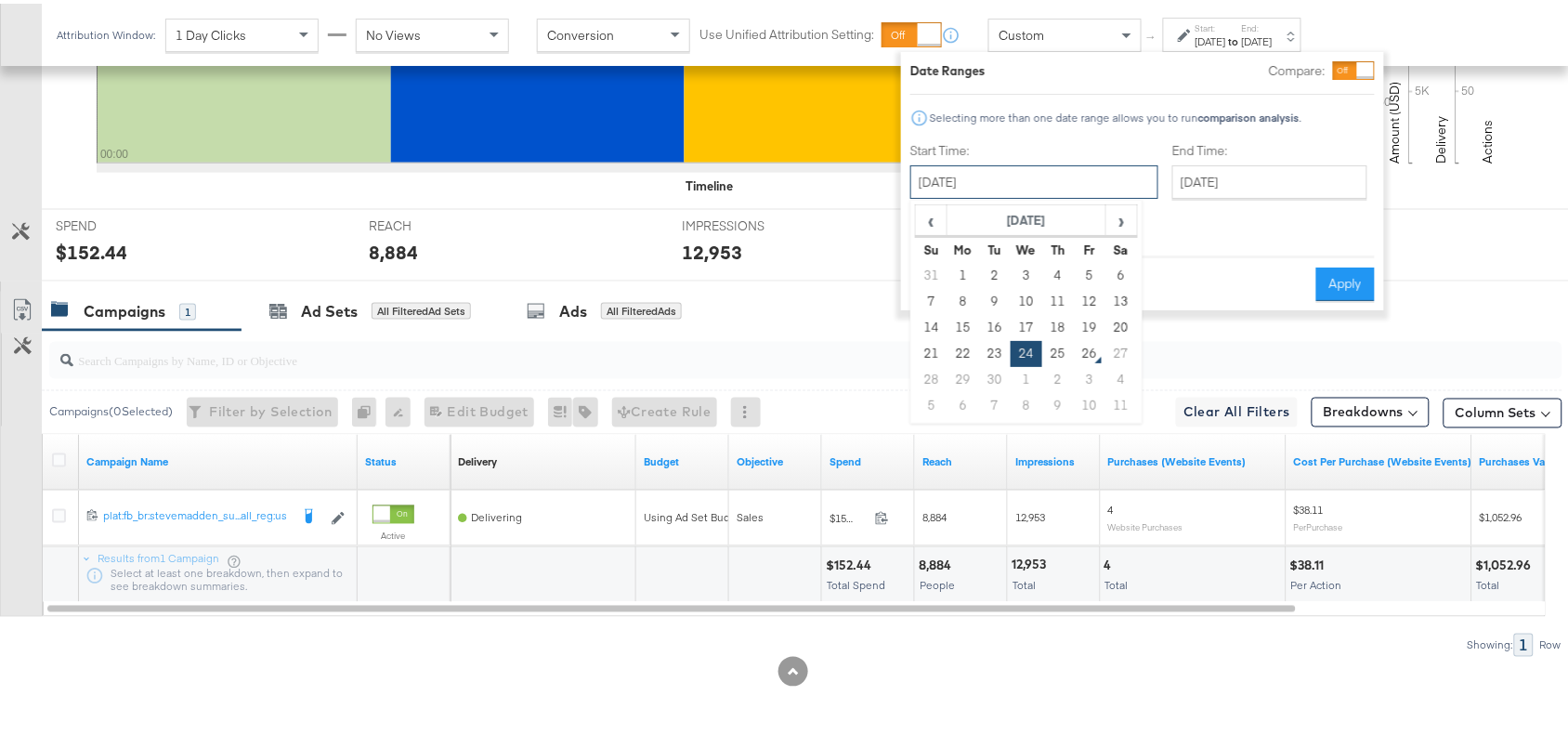
click at [1061, 179] on input "September 24th 2025" at bounding box center [1034, 178] width 248 height 33
click at [1054, 349] on td "25" at bounding box center [1057, 349] width 31 height 26
type input "September 25th 2025"
click at [1351, 264] on button "Apply" at bounding box center [1344, 280] width 58 height 33
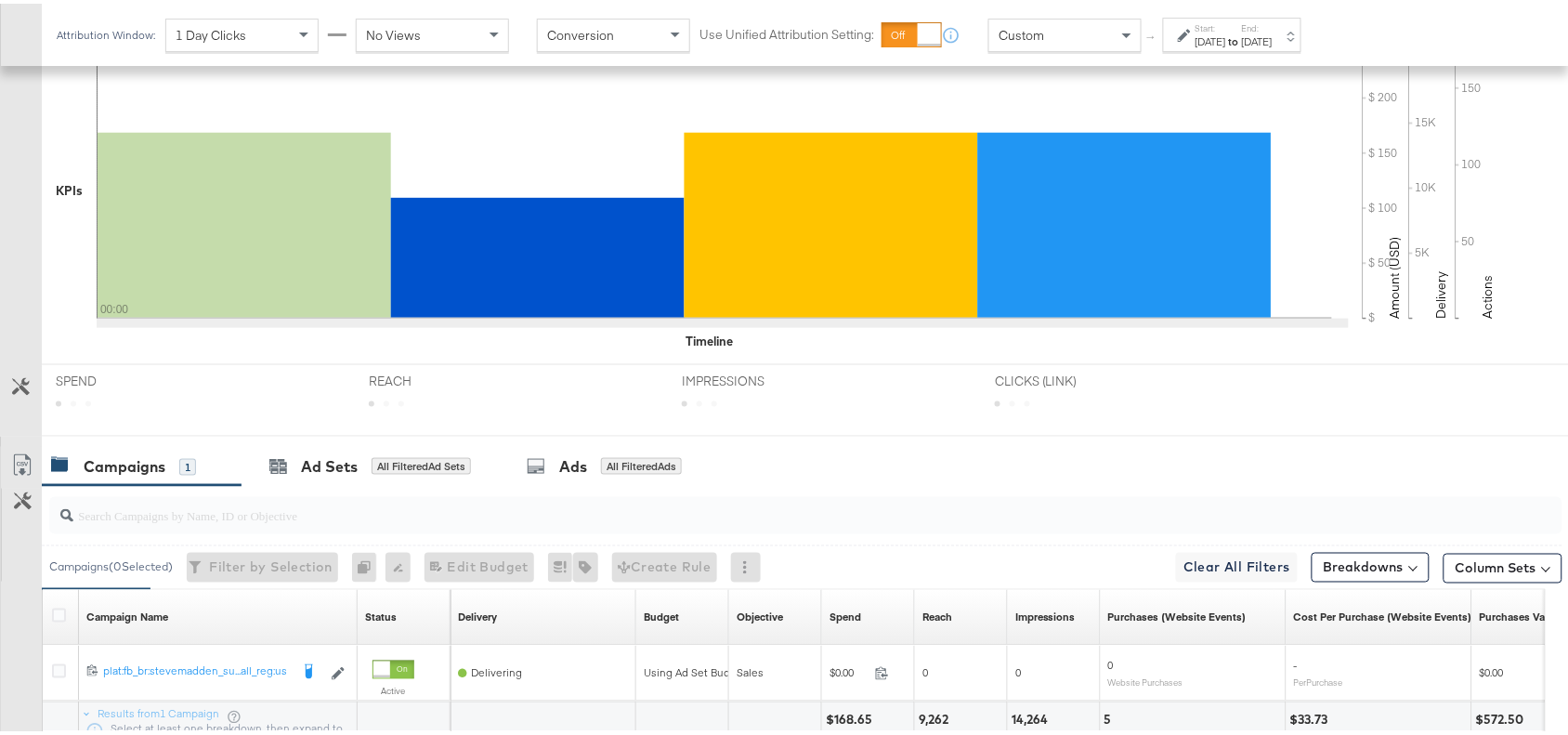
scroll to position [652, 0]
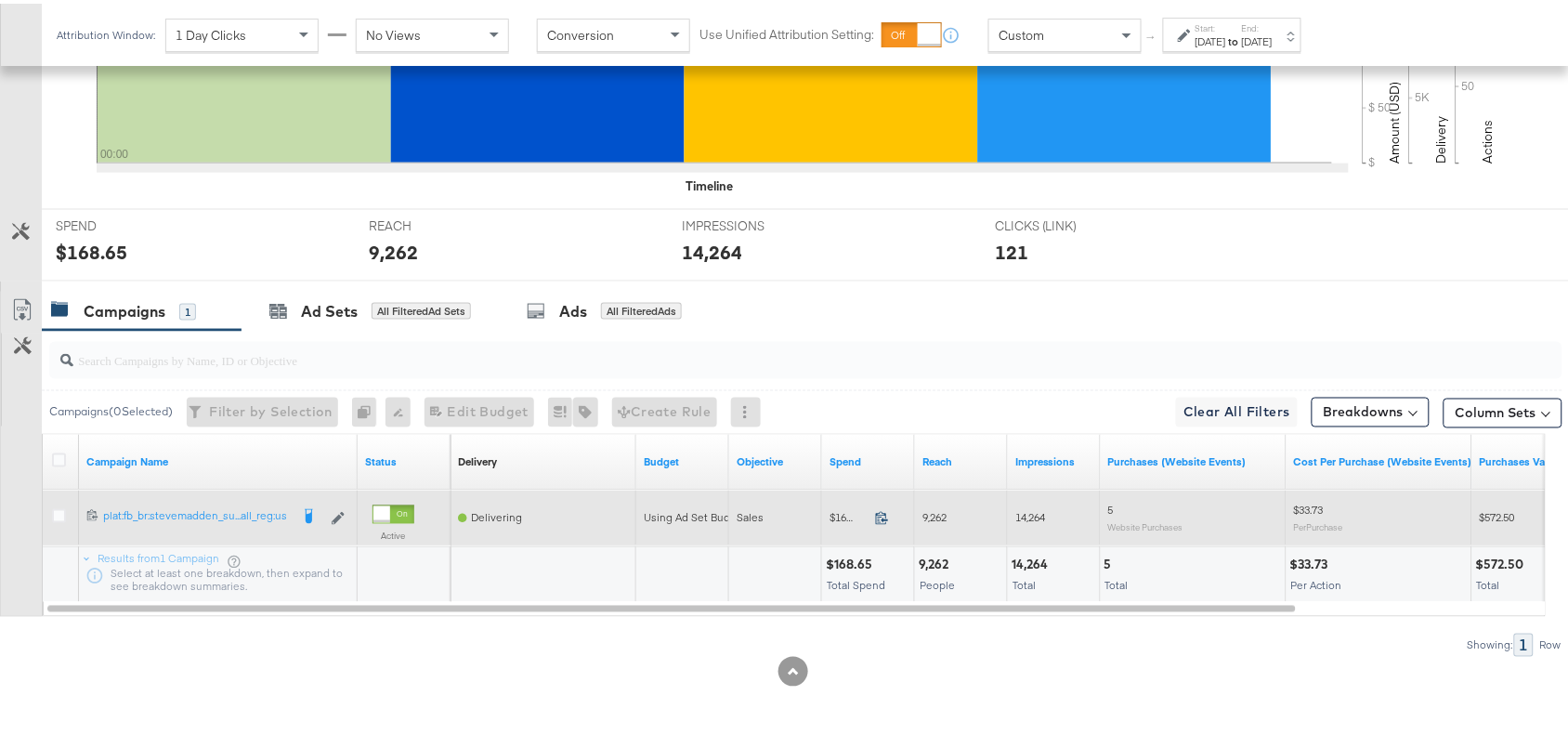
click at [880, 519] on icon at bounding box center [881, 514] width 14 height 14
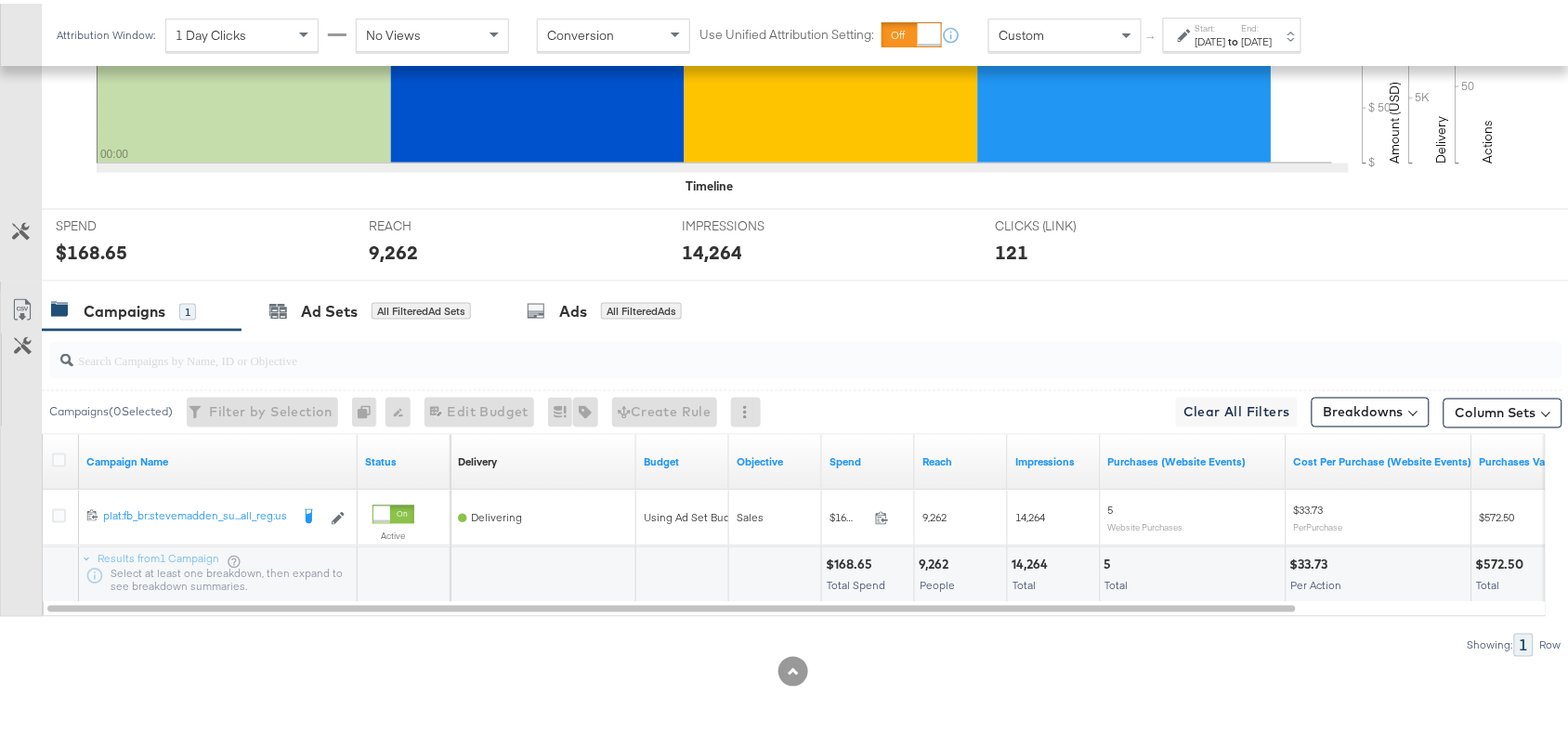
click at [944, 565] on div "9,262" at bounding box center [935, 562] width 35 height 18
click at [1037, 564] on div "14,264" at bounding box center [1032, 562] width 42 height 18
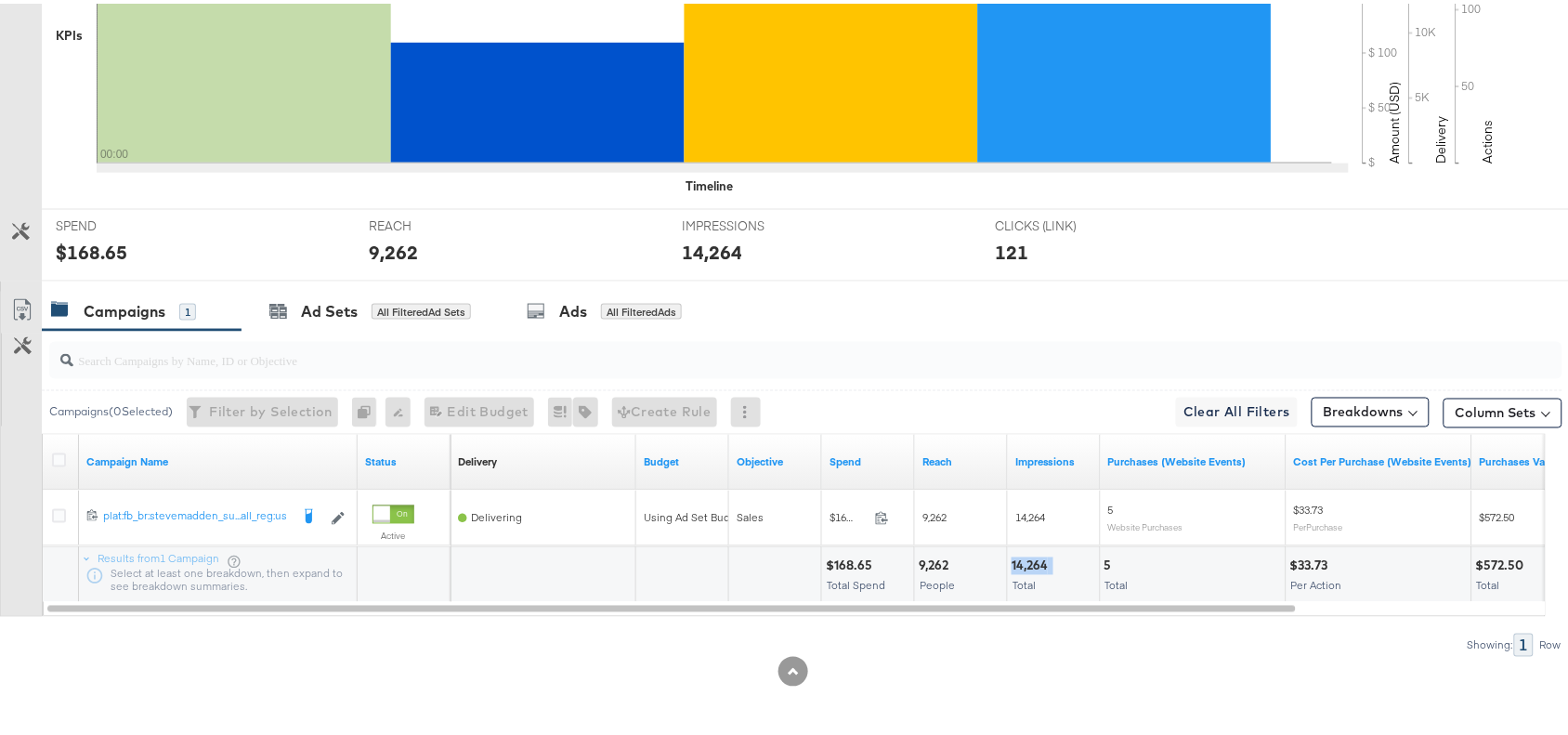
scroll to position [0, 0]
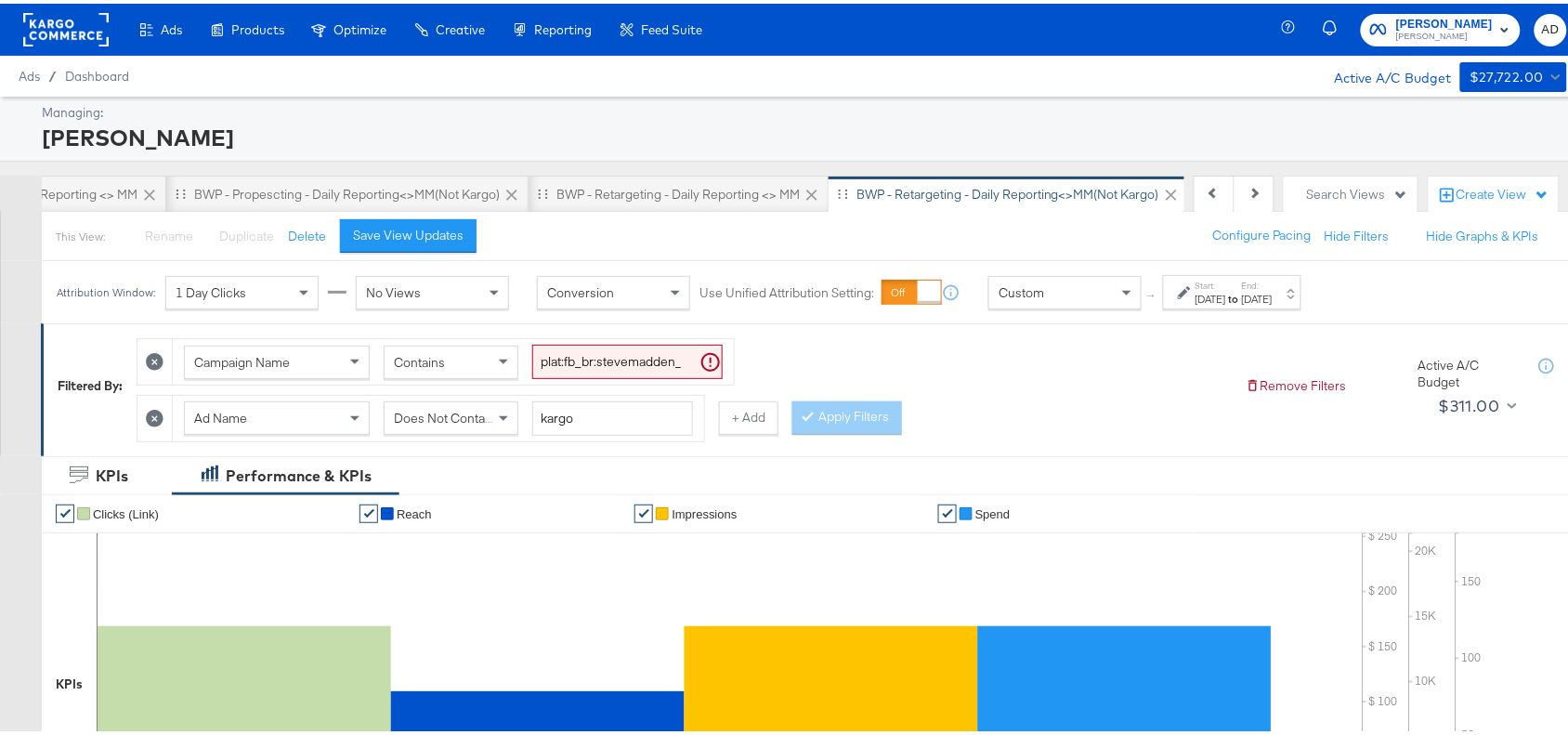
click at [90, 30] on rect at bounding box center [66, 26] width 86 height 33
